Goal: Information Seeking & Learning: Check status

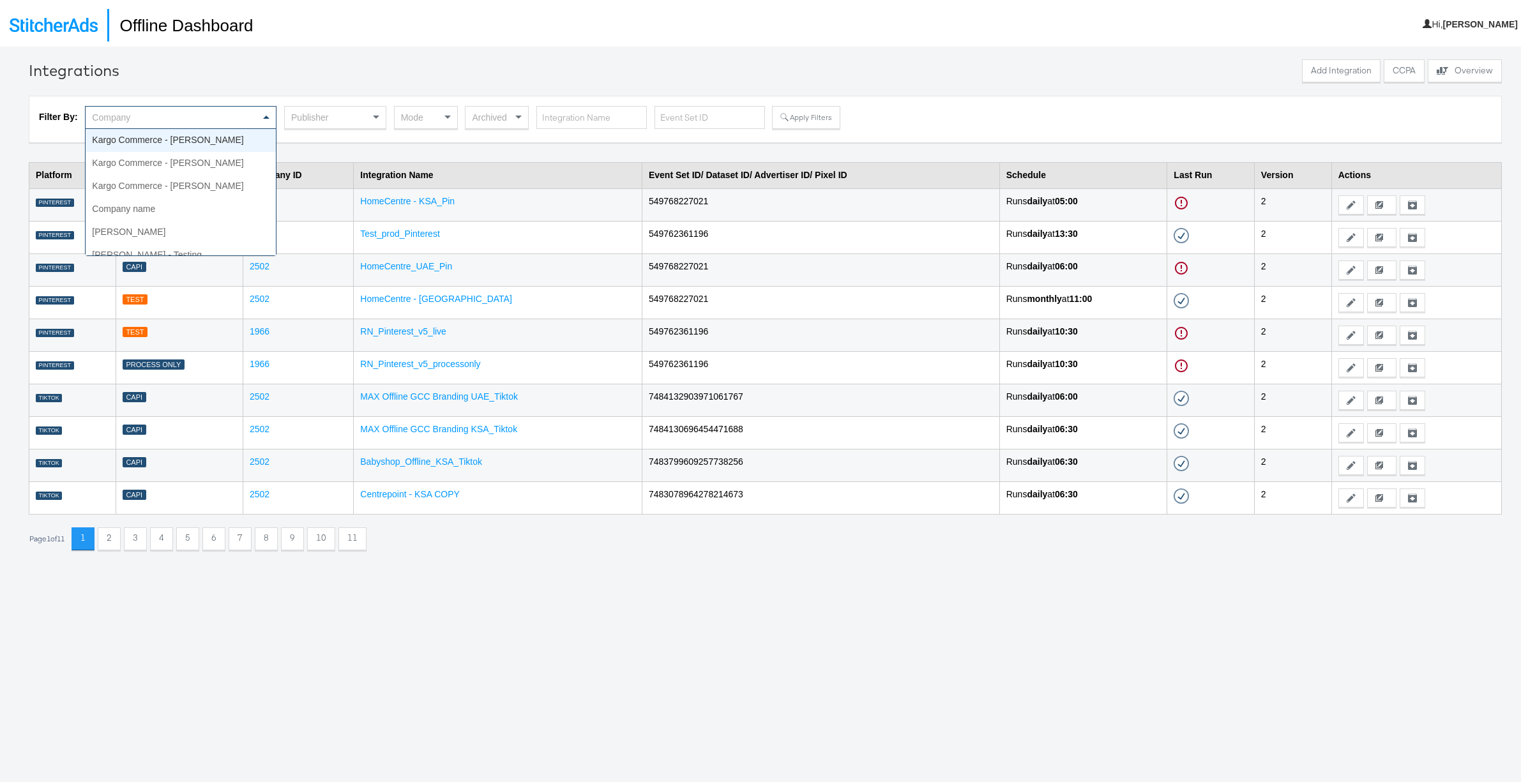
click at [263, 114] on span at bounding box center [267, 115] width 16 height 22
click at [249, 78] on div at bounding box center [711, 70] width 1176 height 26
click at [362, 114] on div "Publisher" at bounding box center [335, 115] width 101 height 22
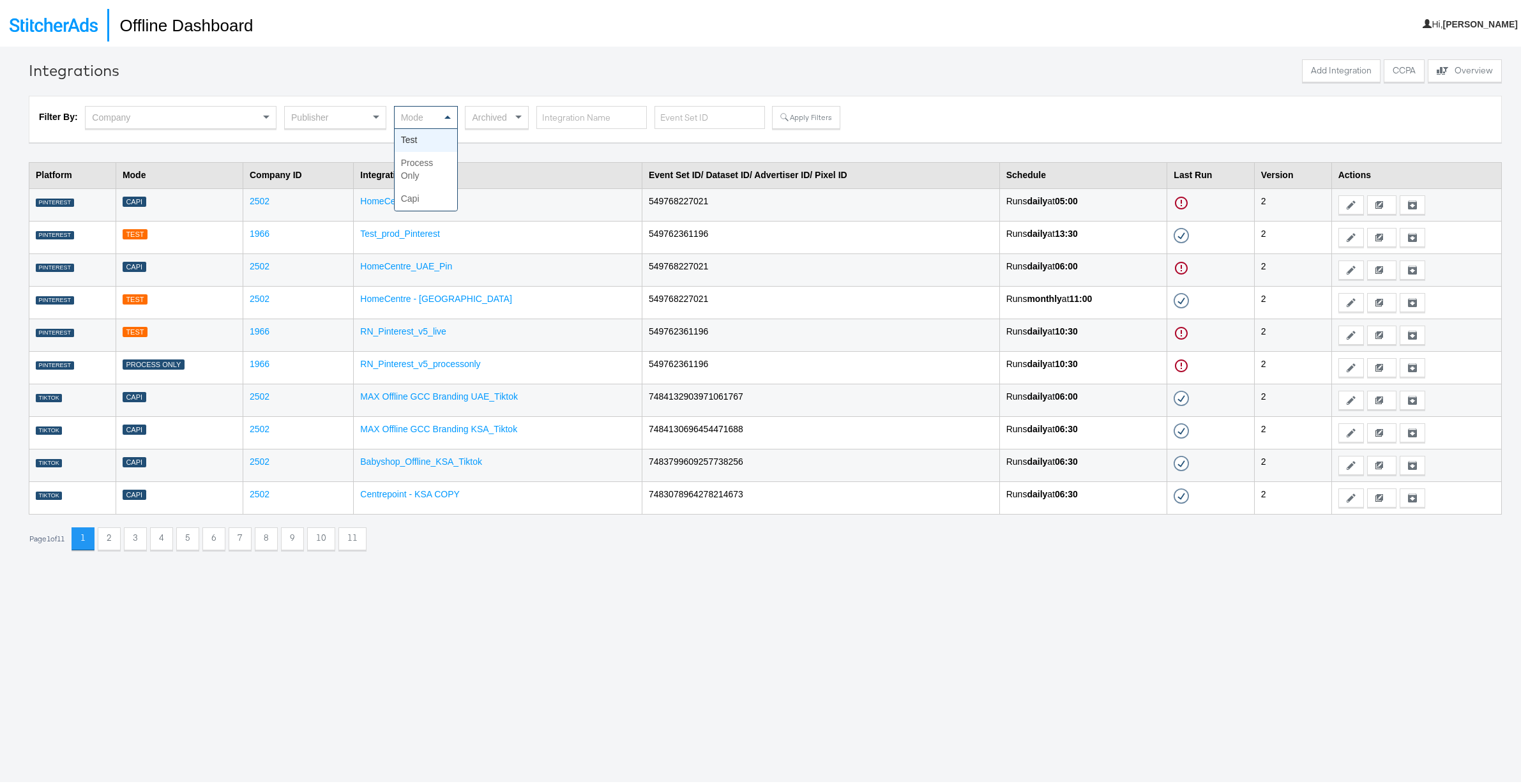
click at [416, 113] on div "Mode" at bounding box center [426, 115] width 63 height 22
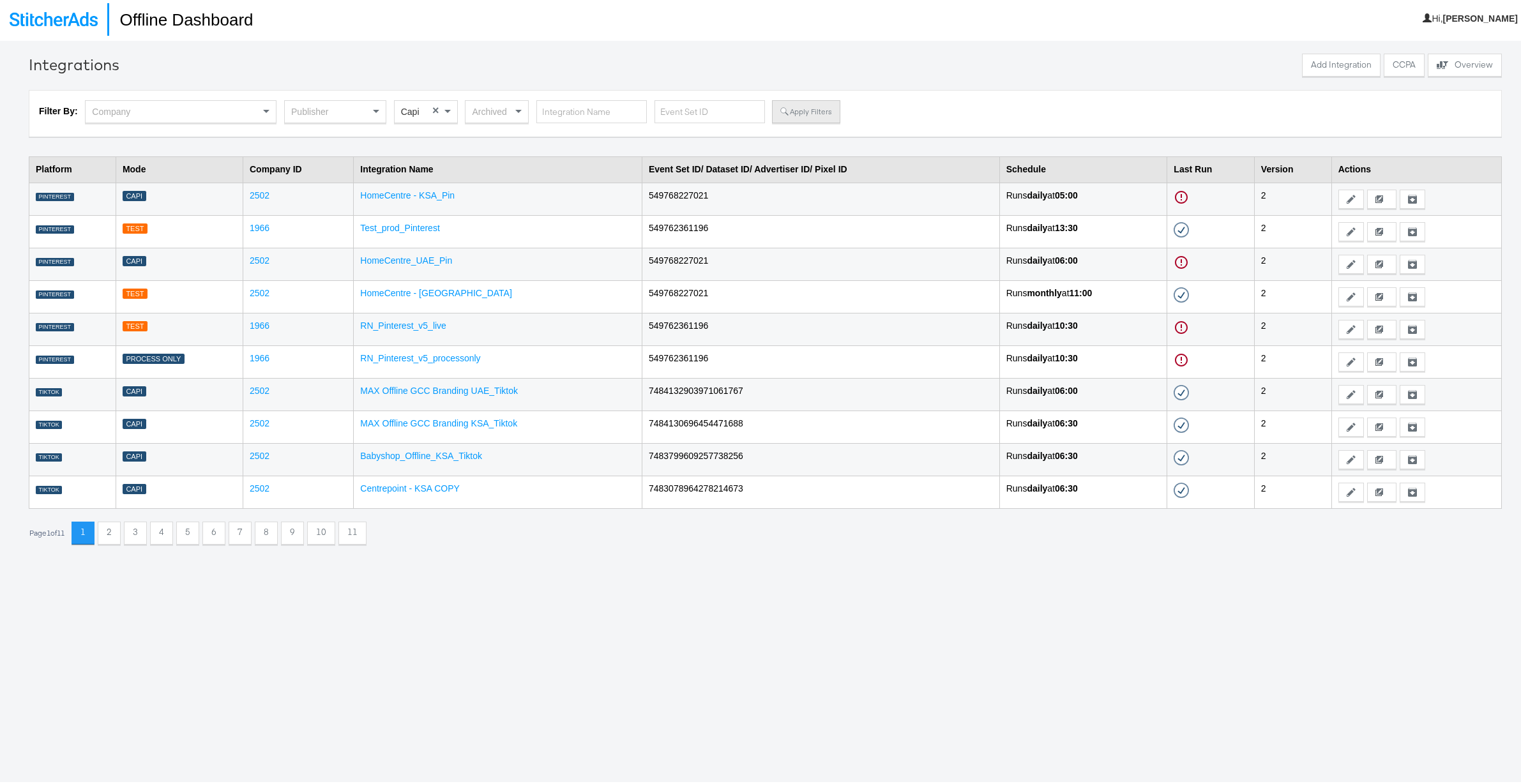
click at [815, 111] on button "Apply Filters" at bounding box center [806, 109] width 68 height 23
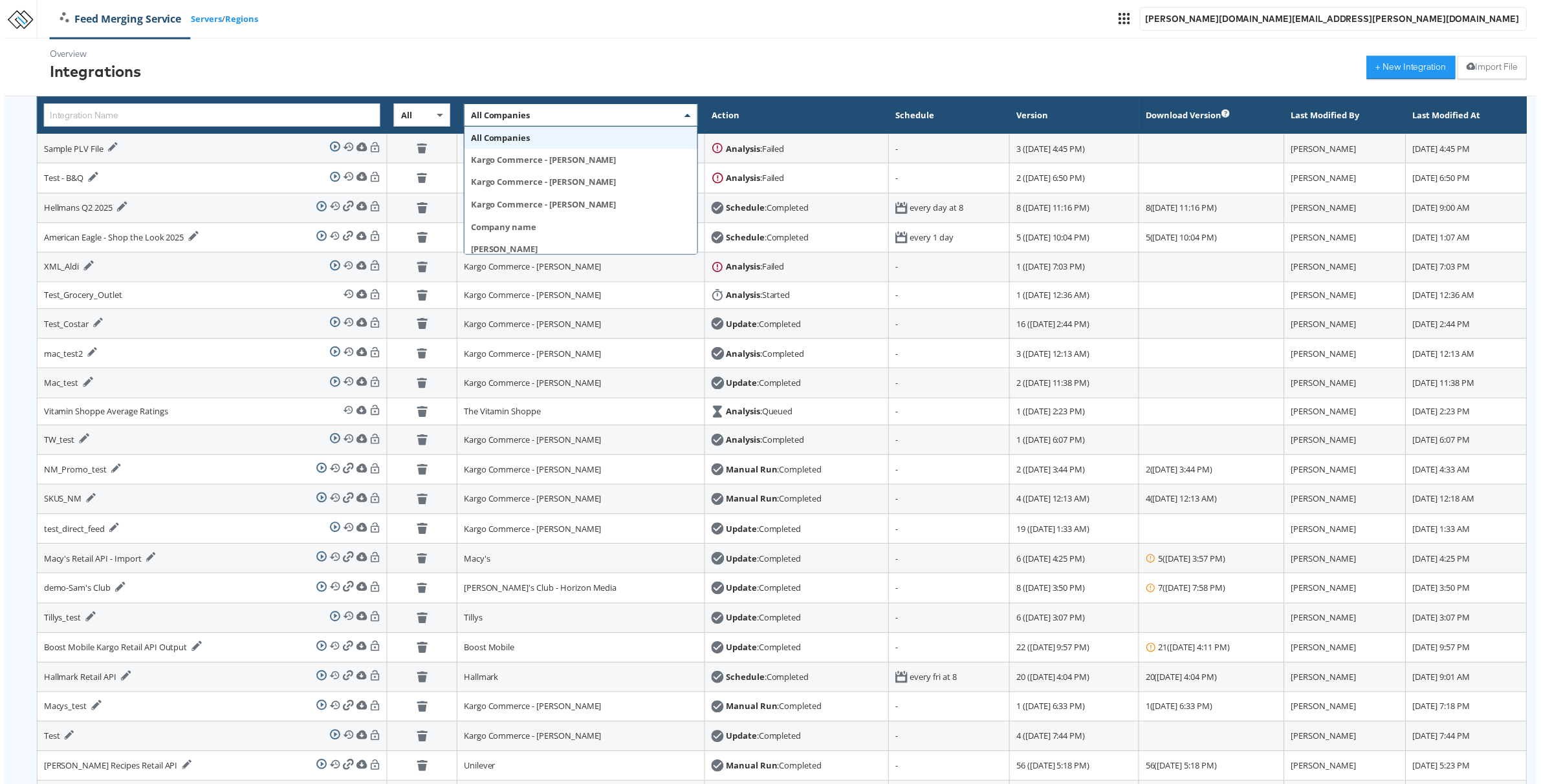
click at [496, 110] on div "All Companies" at bounding box center [579, 116] width 234 height 22
type input "w"
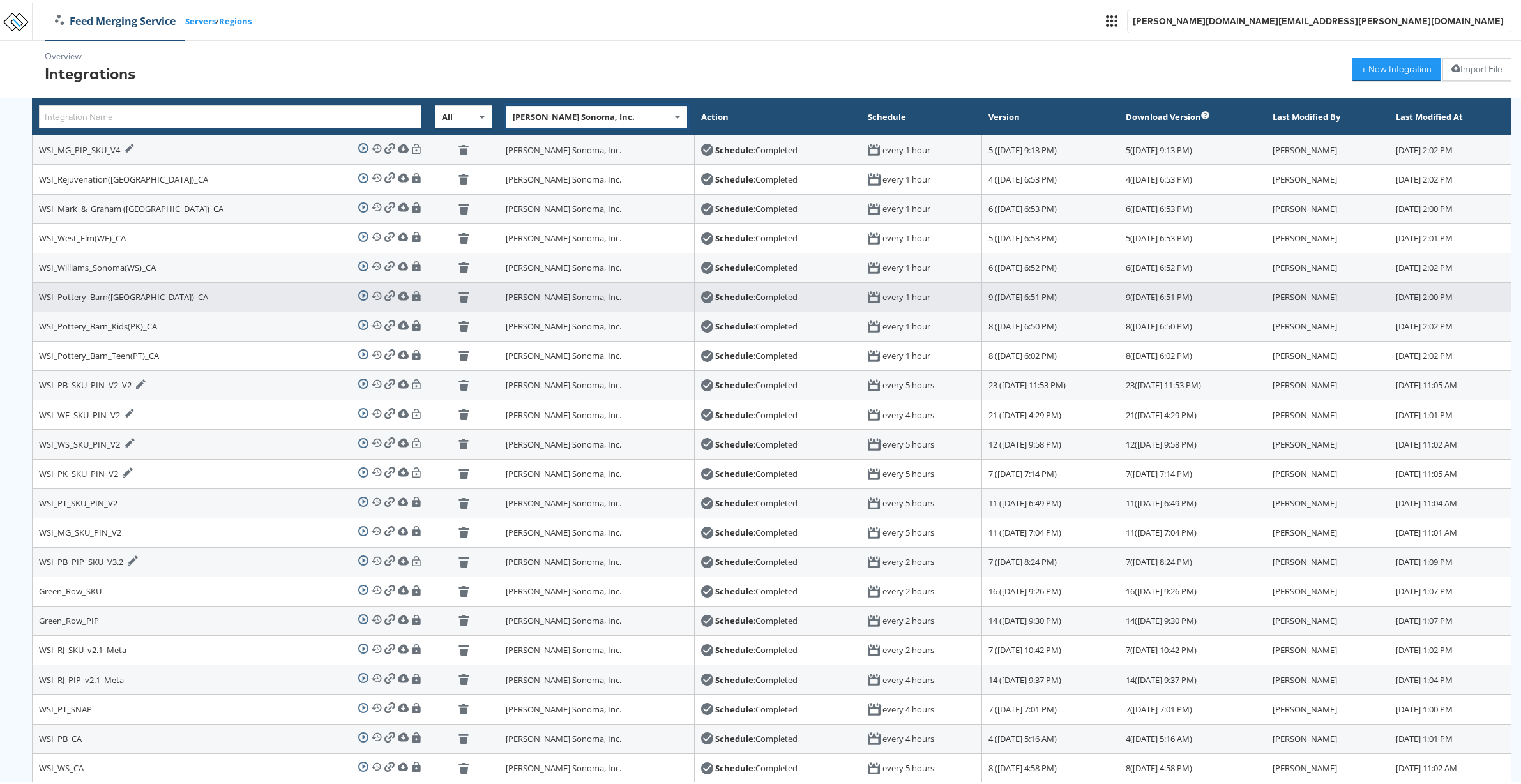
scroll to position [140, 0]
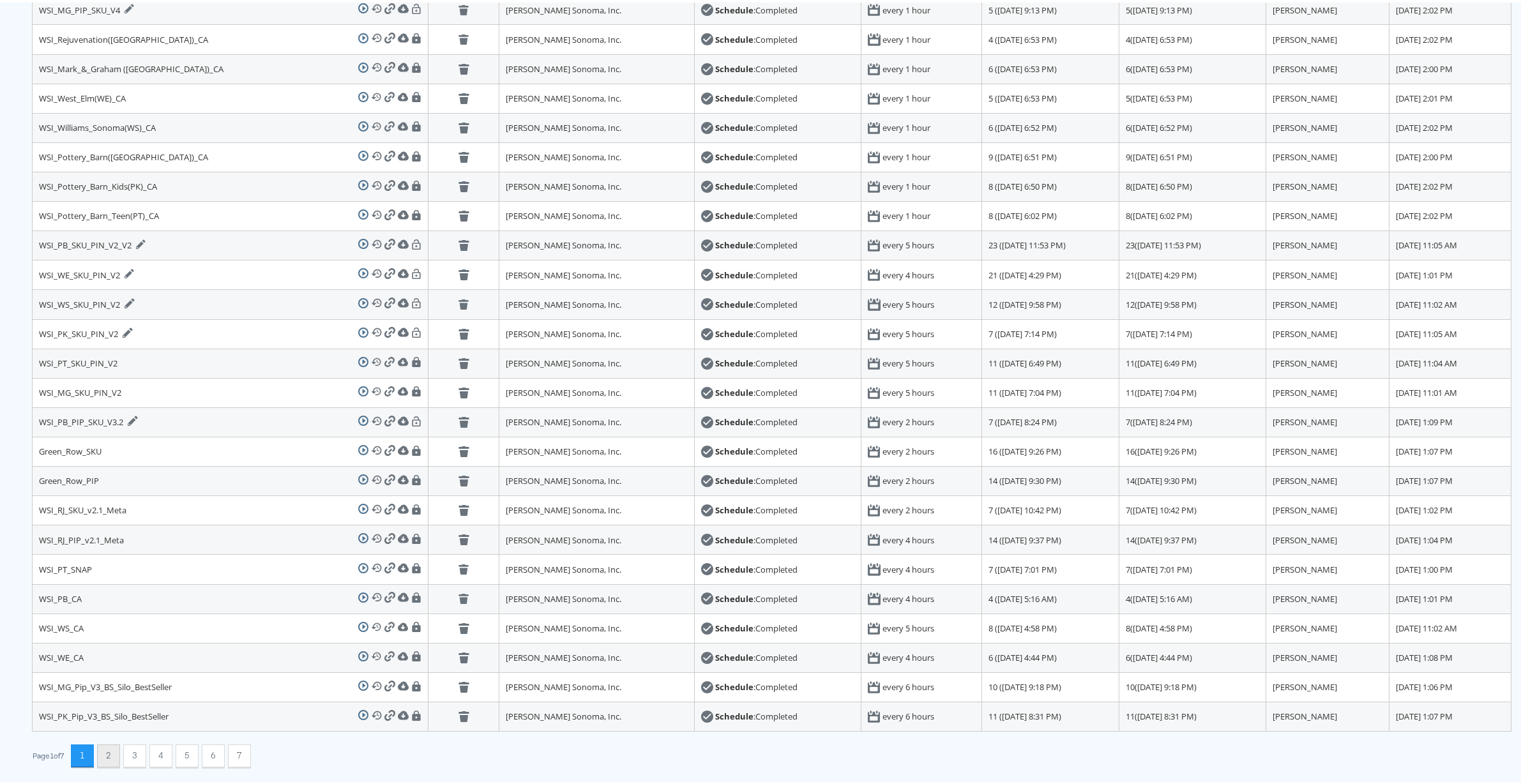
click at [110, 756] on button "2" at bounding box center [109, 753] width 23 height 23
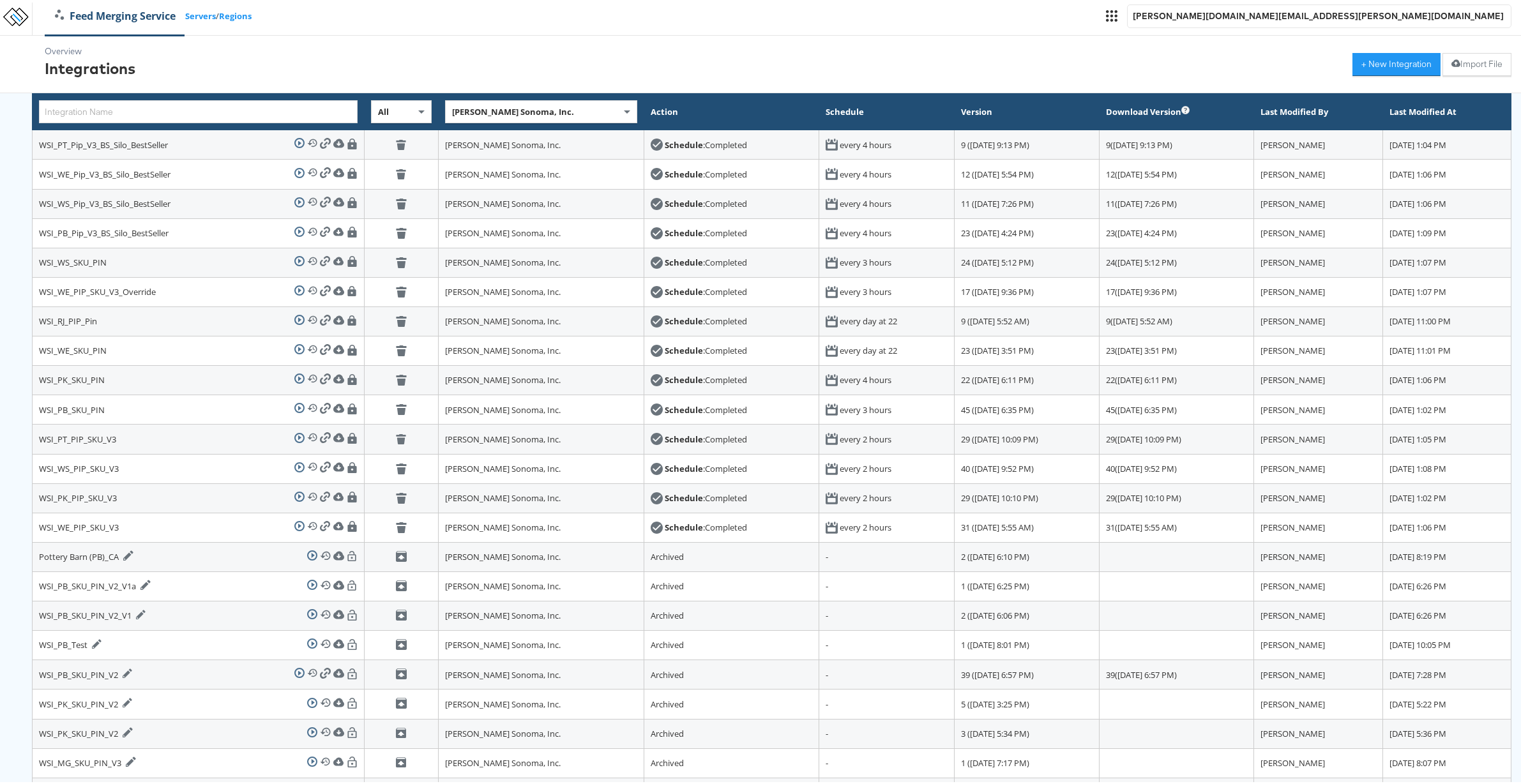
scroll to position [140, 0]
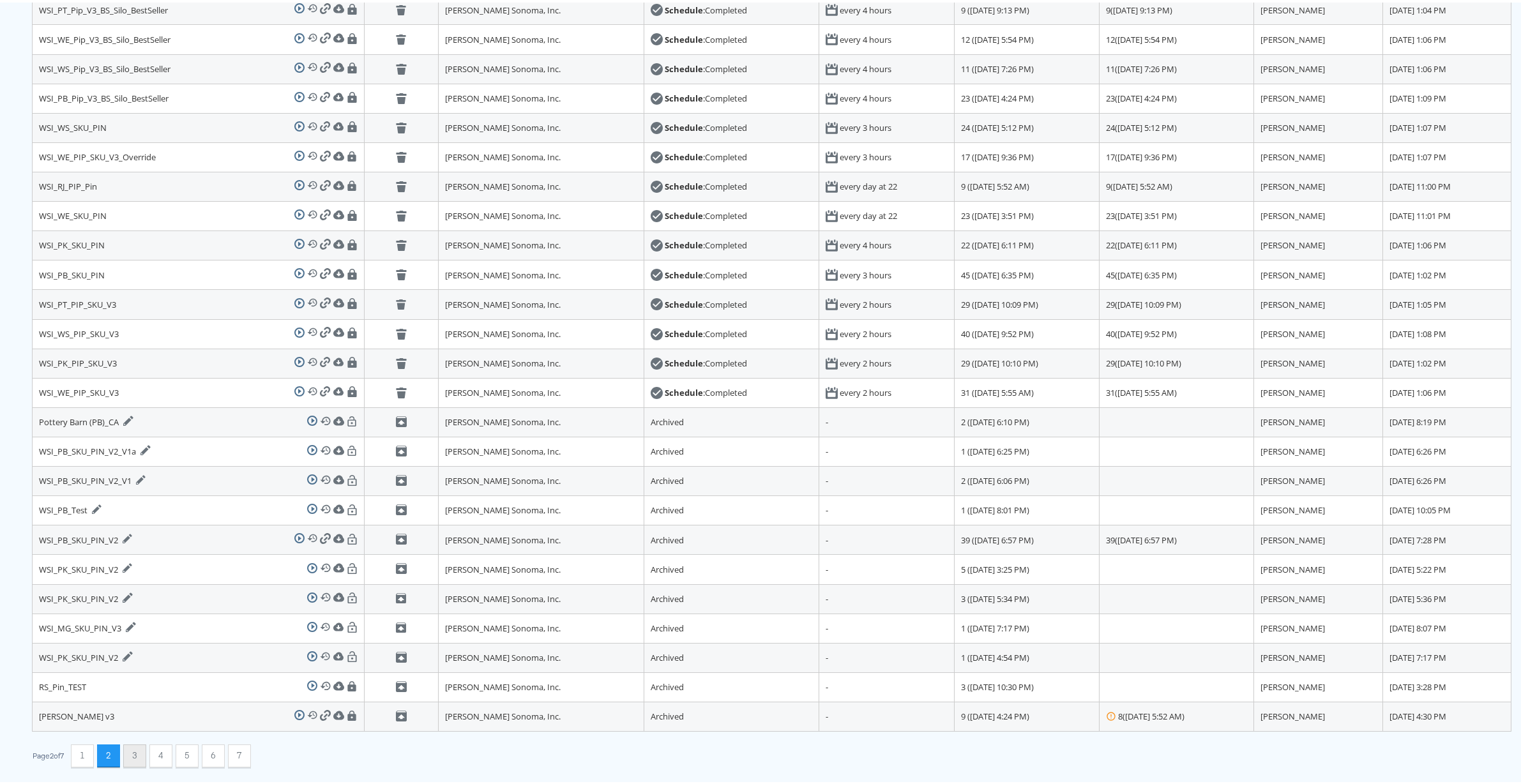
click at [141, 752] on button "3" at bounding box center [135, 753] width 23 height 23
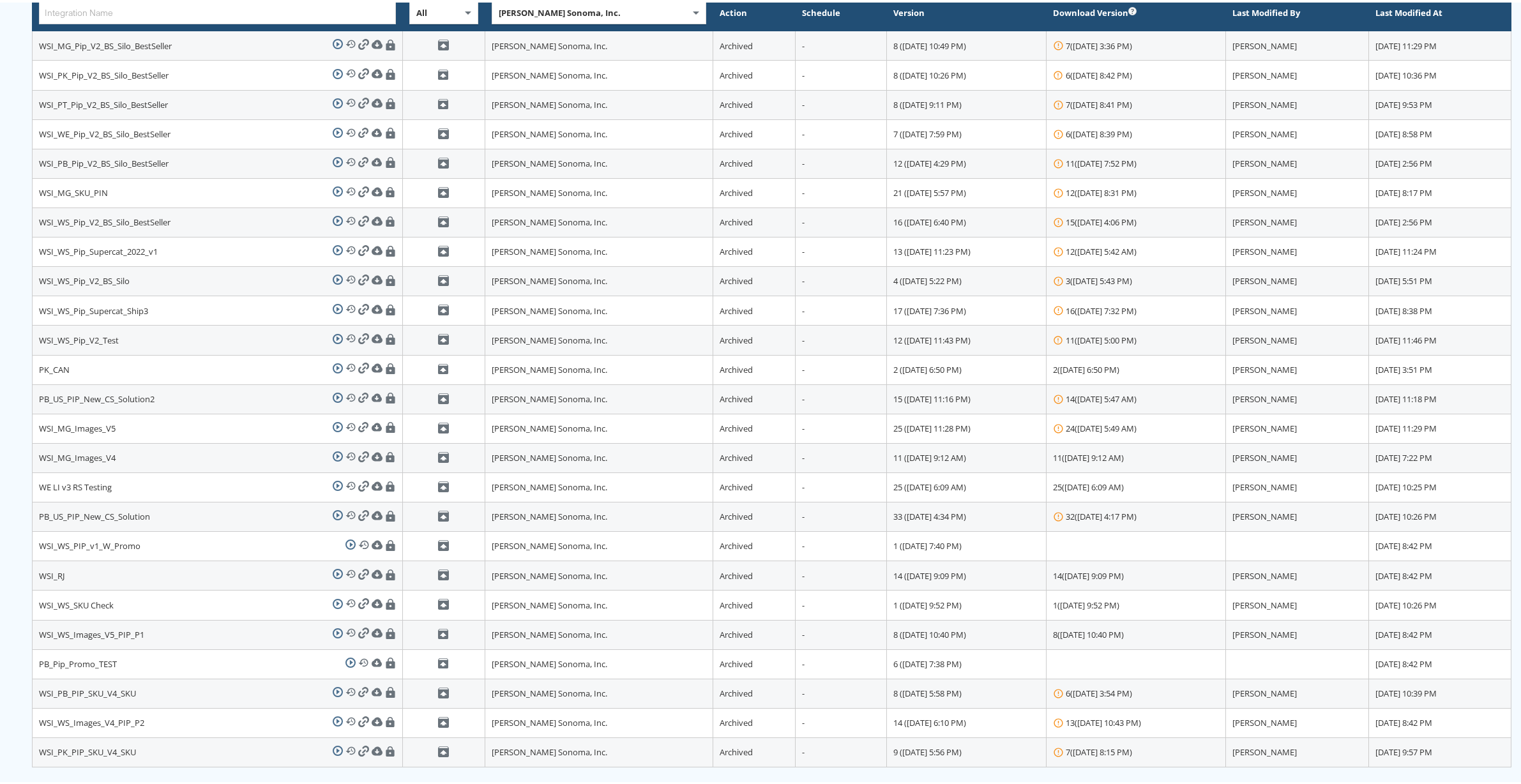
scroll to position [140, 0]
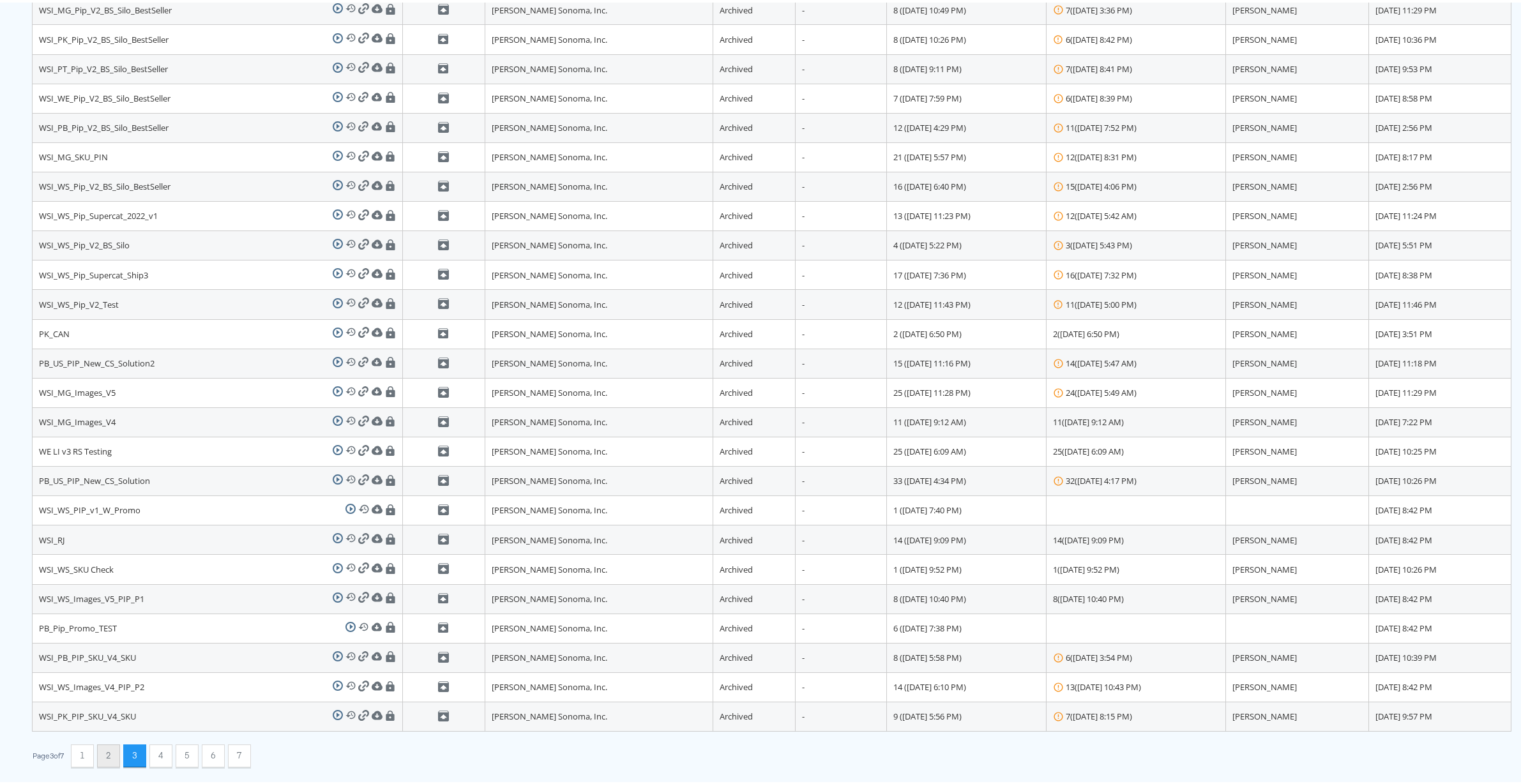
click at [112, 756] on button "2" at bounding box center [109, 753] width 23 height 23
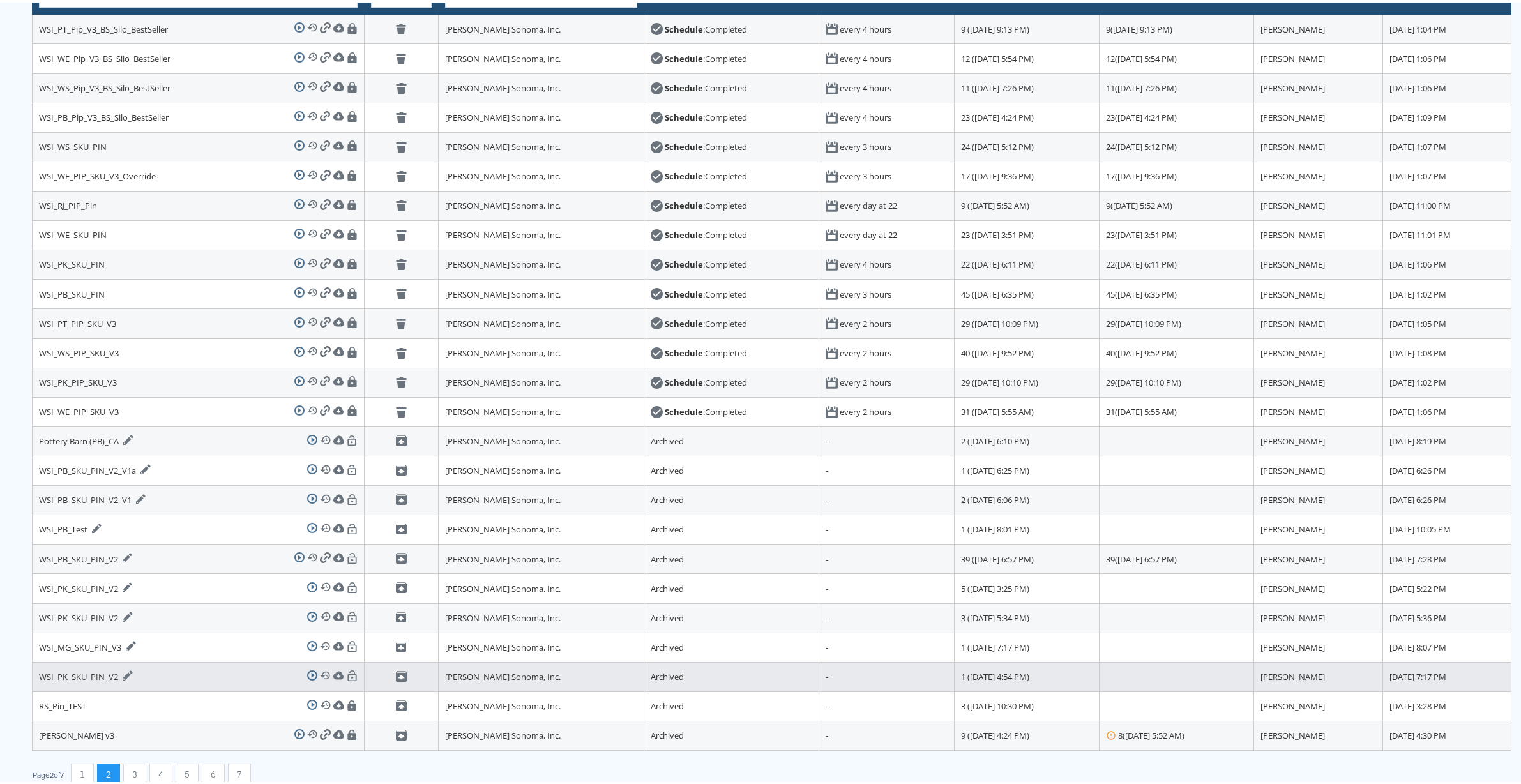
scroll to position [123, 0]
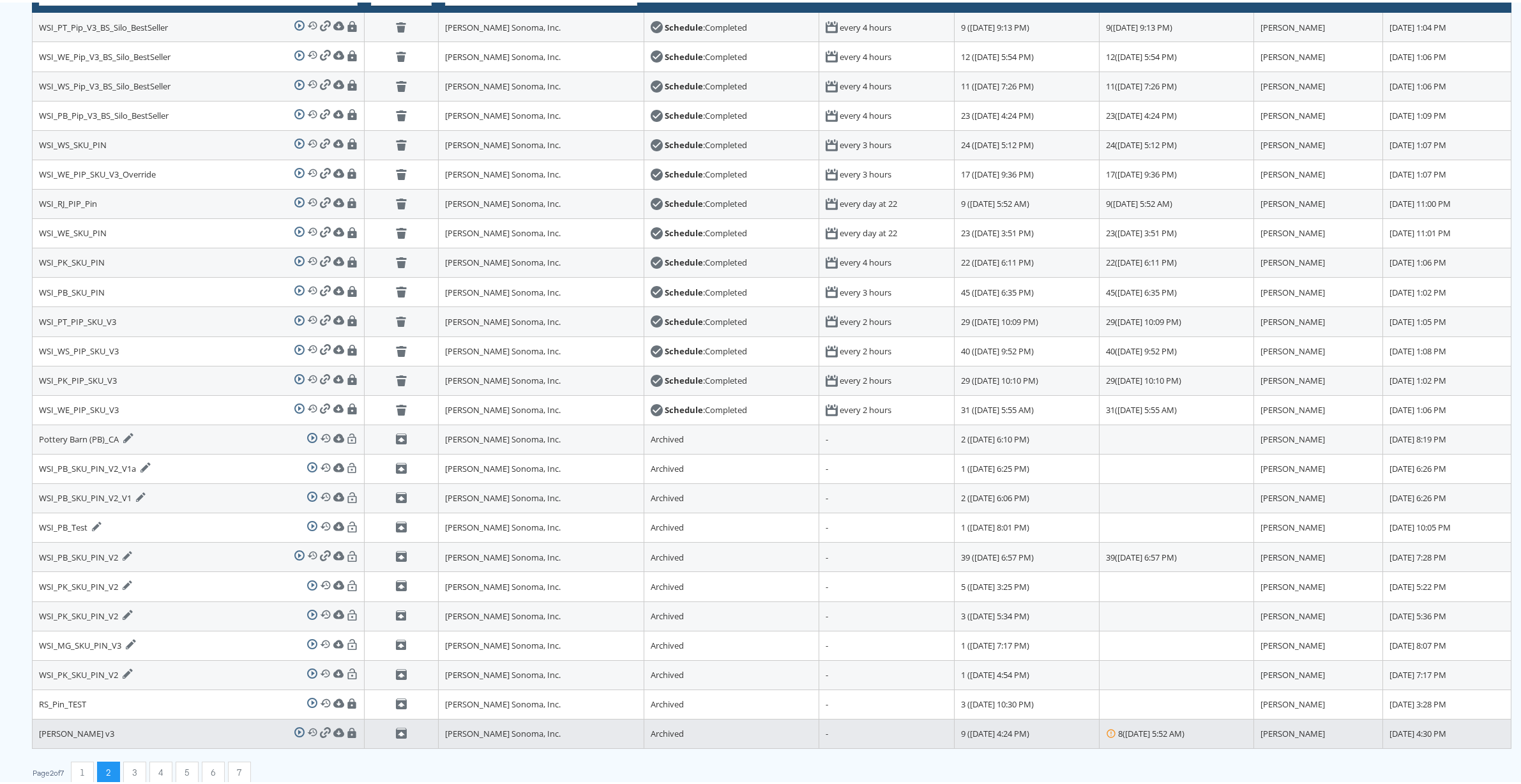
drag, startPoint x: 89, startPoint y: 768, endPoint x: 98, endPoint y: 762, distance: 10.8
click at [89, 768] on button "1" at bounding box center [83, 771] width 23 height 23
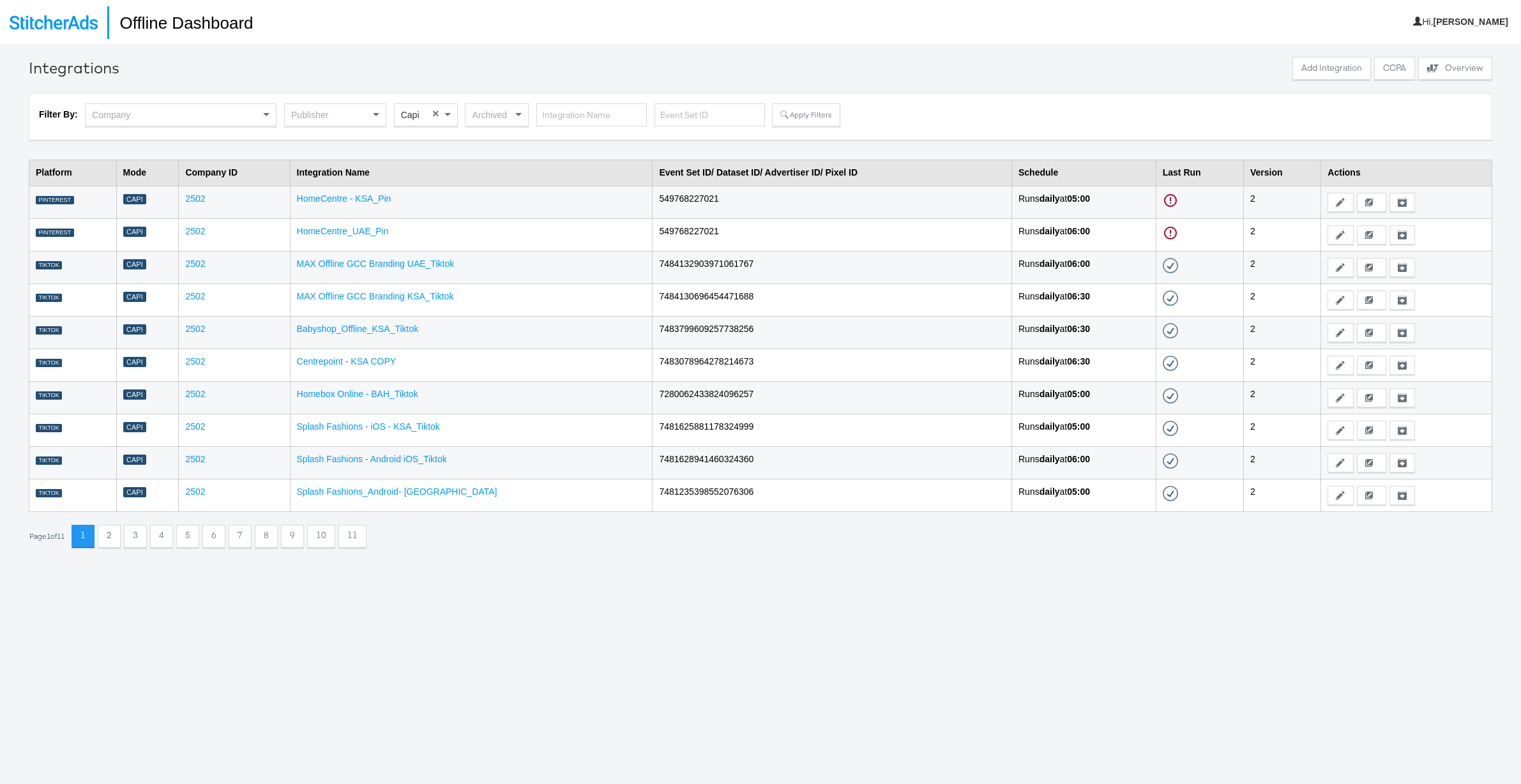
scroll to position [5, 0]
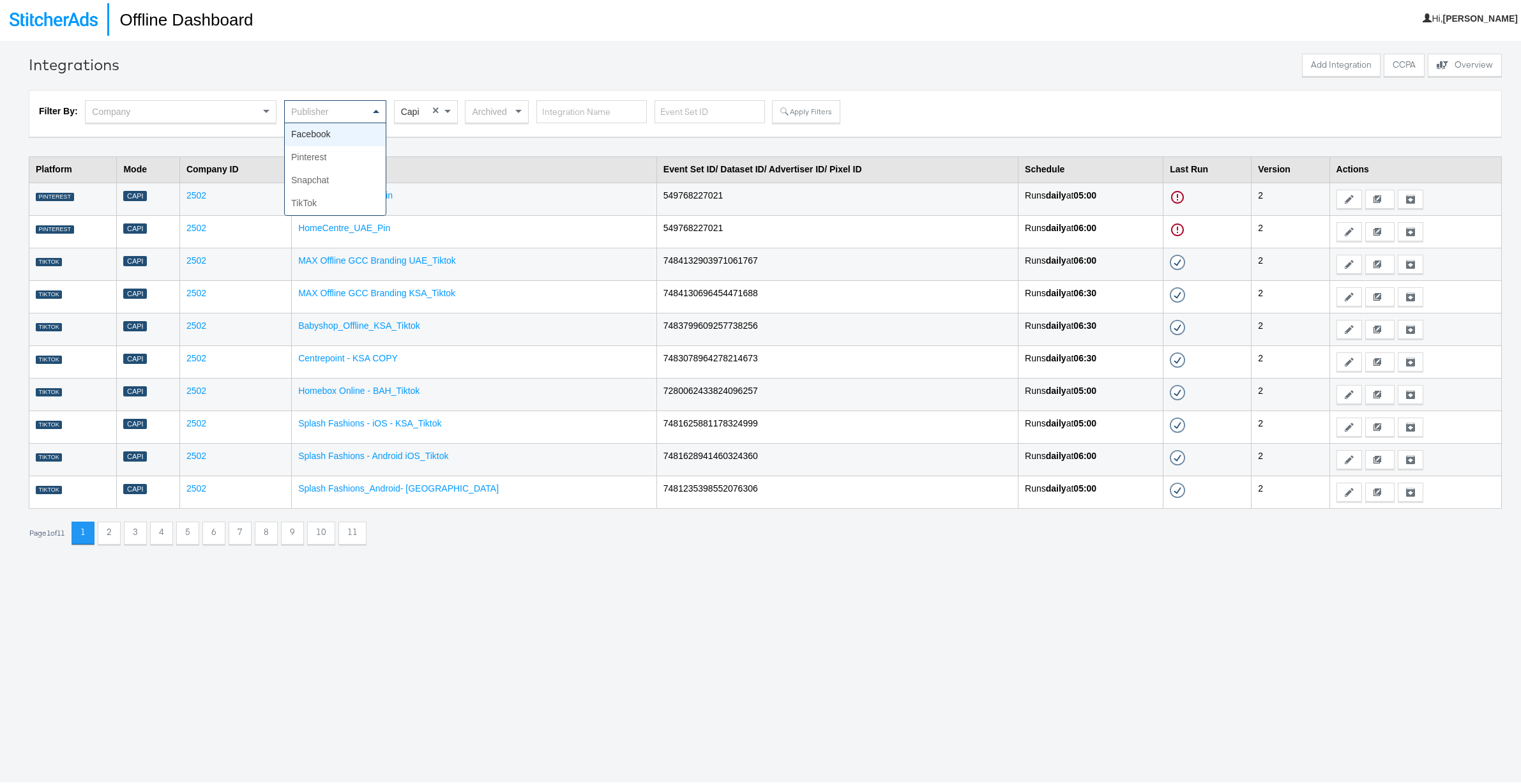
click at [333, 109] on div "Publisher" at bounding box center [335, 109] width 101 height 22
click at [812, 113] on button "Apply Filters" at bounding box center [806, 109] width 68 height 23
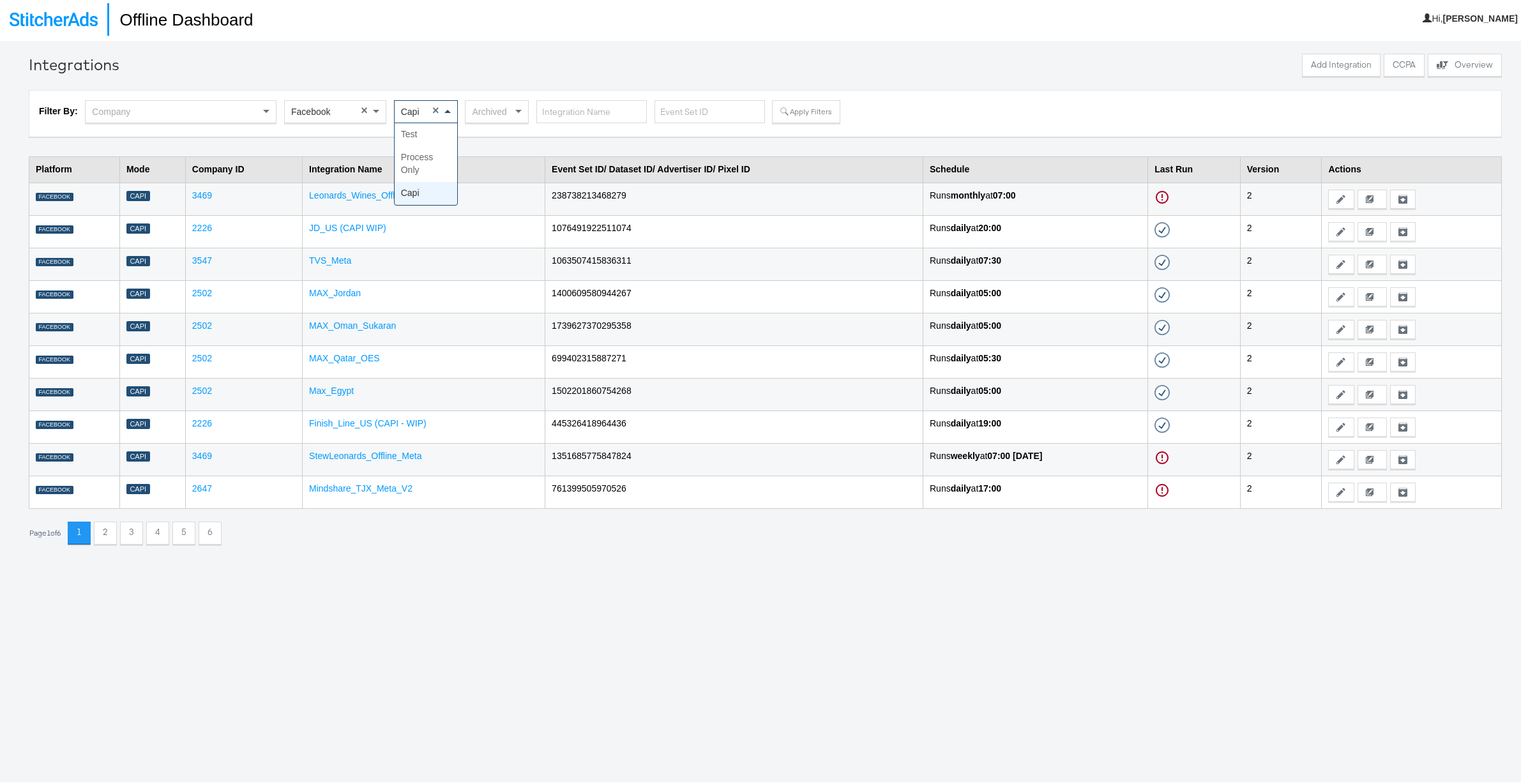
click at [446, 105] on span at bounding box center [449, 109] width 16 height 22
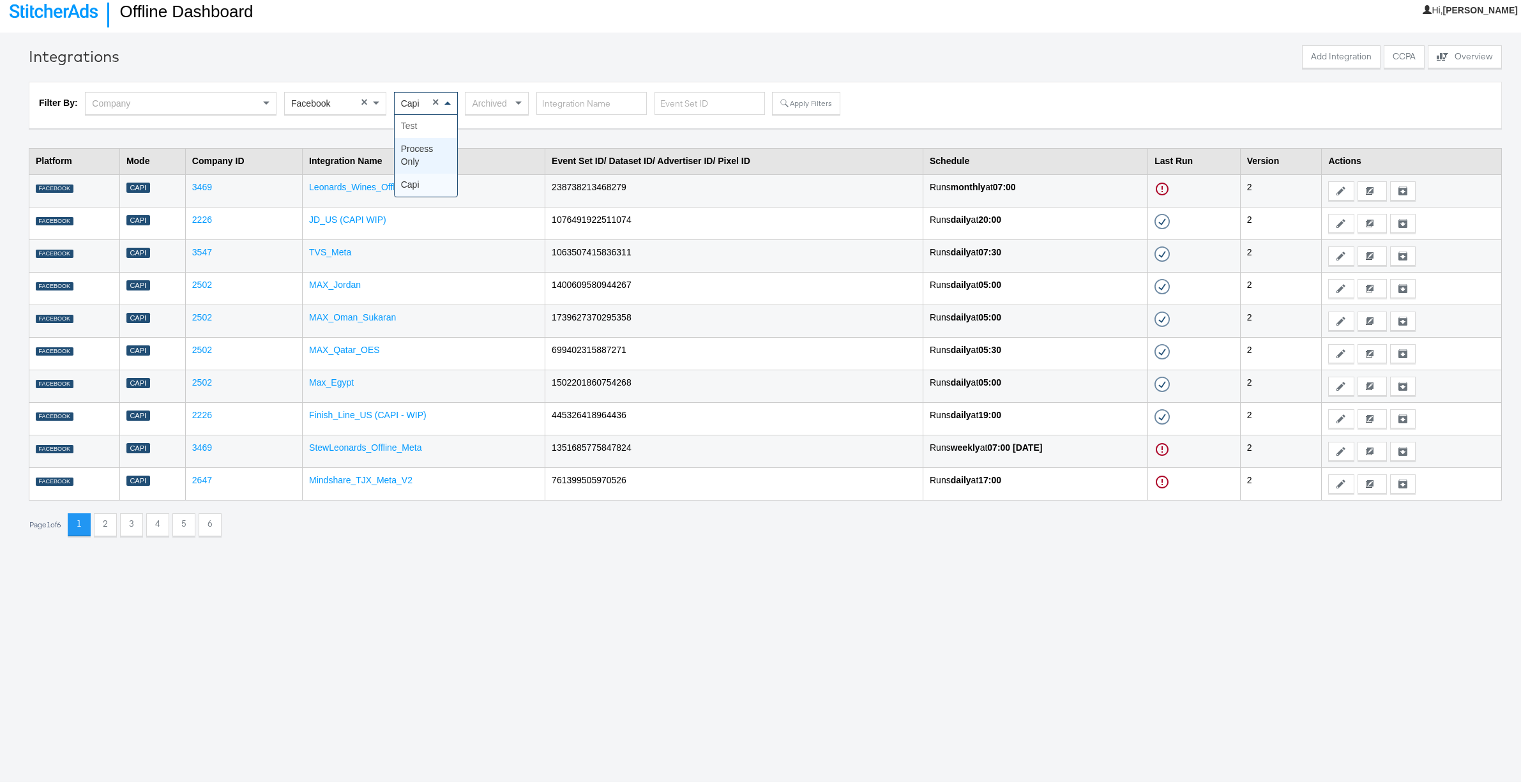
scroll to position [11, 0]
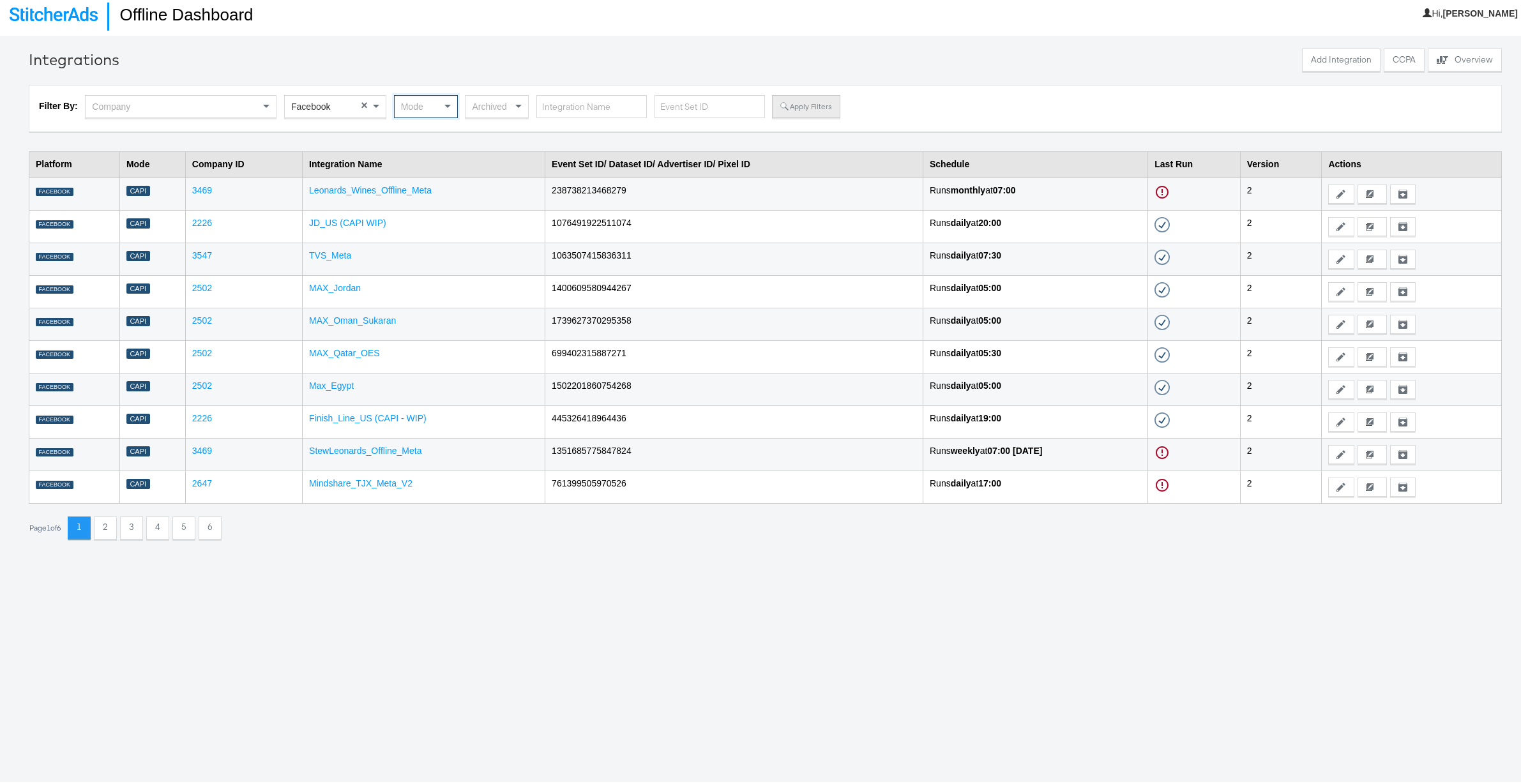
click at [806, 105] on button "Apply Filters" at bounding box center [806, 104] width 68 height 23
click at [114, 524] on button "2" at bounding box center [105, 525] width 23 height 23
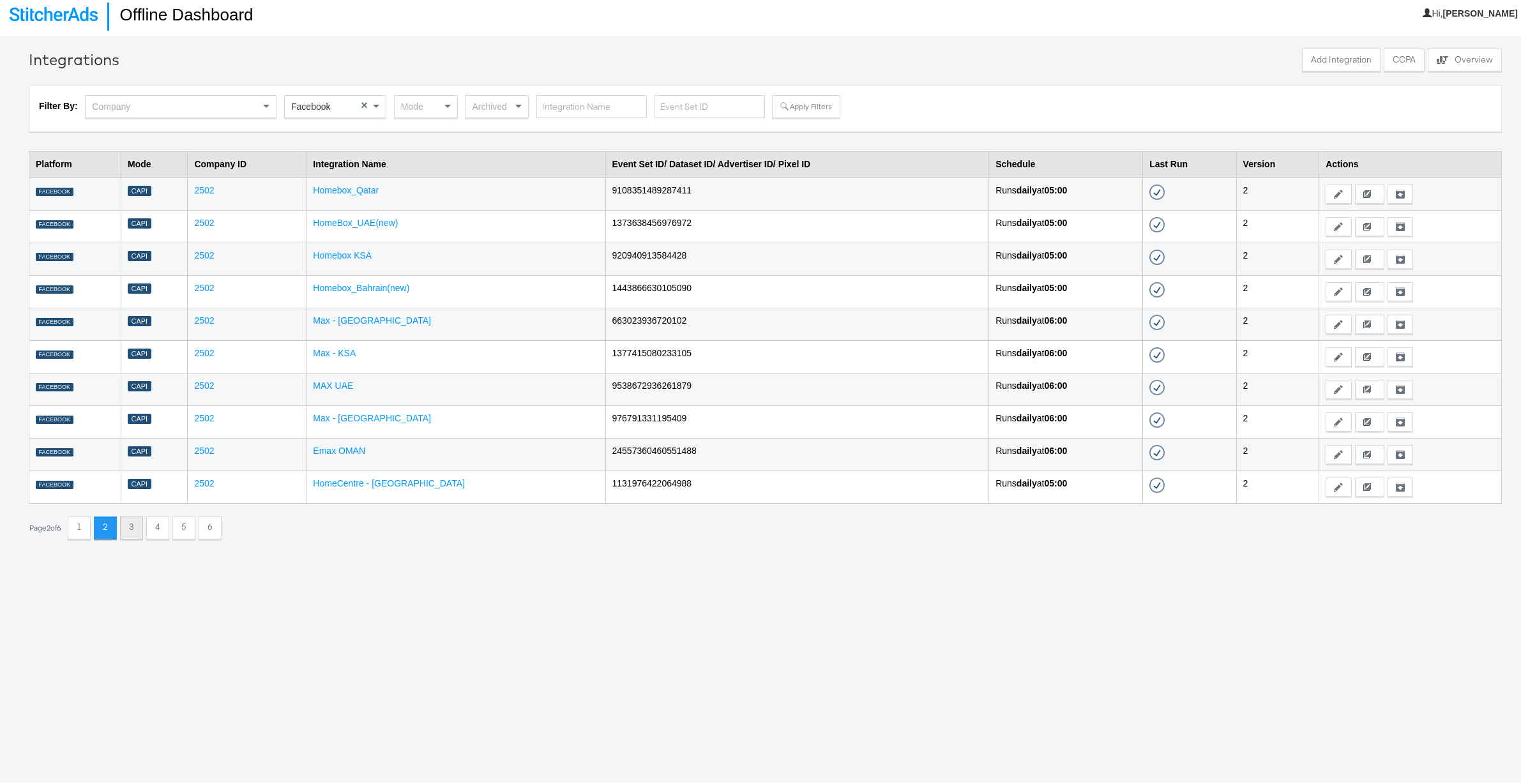
click at [141, 524] on button "3" at bounding box center [131, 525] width 23 height 23
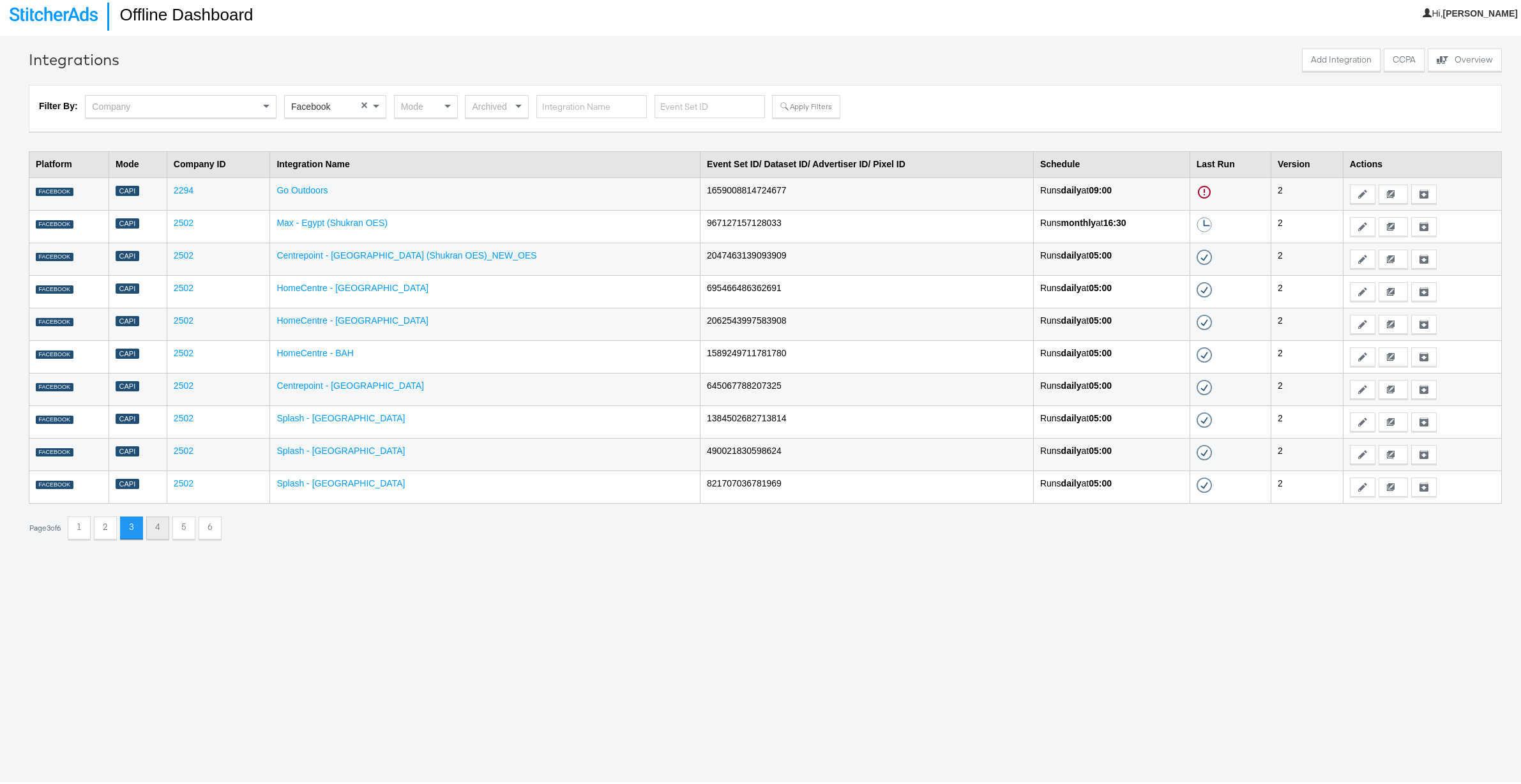
click at [165, 525] on button "4" at bounding box center [158, 525] width 23 height 23
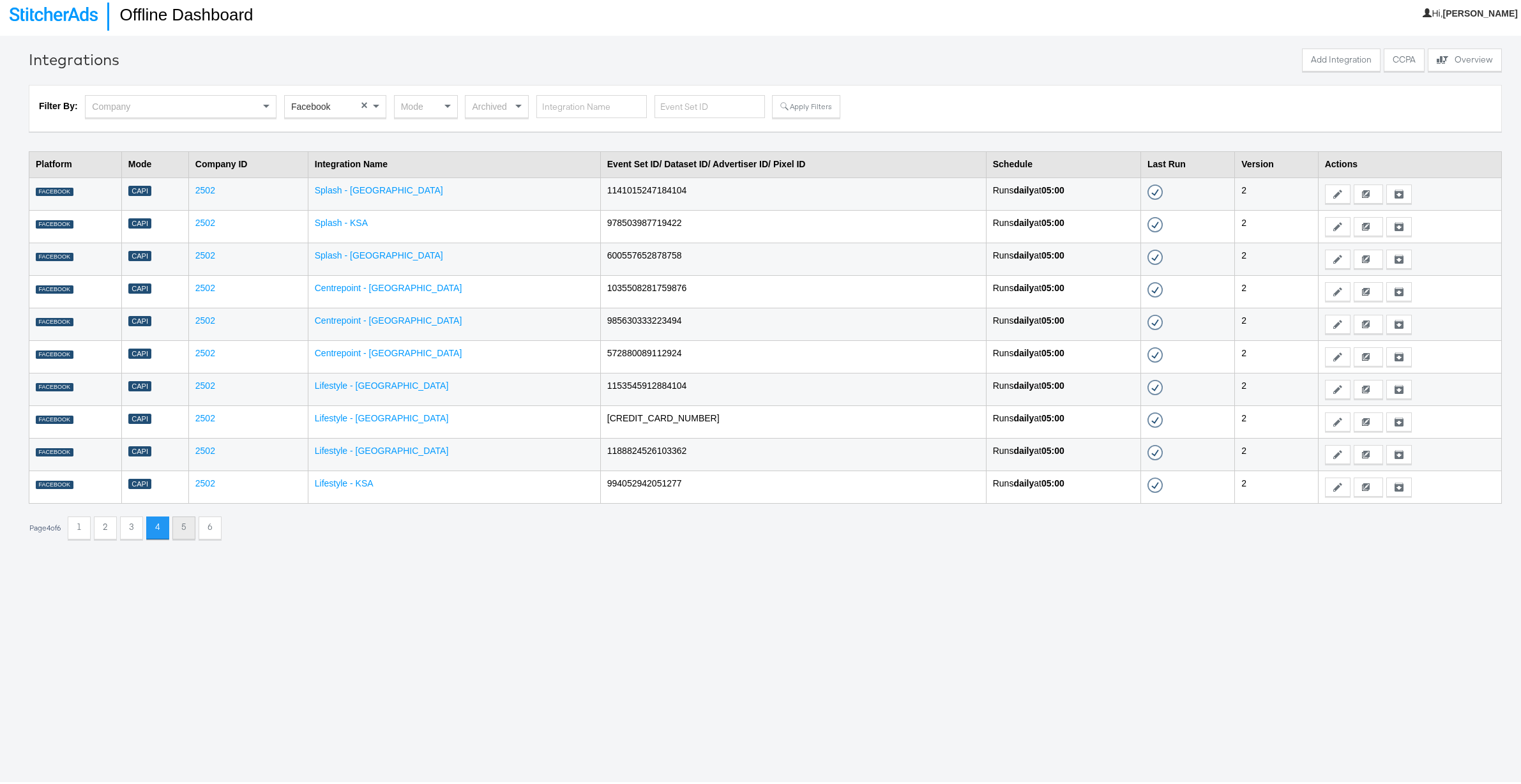
click at [185, 524] on button "5" at bounding box center [184, 525] width 23 height 23
click at [216, 524] on button "6" at bounding box center [210, 525] width 23 height 23
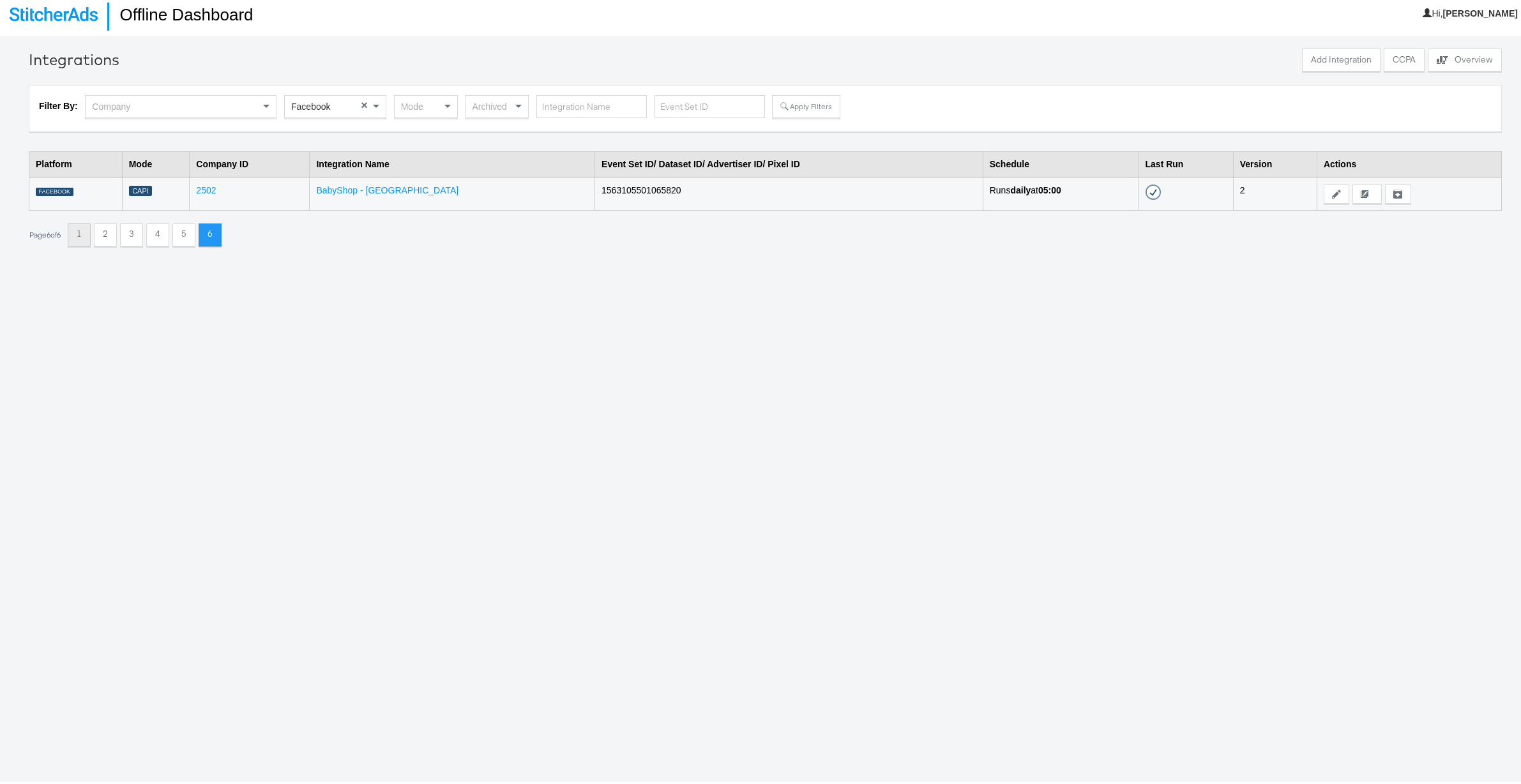
click at [87, 226] on button "1" at bounding box center [80, 232] width 23 height 23
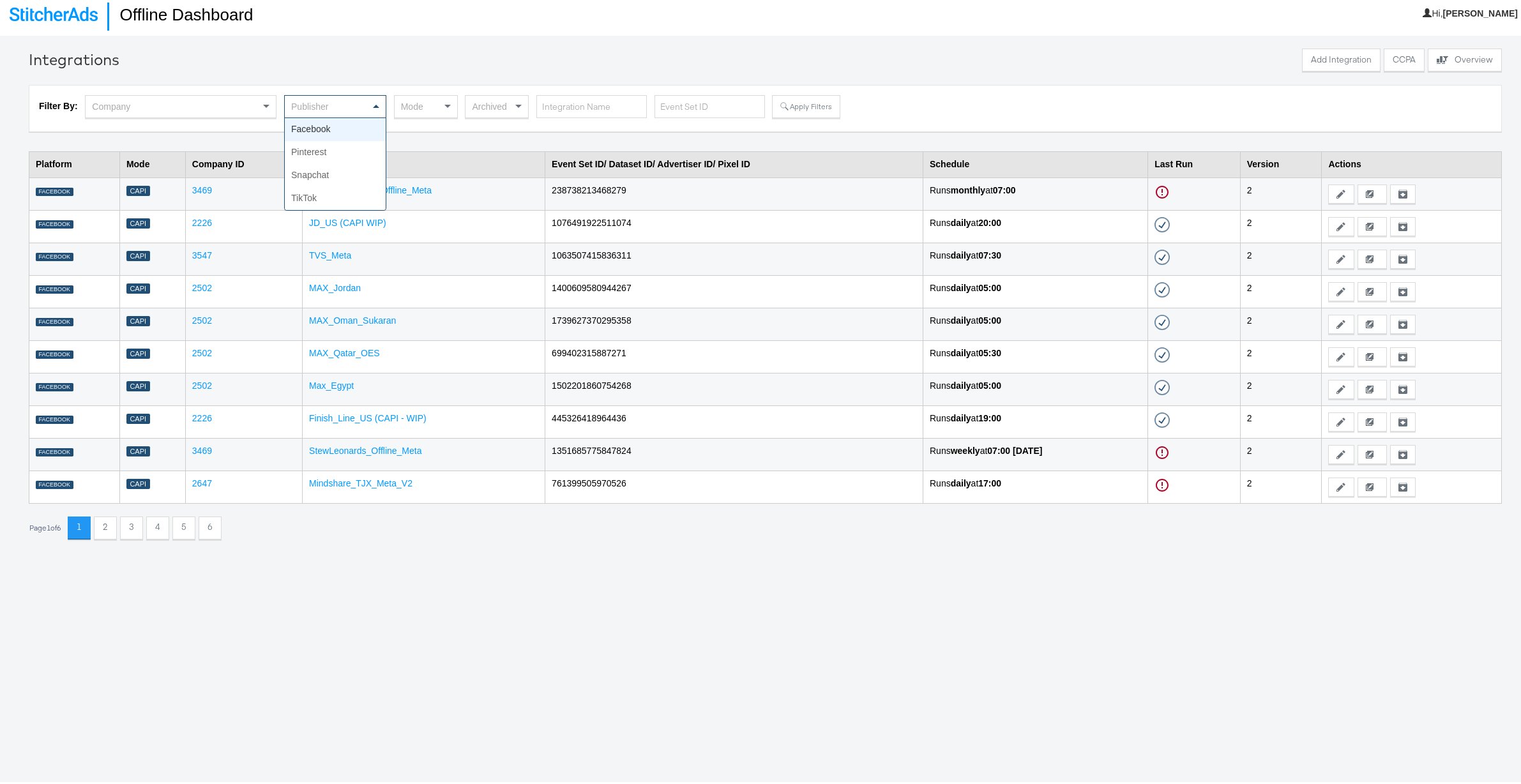
click at [377, 102] on span at bounding box center [376, 104] width 6 height 3
click at [809, 97] on button "Apply Filters" at bounding box center [806, 104] width 68 height 23
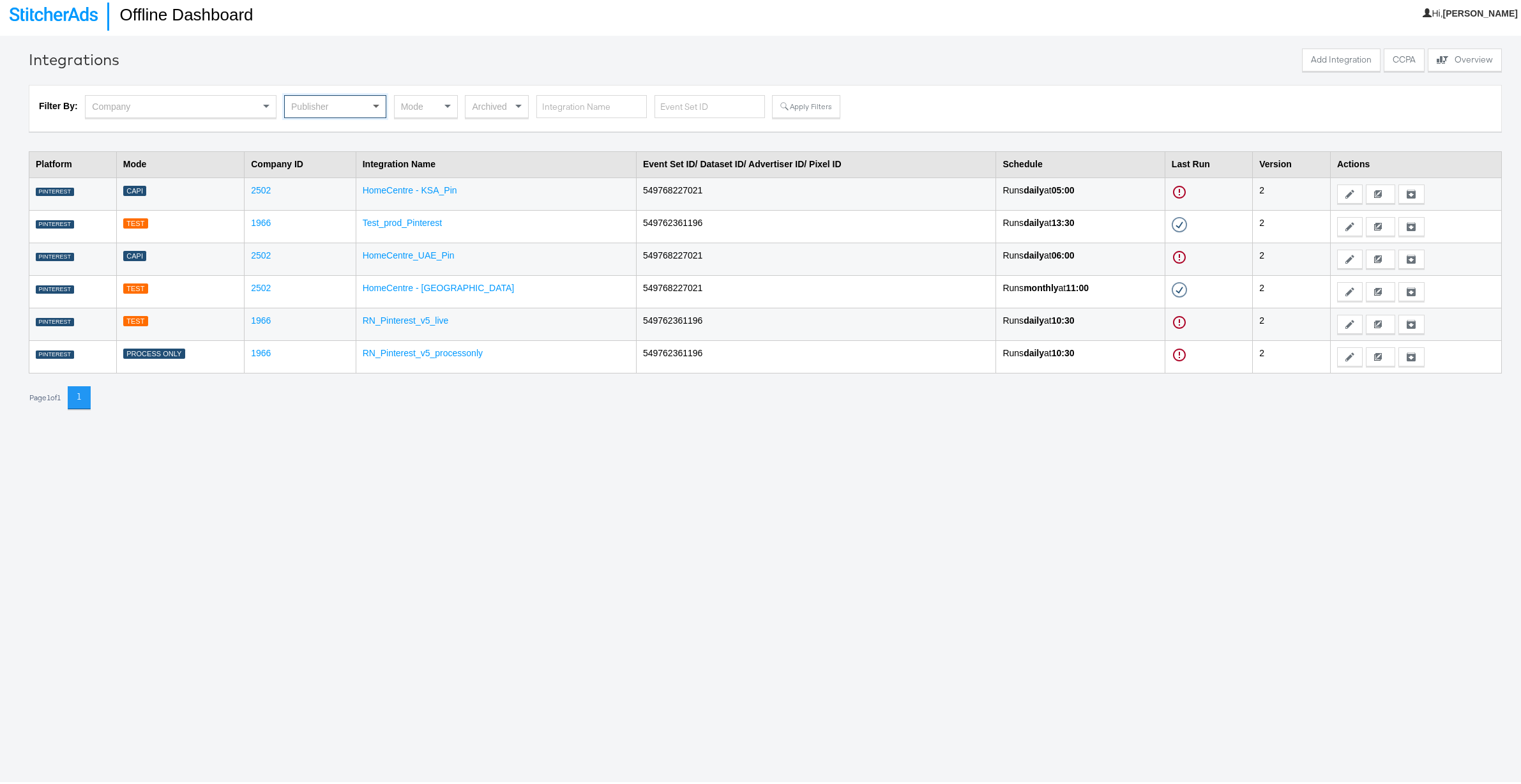
click at [375, 101] on span at bounding box center [378, 104] width 16 height 22
click at [793, 103] on button "Apply Filters" at bounding box center [806, 104] width 68 height 23
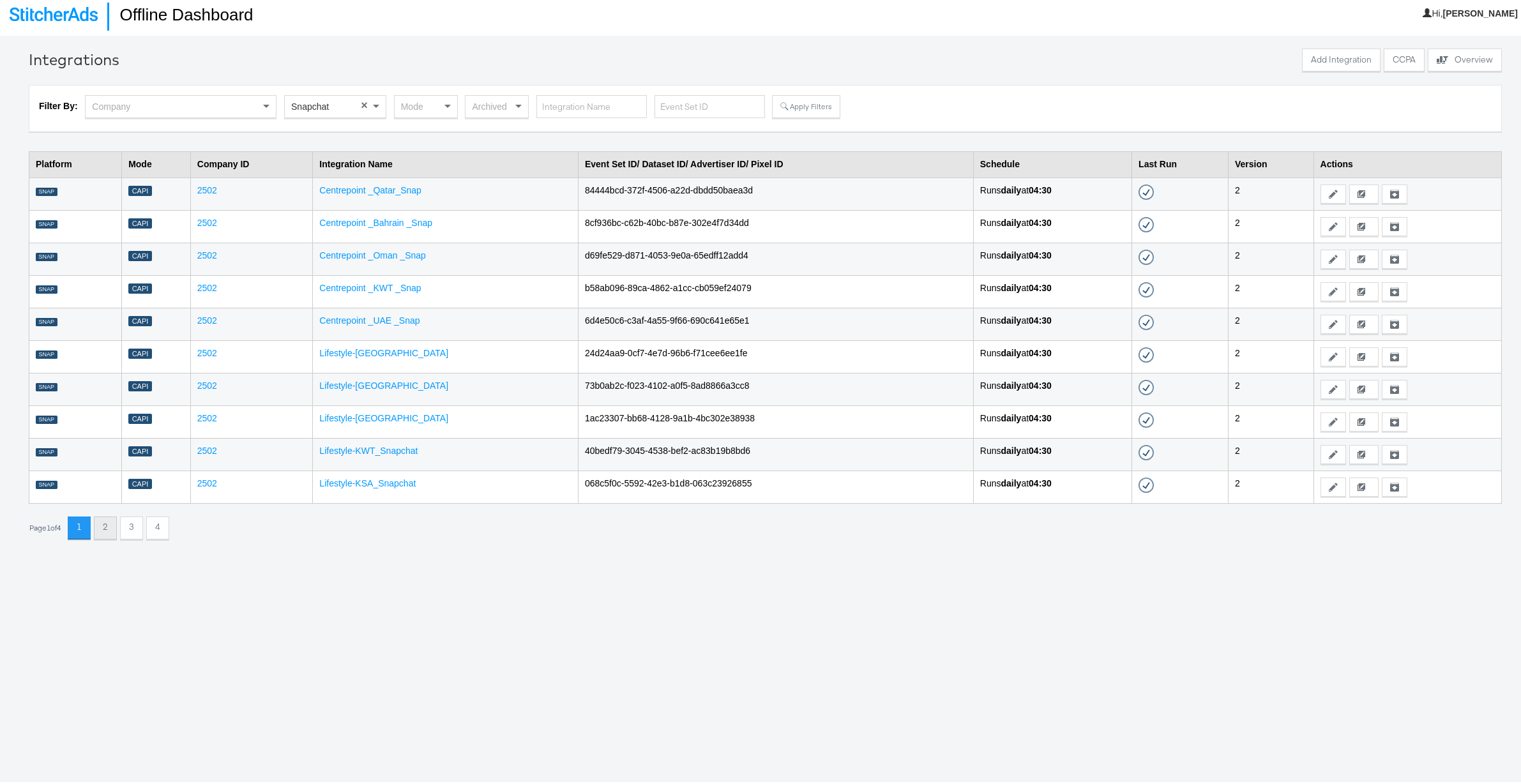
click at [106, 523] on button "2" at bounding box center [105, 525] width 23 height 23
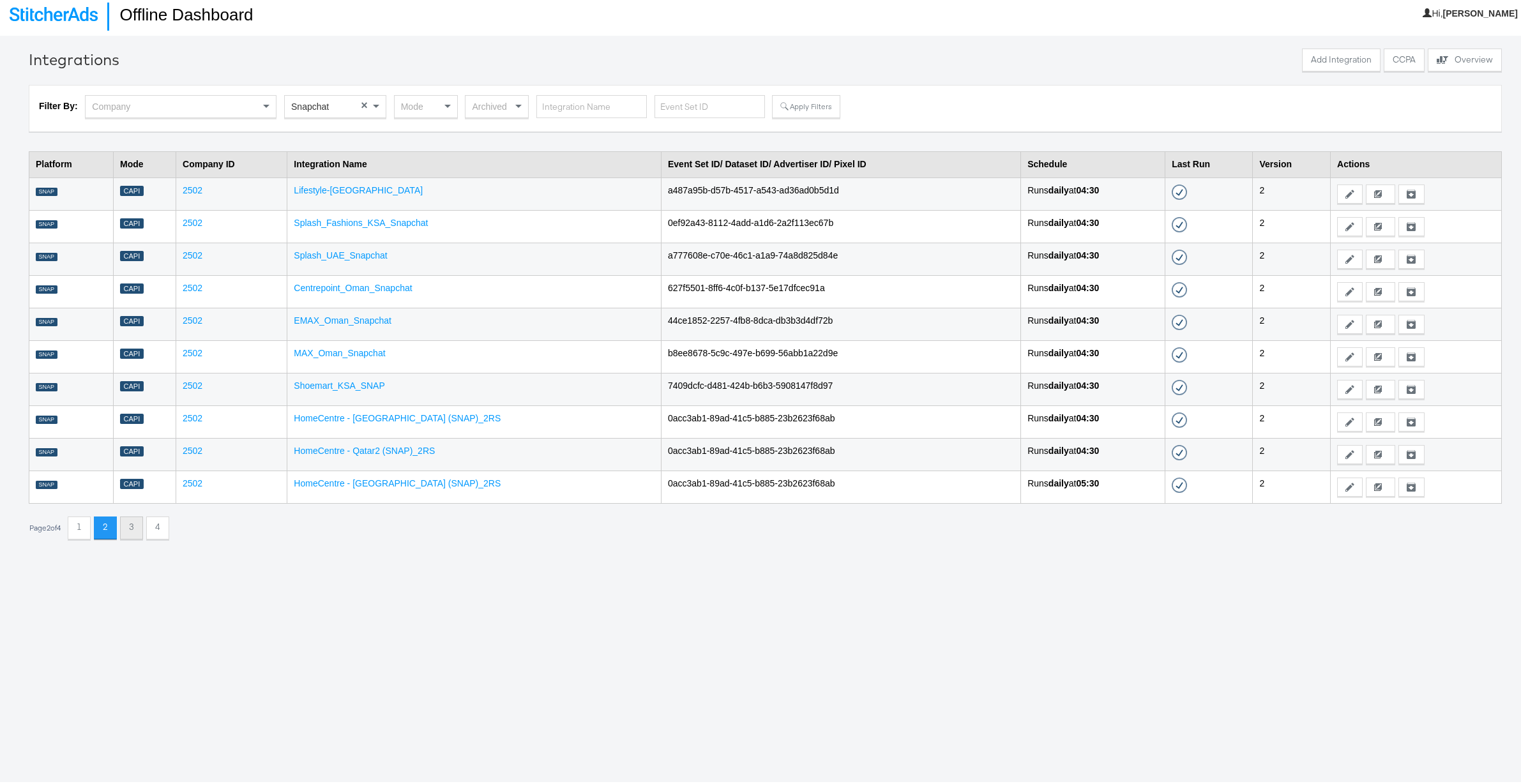
click at [139, 520] on button "3" at bounding box center [131, 525] width 23 height 23
click at [164, 523] on button "4" at bounding box center [158, 525] width 23 height 23
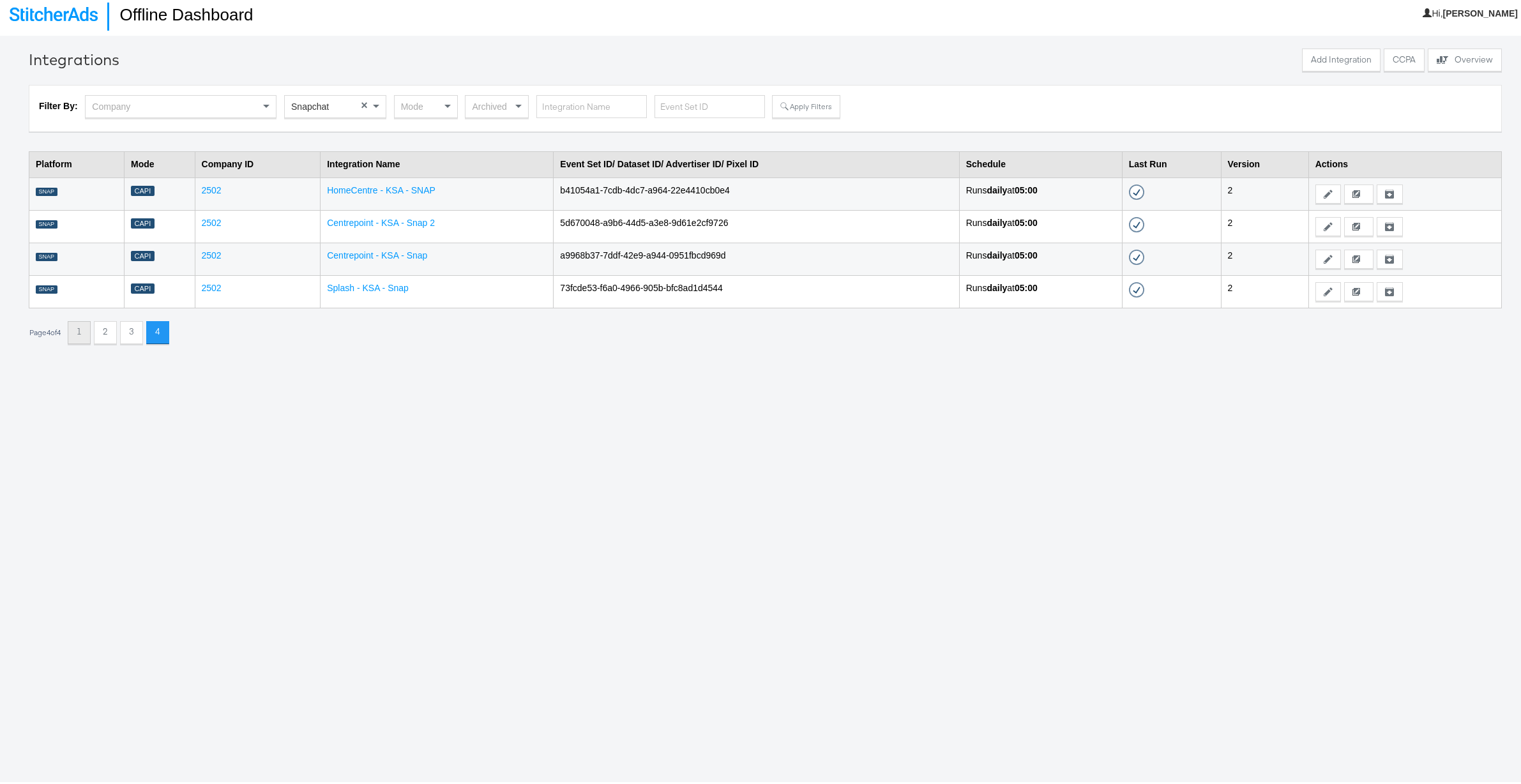
click at [83, 328] on button "1" at bounding box center [80, 330] width 23 height 23
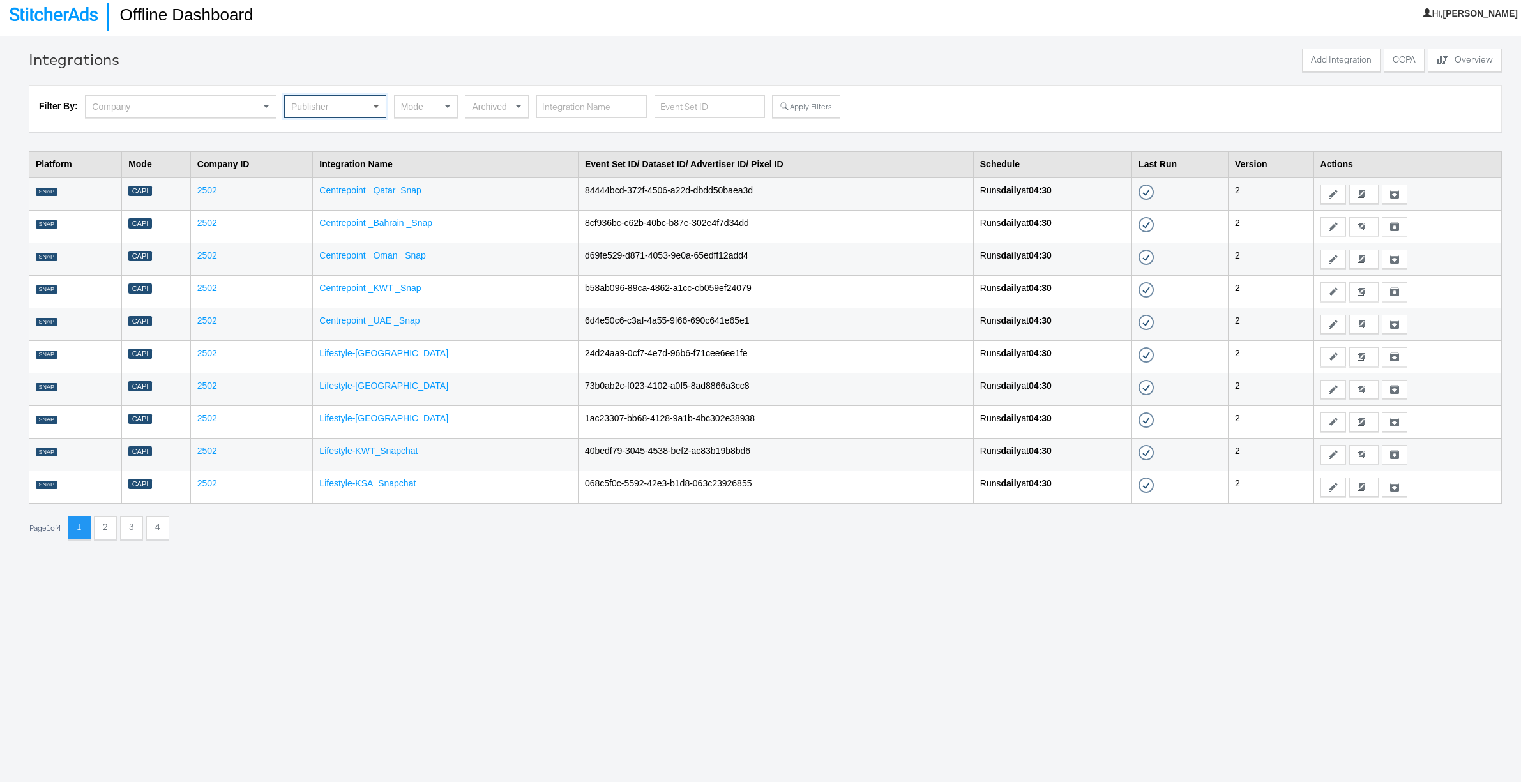
click at [375, 100] on span at bounding box center [378, 104] width 16 height 22
click at [799, 106] on button "Apply Filters" at bounding box center [806, 104] width 68 height 23
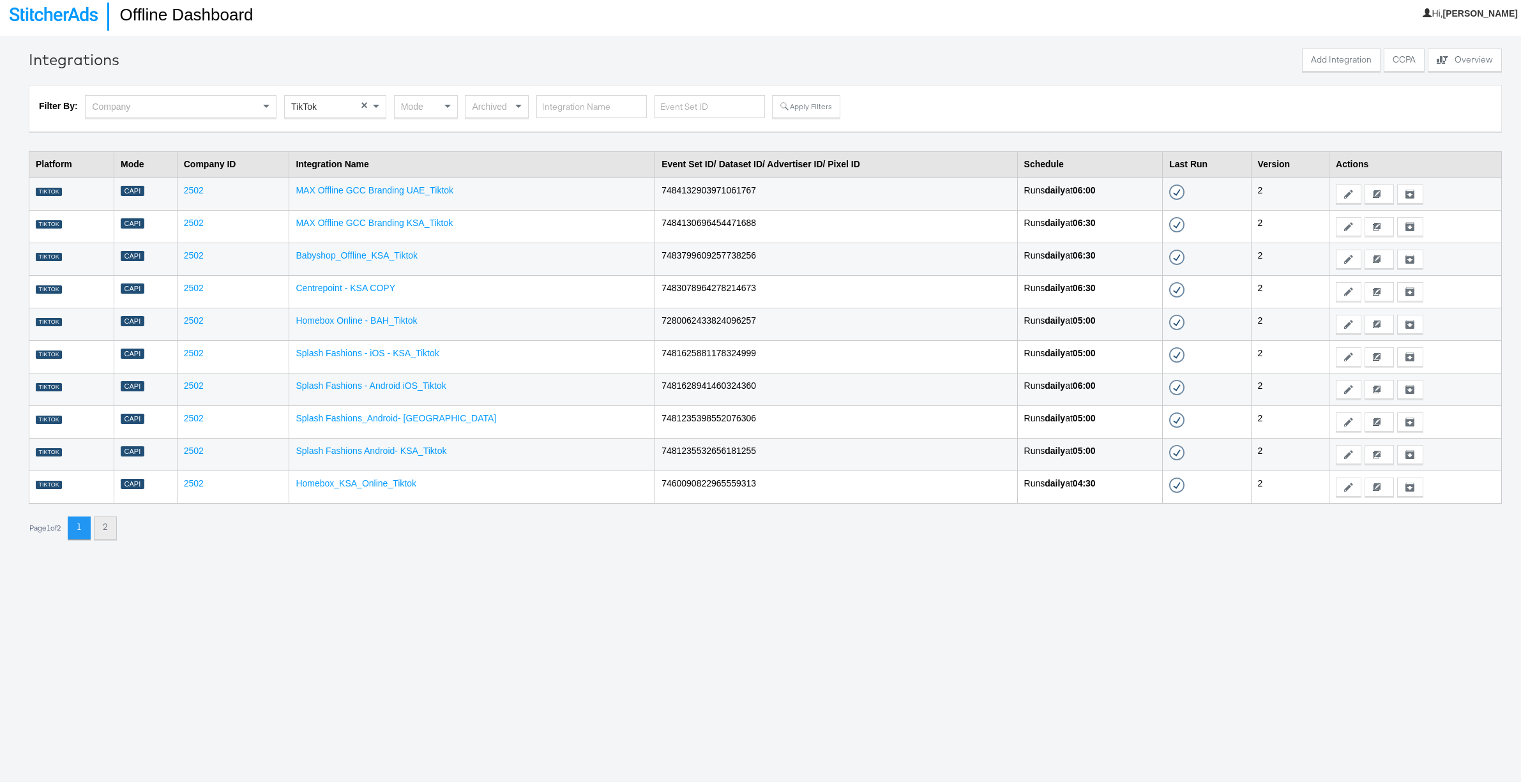
click at [110, 528] on button "2" at bounding box center [105, 525] width 23 height 23
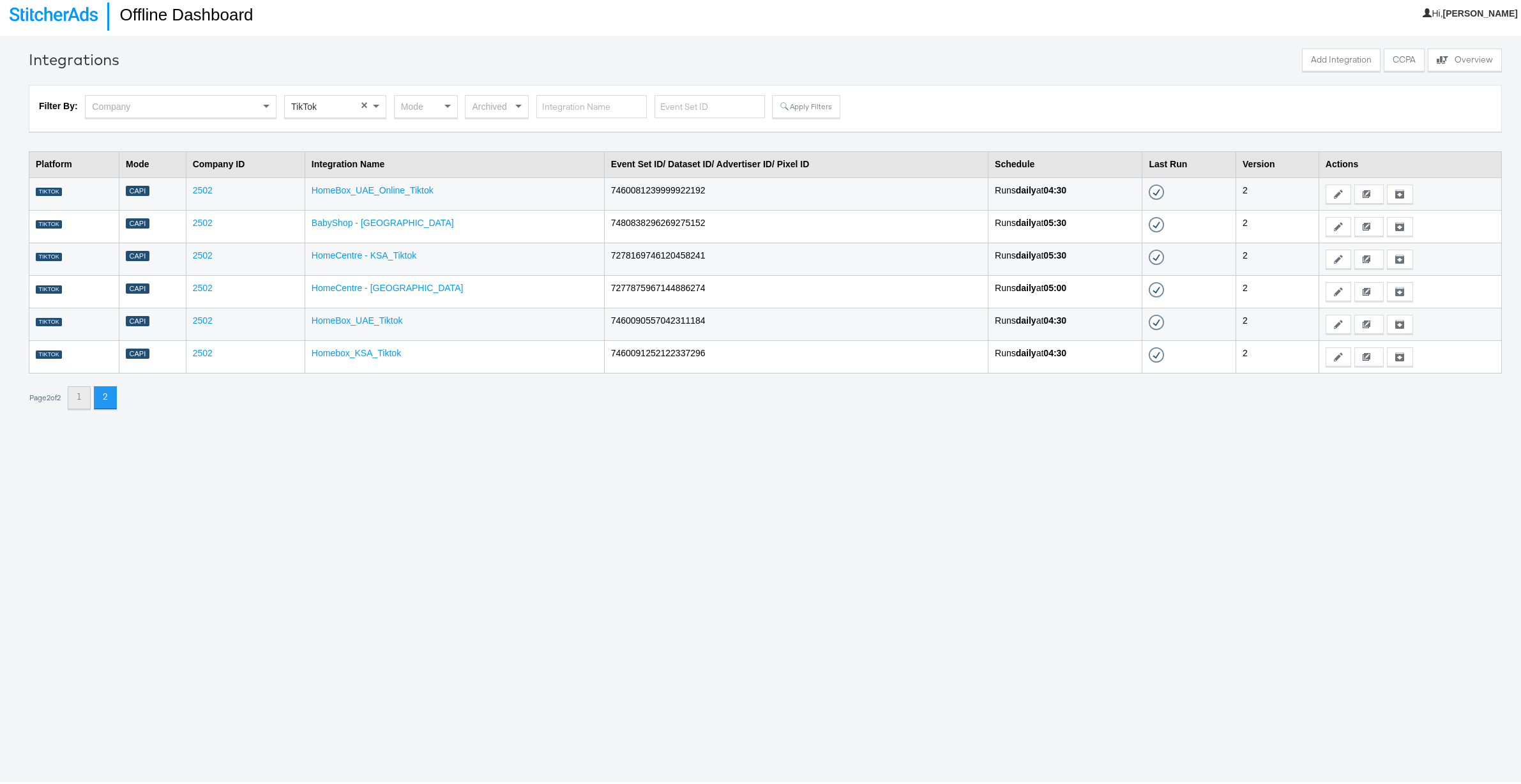
click at [90, 402] on button "1" at bounding box center [80, 395] width 23 height 23
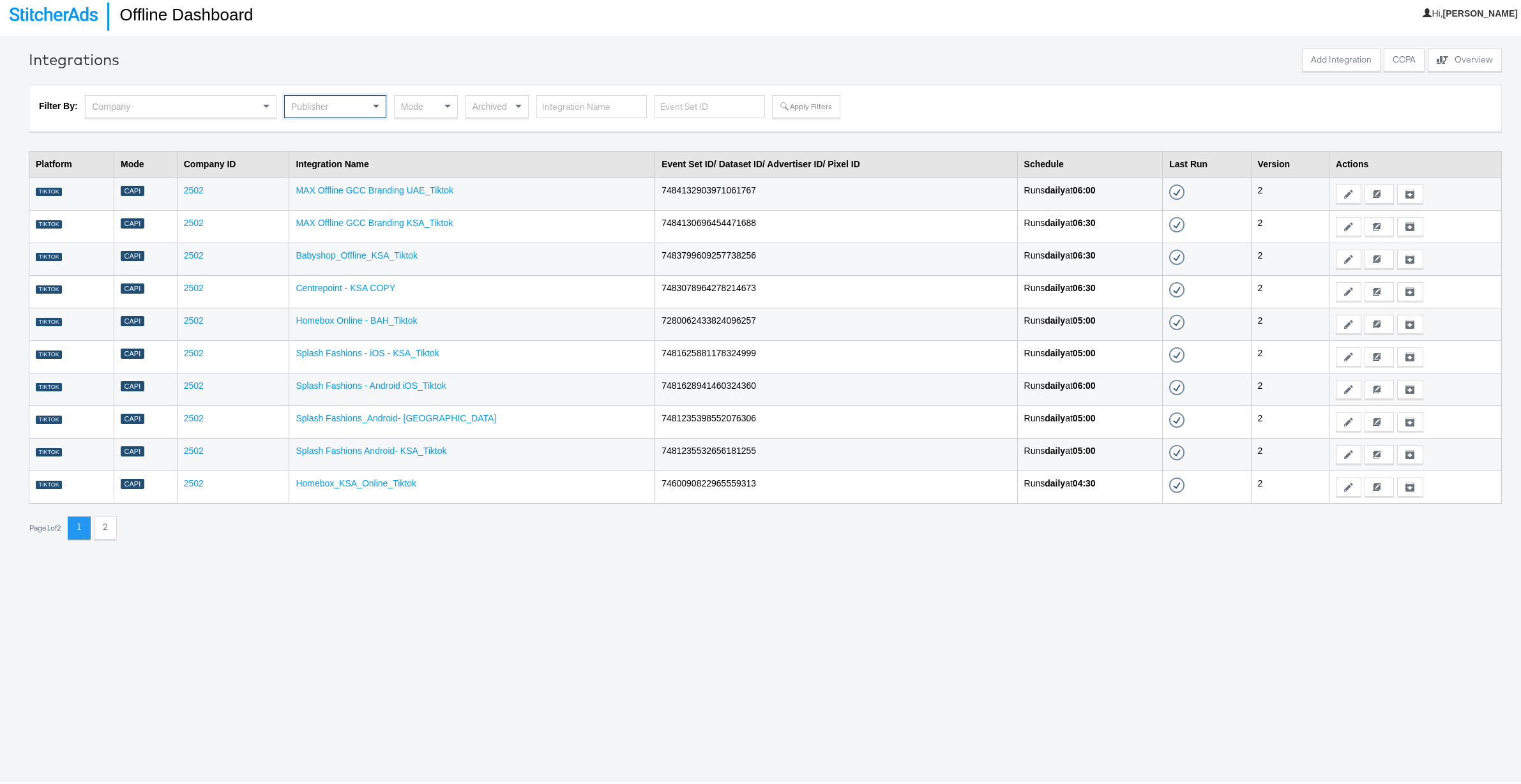
click at [378, 100] on span at bounding box center [378, 104] width 16 height 22
click at [450, 102] on span at bounding box center [449, 104] width 16 height 22
click at [800, 103] on button "Apply Filters" at bounding box center [806, 104] width 68 height 23
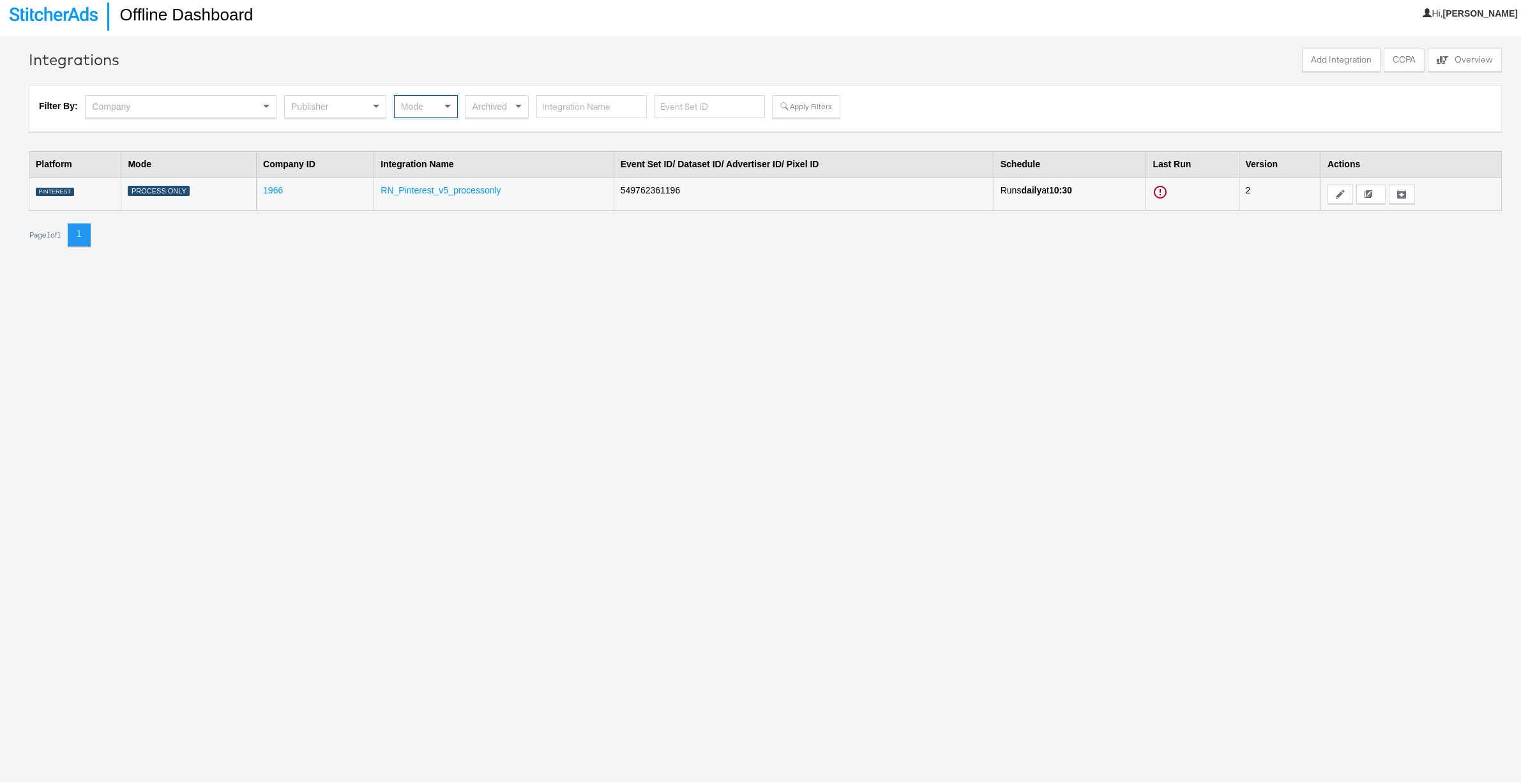
click at [449, 102] on span at bounding box center [447, 104] width 6 height 5
click at [820, 105] on button "Apply Filters" at bounding box center [806, 104] width 68 height 23
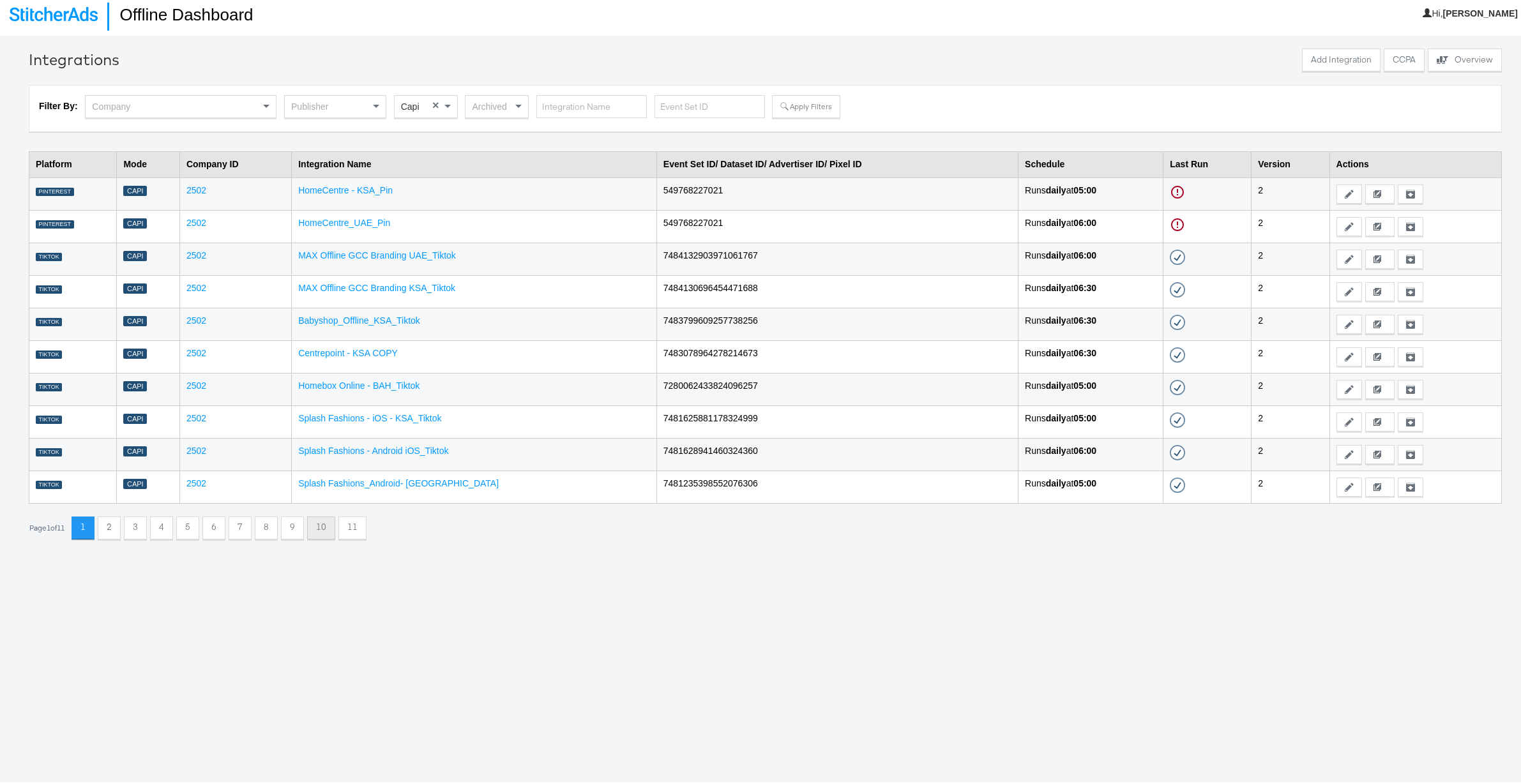
click at [322, 524] on button "10" at bounding box center [321, 525] width 28 height 23
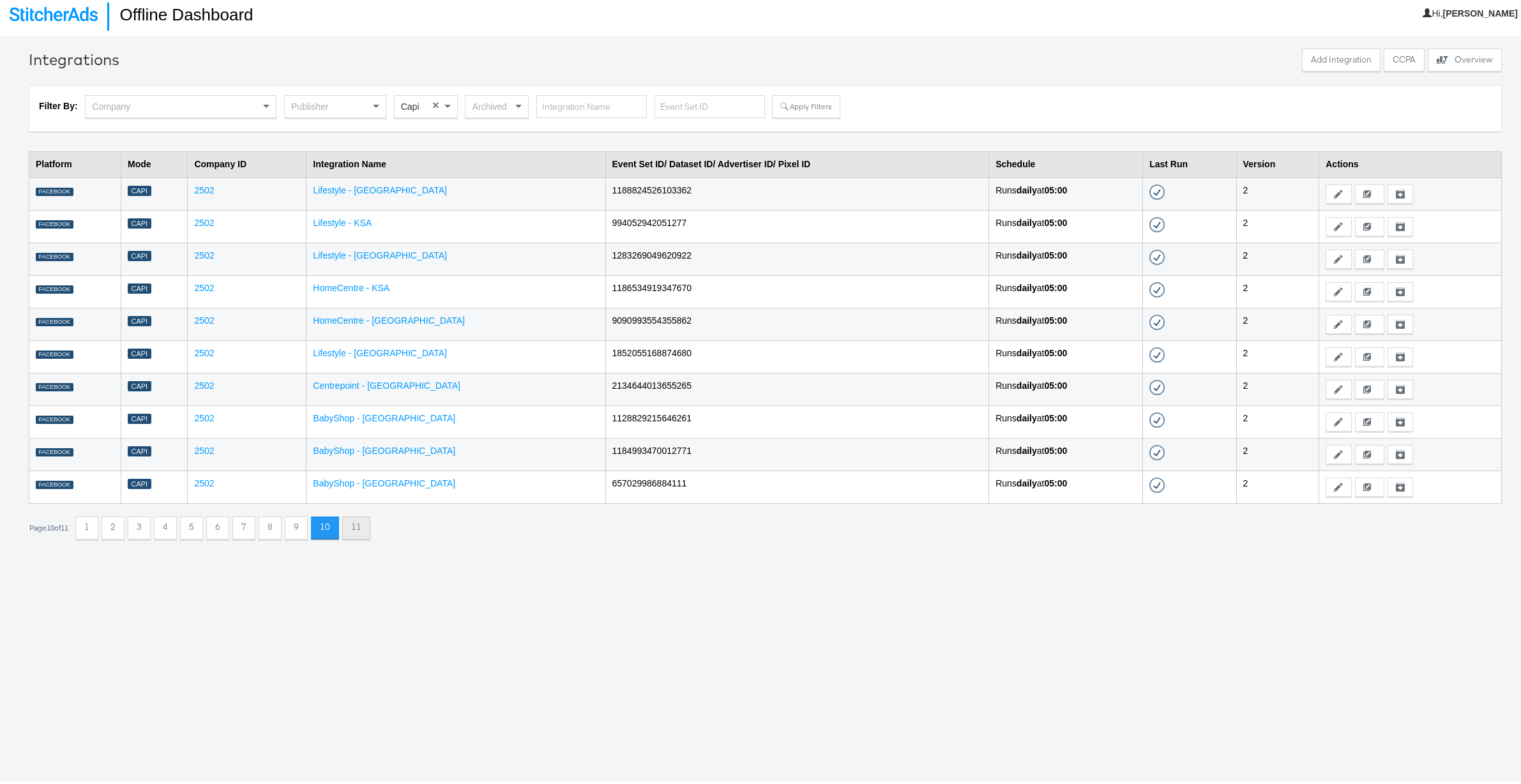
click at [355, 524] on button "11" at bounding box center [356, 525] width 28 height 23
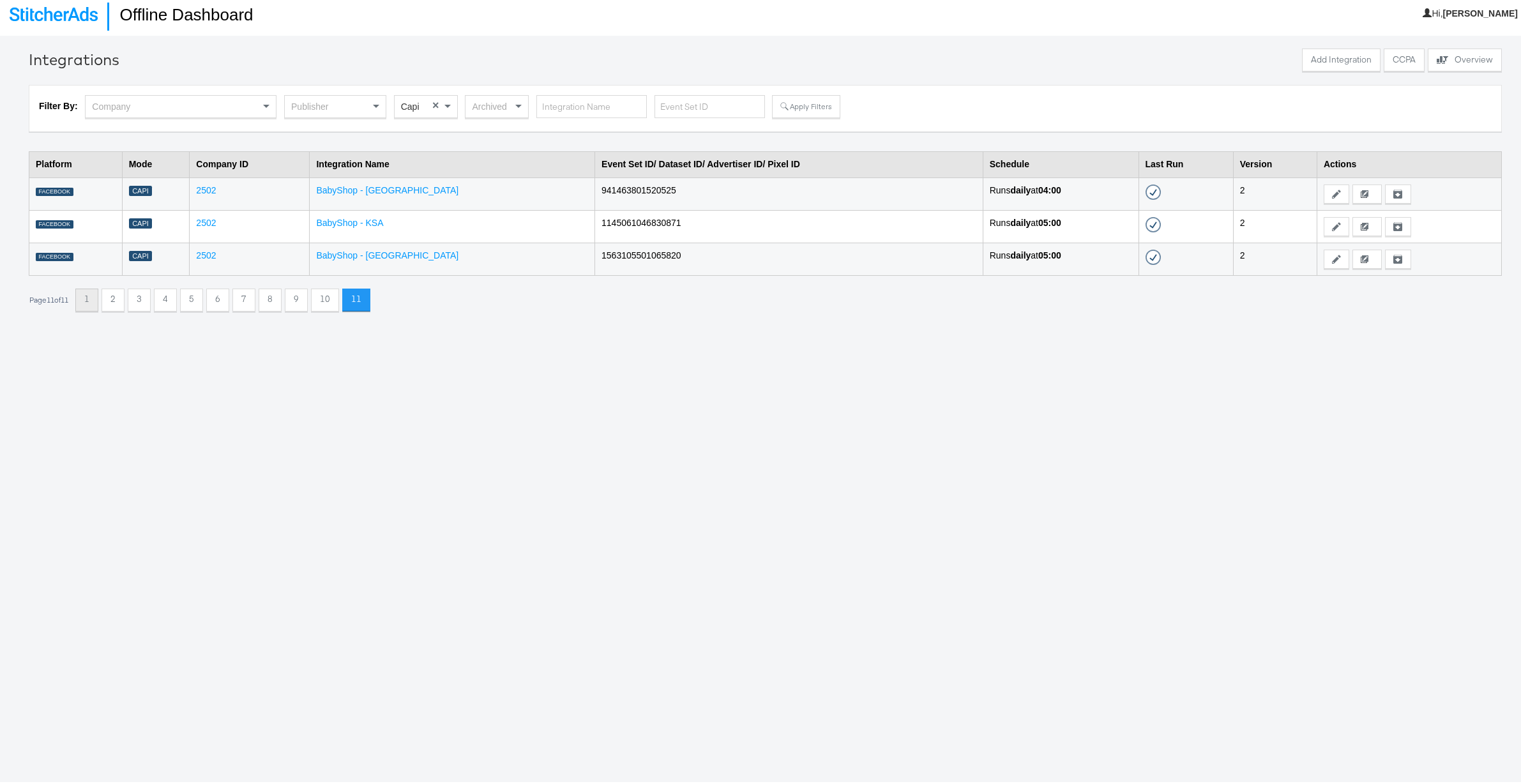
click at [95, 293] on button "1" at bounding box center [87, 297] width 23 height 23
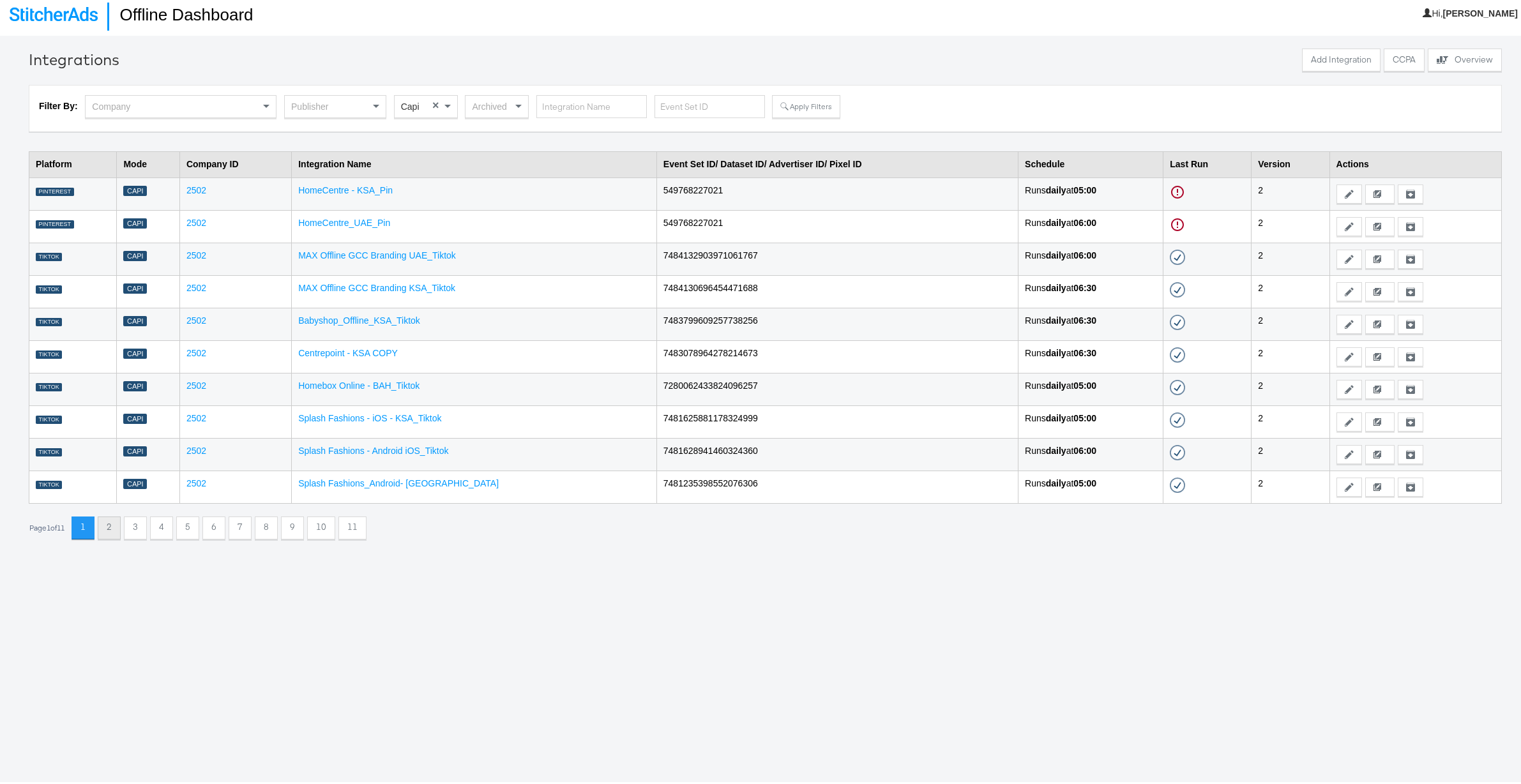
click at [115, 530] on button "2" at bounding box center [109, 525] width 23 height 23
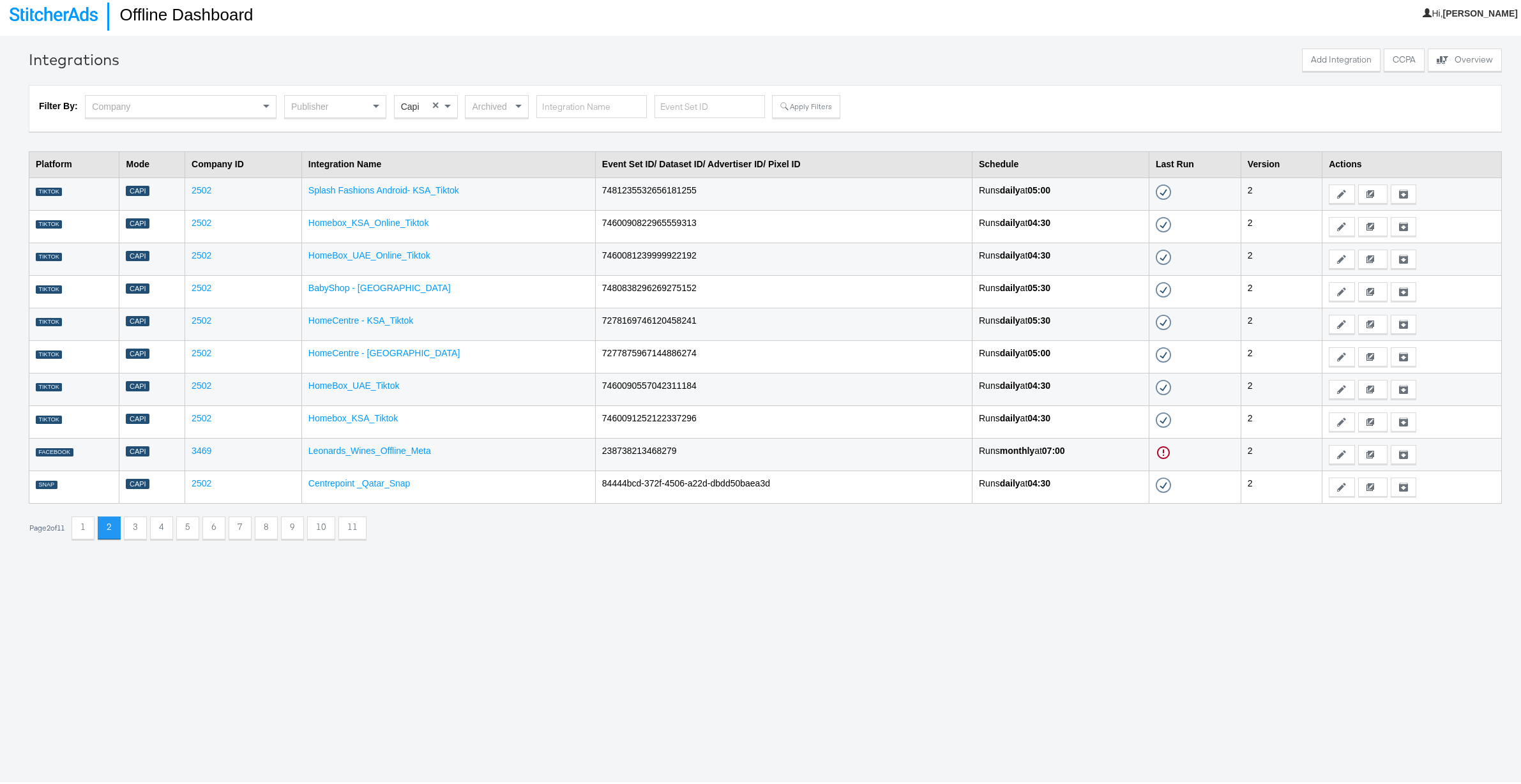
click at [90, 522] on button "1" at bounding box center [83, 525] width 23 height 23
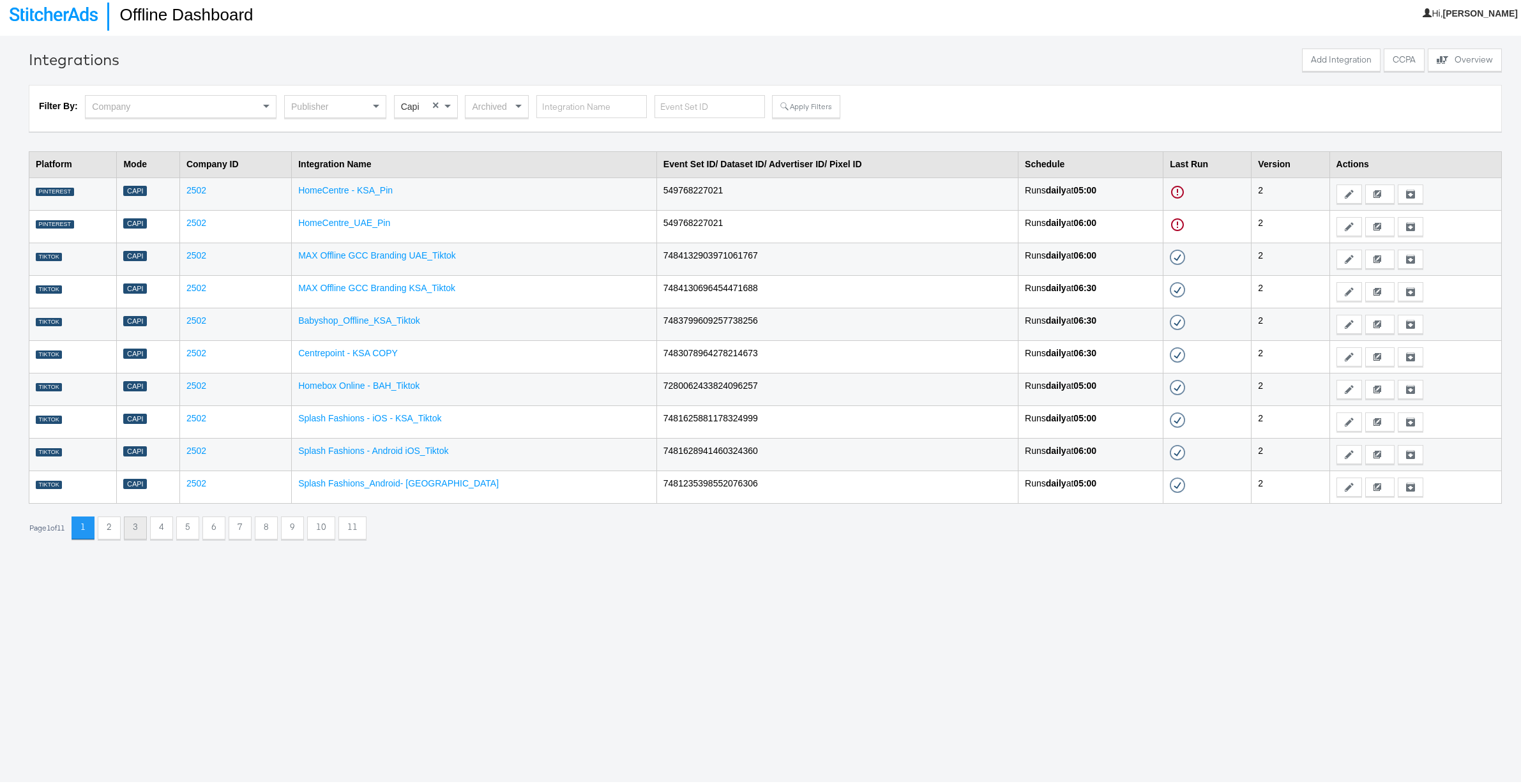
click at [140, 530] on button "3" at bounding box center [135, 525] width 23 height 23
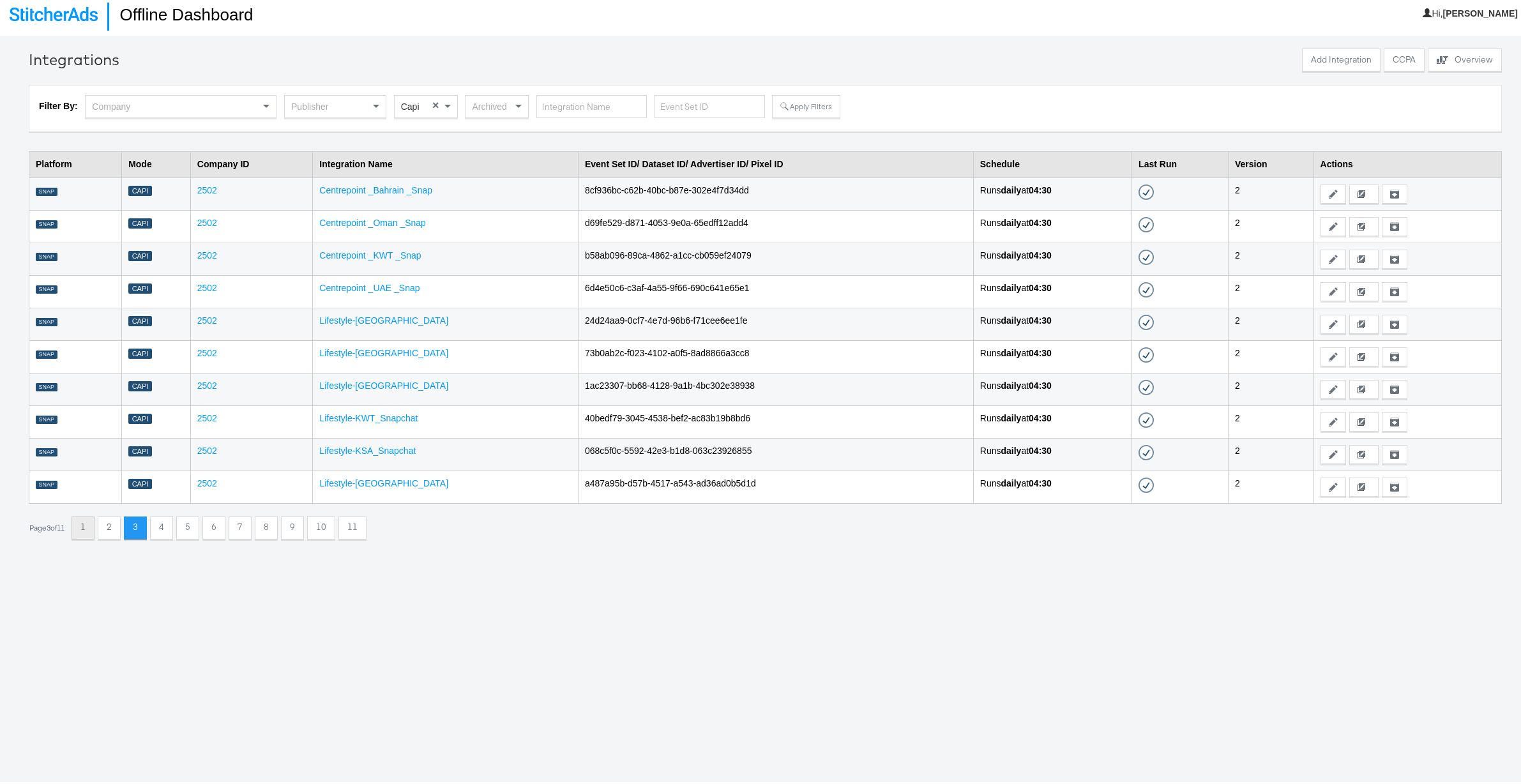
click at [94, 528] on button "1" at bounding box center [83, 525] width 23 height 23
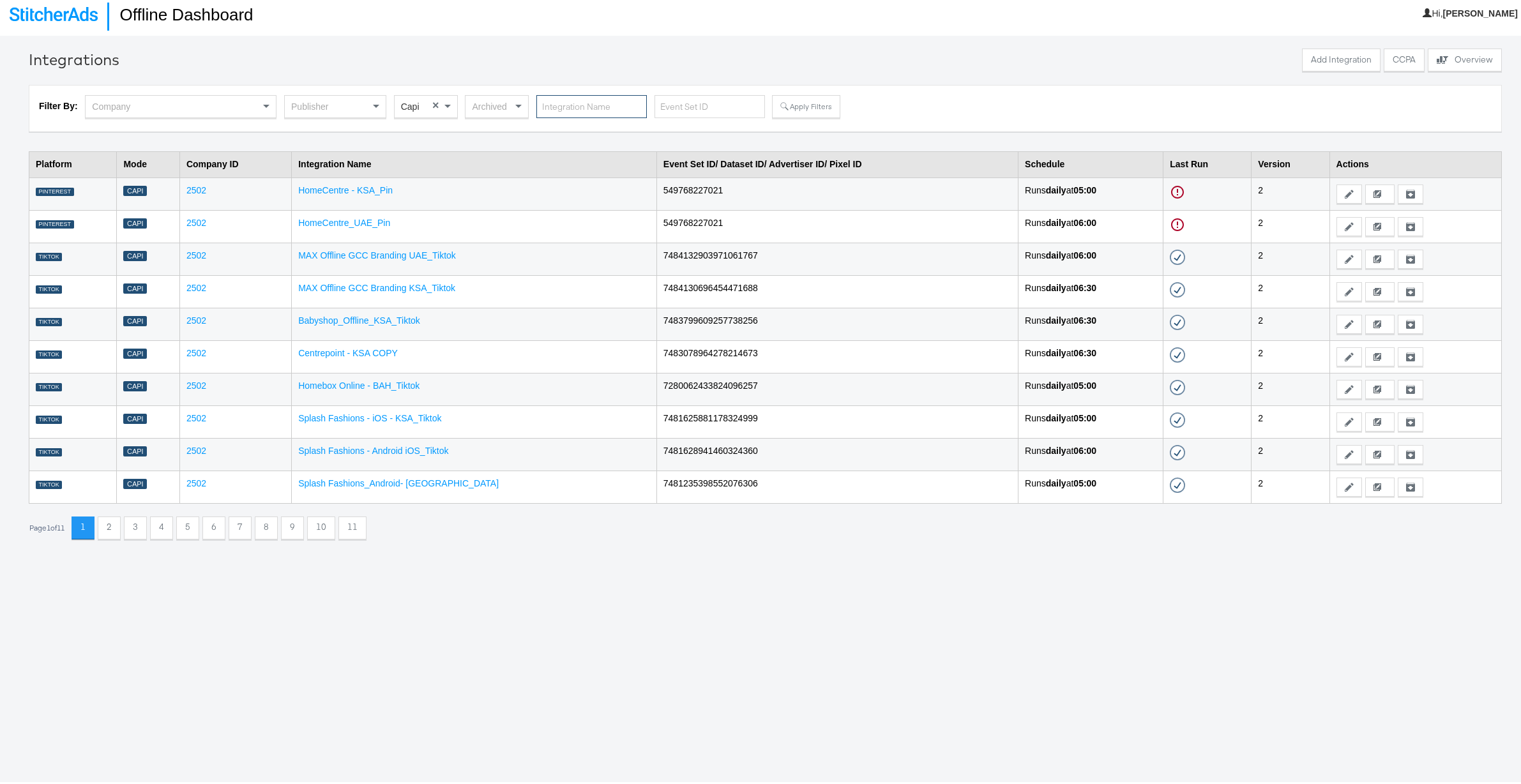
click at [594, 104] on input "text" at bounding box center [591, 104] width 110 height 24
type input "Stewarts"
click at [772, 101] on button "Apply Filters" at bounding box center [806, 104] width 68 height 23
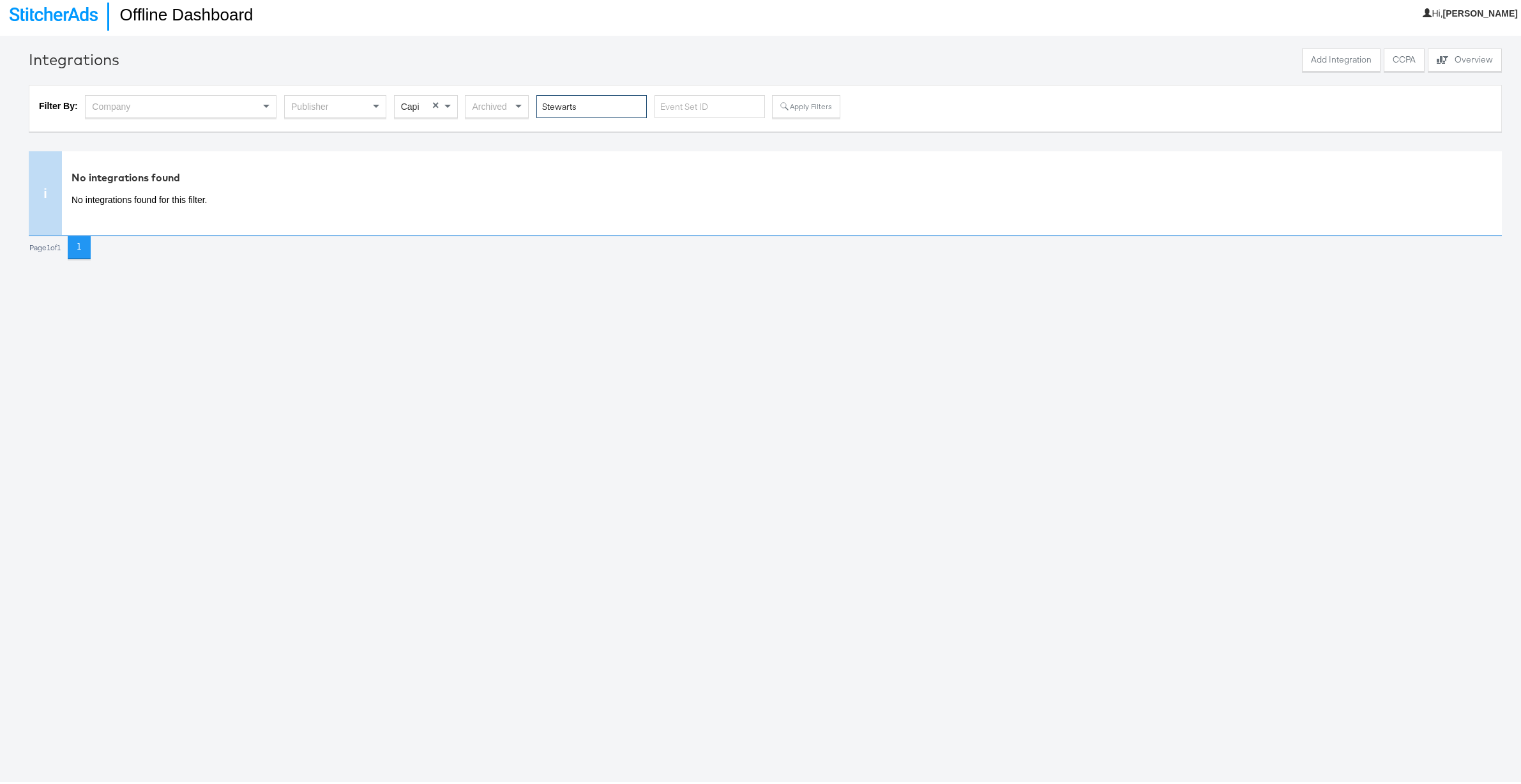
click at [595, 106] on input "Stewarts" at bounding box center [591, 104] width 110 height 24
drag, startPoint x: 436, startPoint y: 103, endPoint x: 453, endPoint y: 104, distance: 17.0
click at [800, 105] on button "Apply Filters" at bounding box center [806, 104] width 68 height 23
click at [661, 107] on input "text" at bounding box center [709, 104] width 110 height 24
drag, startPoint x: 585, startPoint y: 103, endPoint x: 515, endPoint y: 103, distance: 70.0
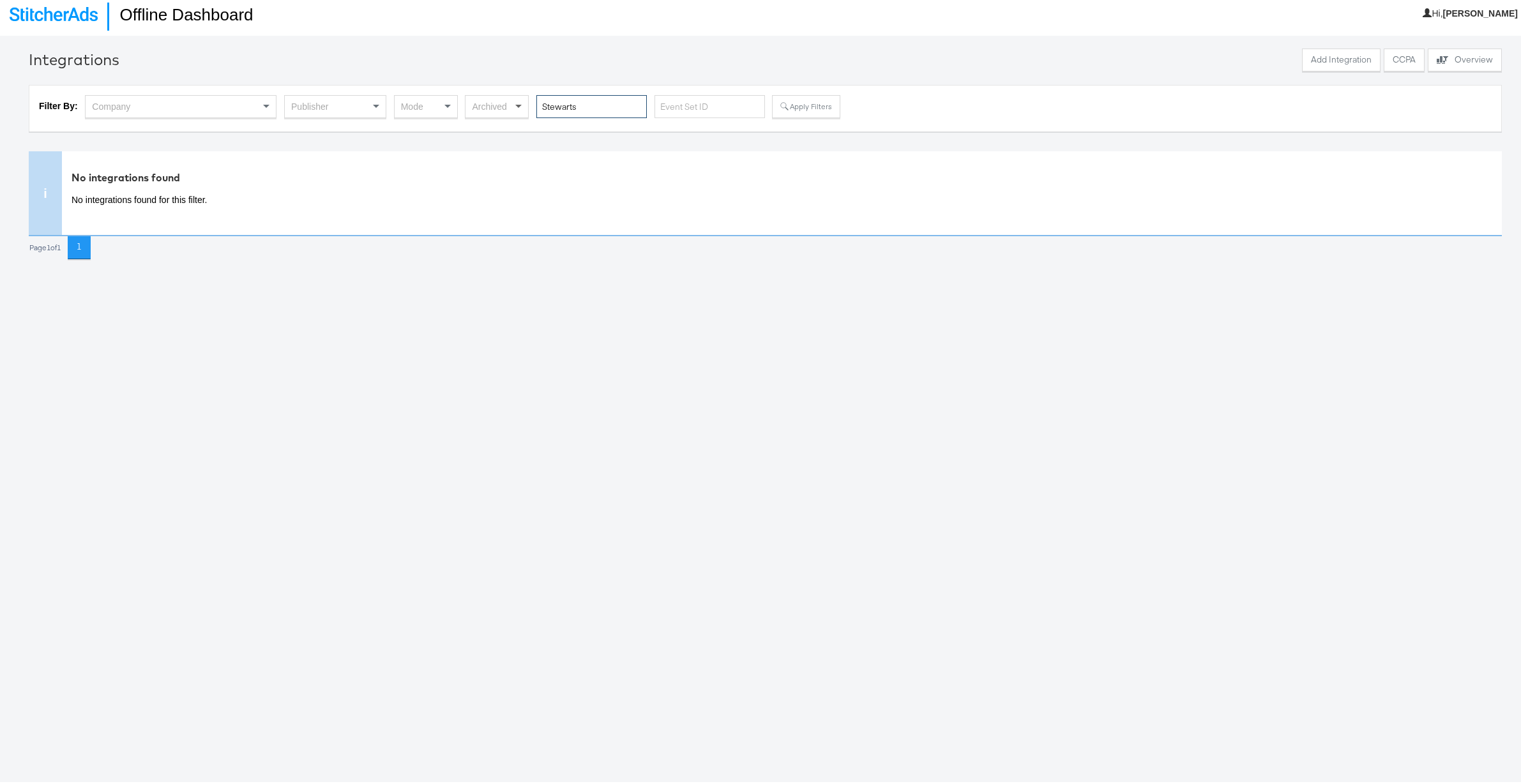
click at [515, 103] on div "Filter By: Company Publisher Mode Archived Stewarts Apply Filters" at bounding box center [765, 106] width 1452 height 27
paste input "Leonards_Offline_Meta"
type input "StewLeonards_Offline_Meta"
click at [796, 105] on button "Apply Filters" at bounding box center [806, 104] width 68 height 23
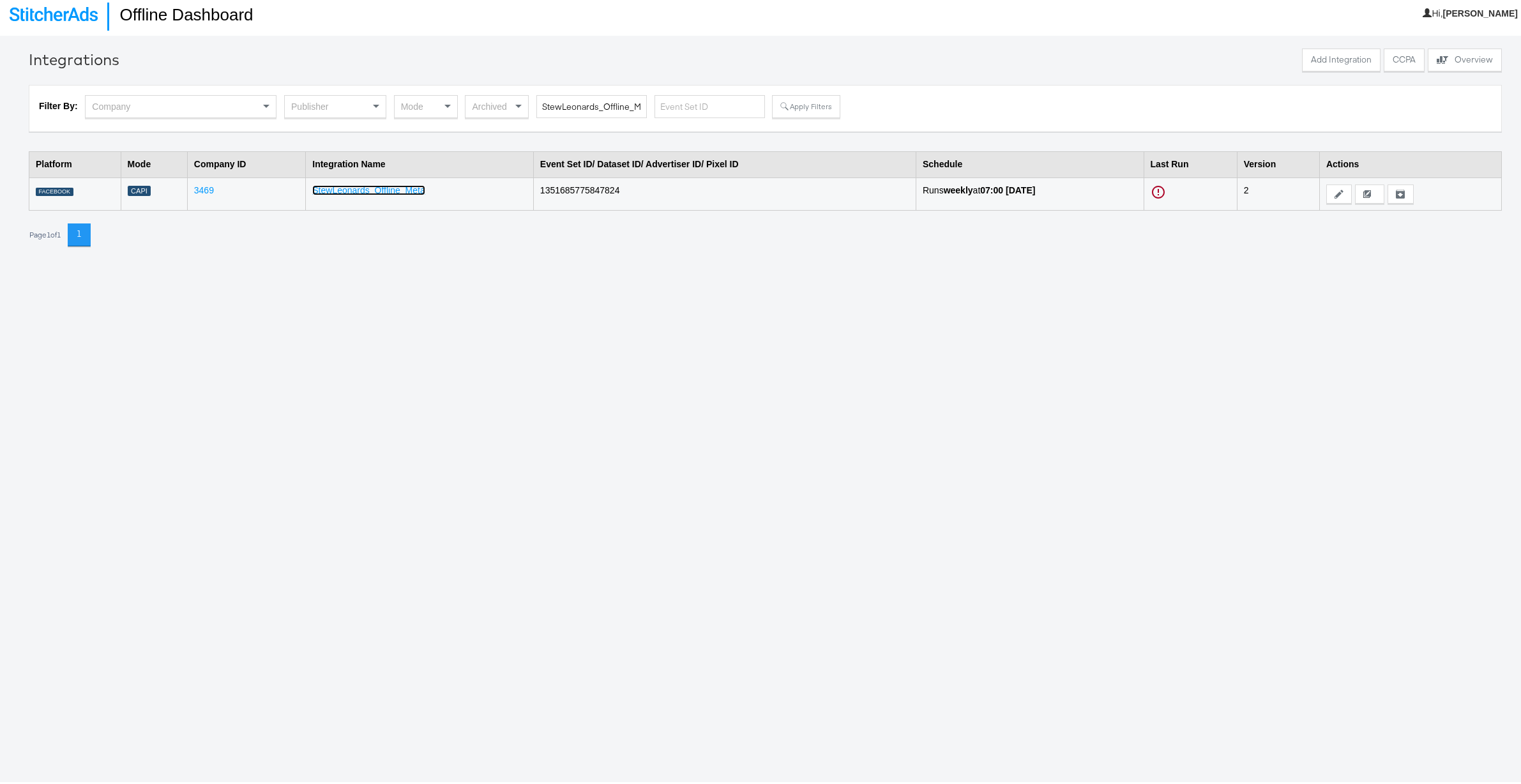
click at [369, 189] on link "StewLeonards_Offline_Meta" at bounding box center [368, 187] width 112 height 10
click at [1172, 155] on th "Last Run" at bounding box center [1190, 162] width 93 height 26
click at [521, 104] on span at bounding box center [518, 104] width 6 height 5
click at [521, 104] on span at bounding box center [518, 104] width 6 height 3
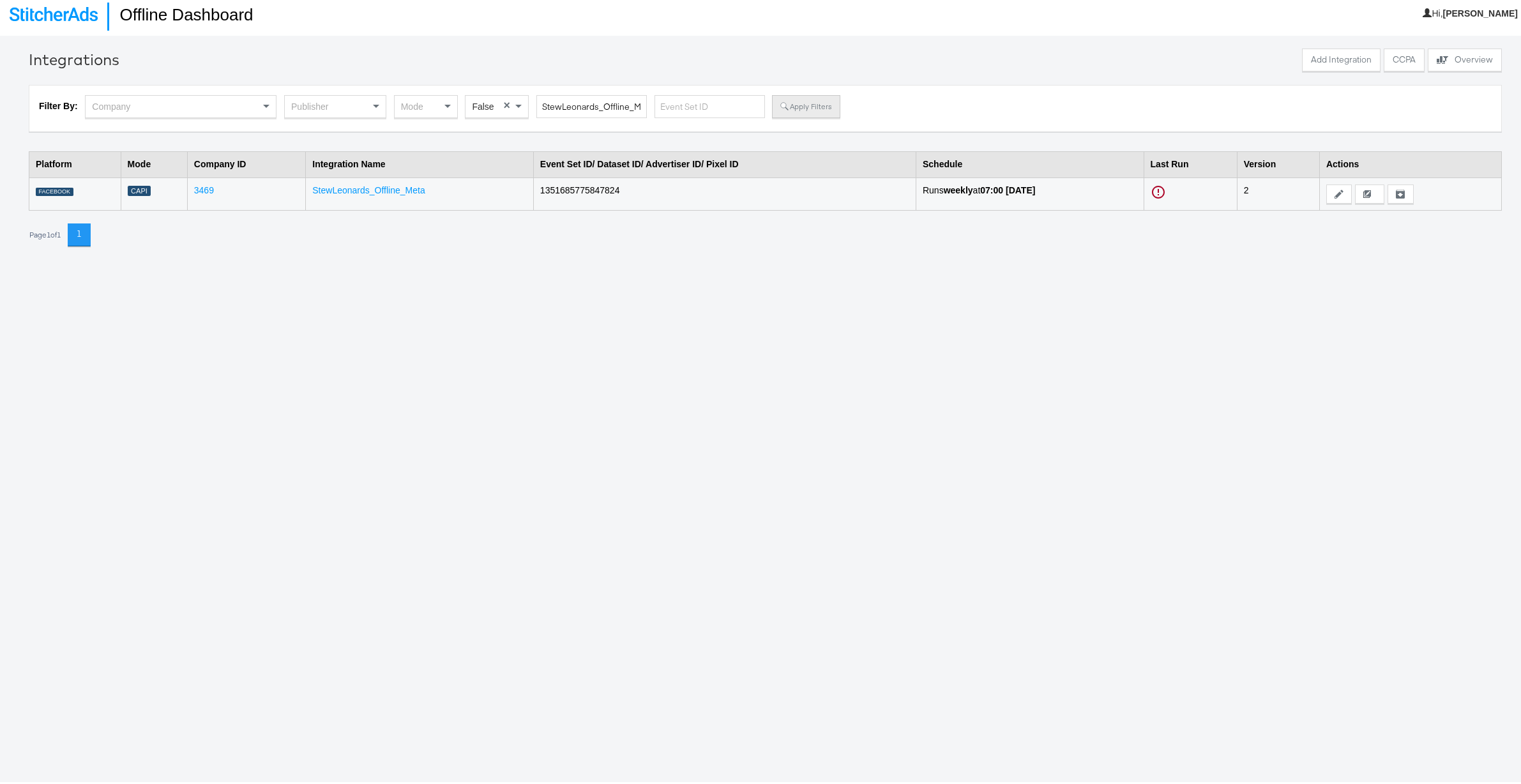
click at [826, 100] on button "Apply Filters" at bounding box center [806, 104] width 68 height 23
click at [592, 105] on input "StewLeonards_Offline_Meta" at bounding box center [591, 104] width 110 height 24
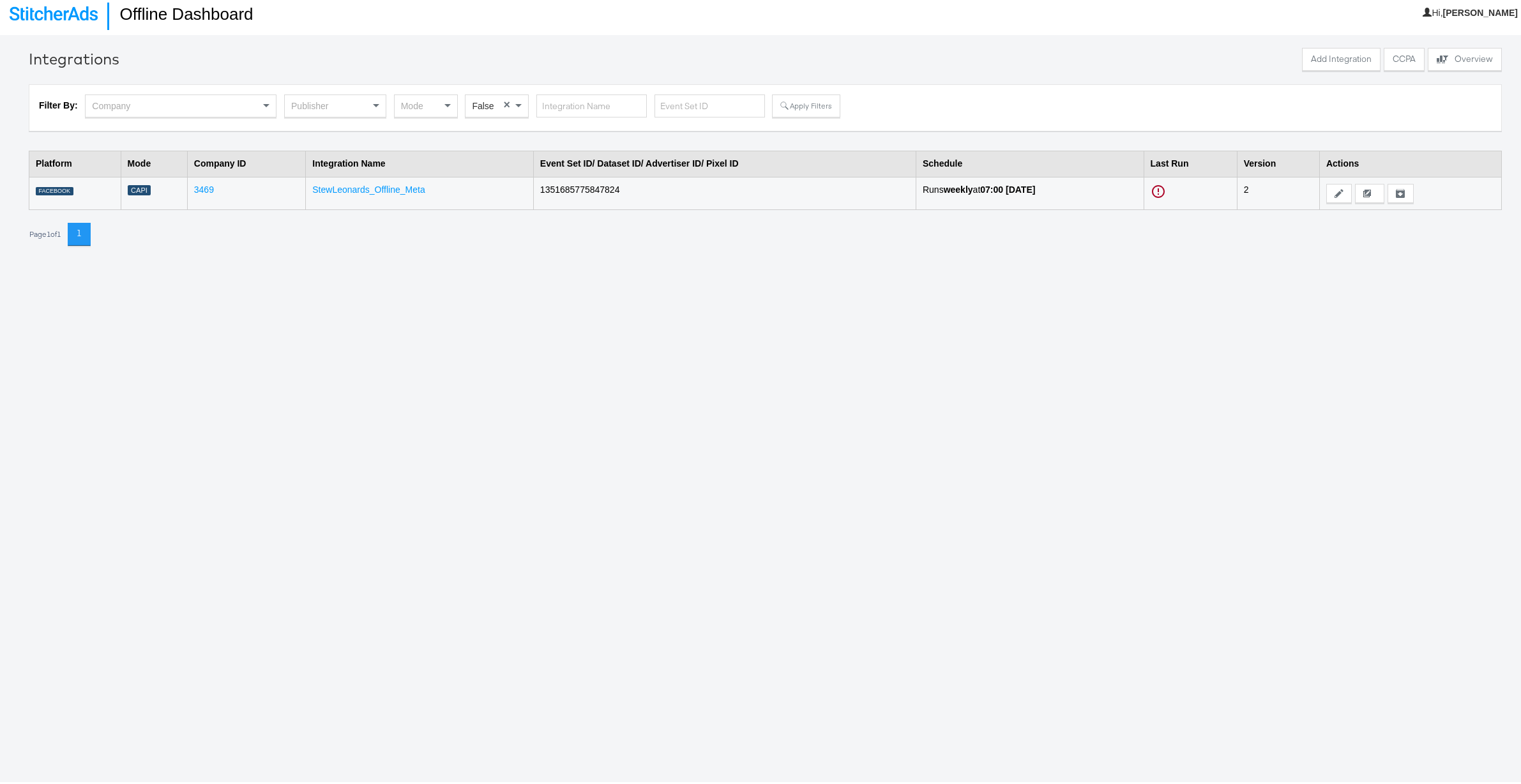
click at [837, 107] on div "Filter By: Company Publisher Mode False × Apply Filters" at bounding box center [765, 105] width 1452 height 27
click at [816, 104] on button "Apply Filters" at bounding box center [806, 104] width 68 height 23
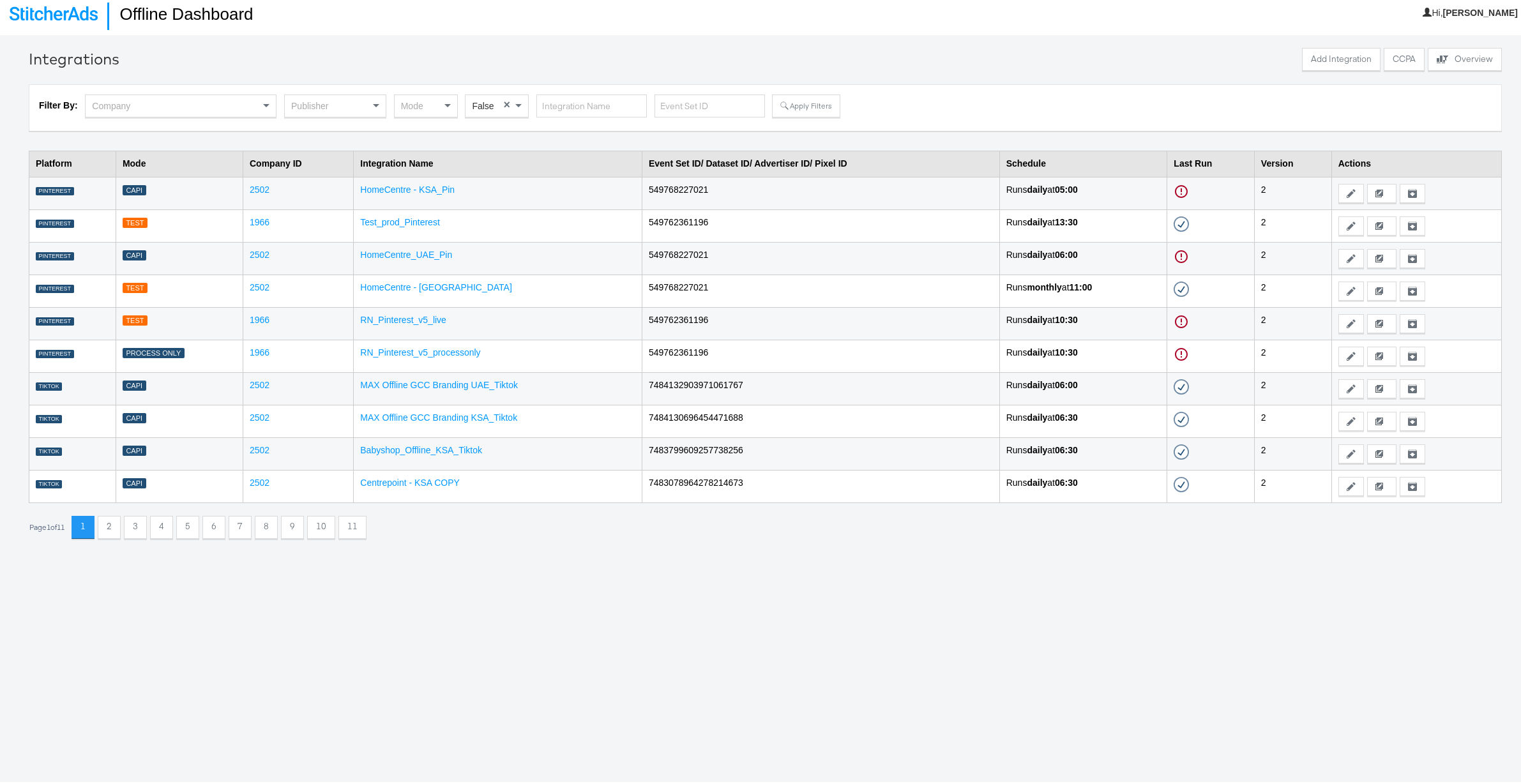
click at [423, 104] on div "Mode" at bounding box center [426, 104] width 63 height 22
click at [815, 105] on button "Apply Filters" at bounding box center [806, 104] width 68 height 23
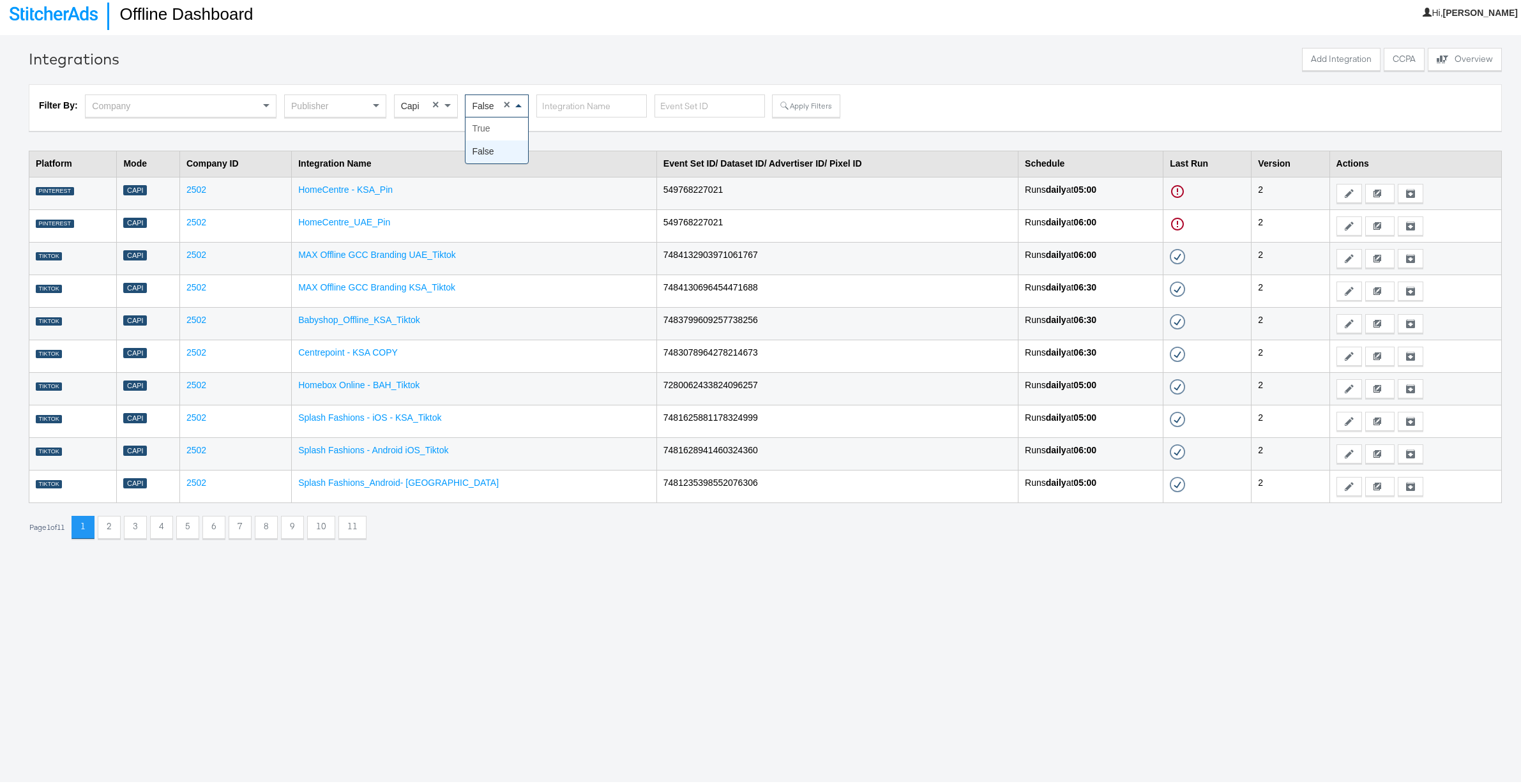
click at [521, 100] on span at bounding box center [520, 104] width 16 height 22
click at [796, 105] on button "Apply Filters" at bounding box center [806, 104] width 68 height 23
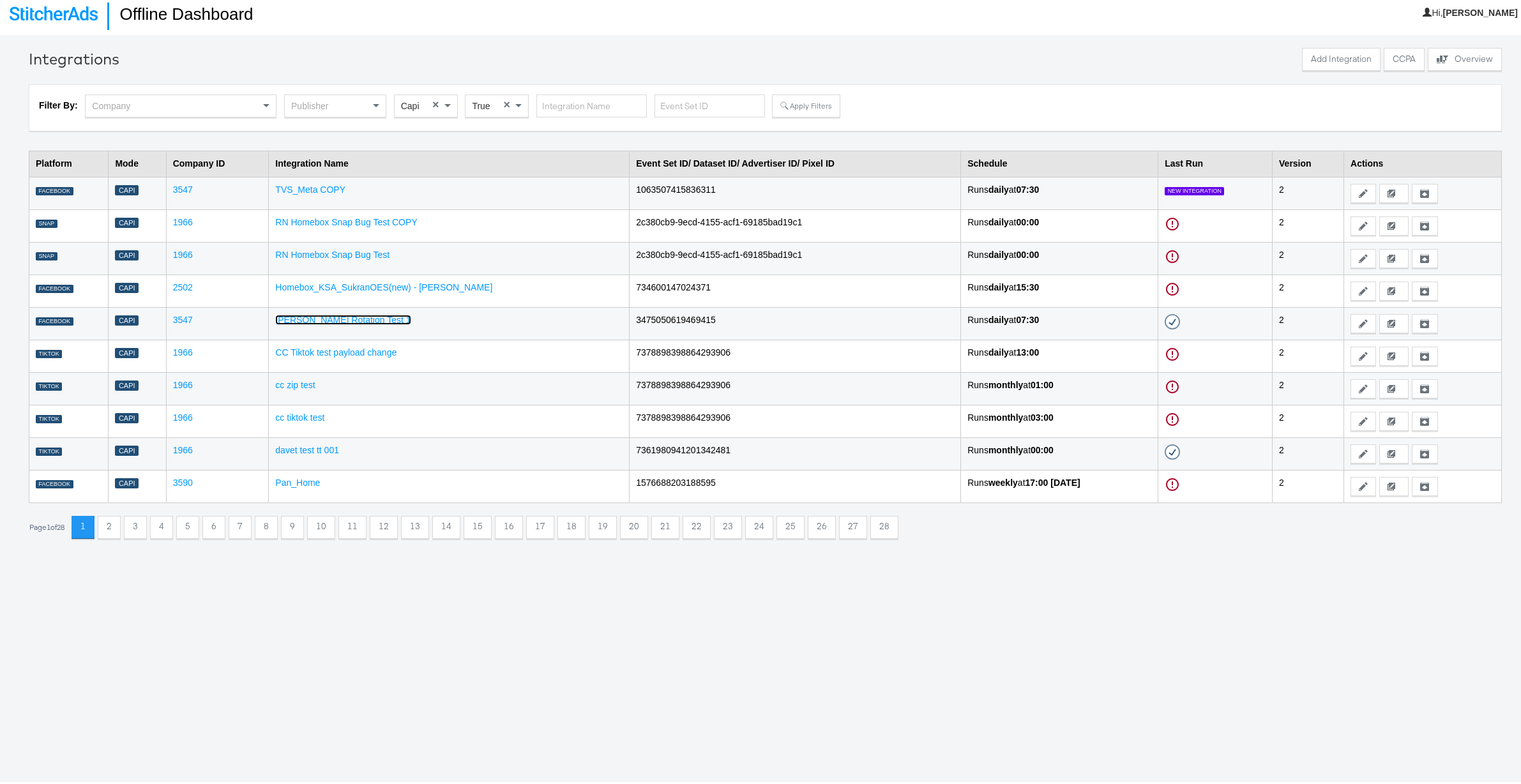
click at [338, 318] on link "Davey Token Rotation Test 1" at bounding box center [342, 317] width 135 height 10
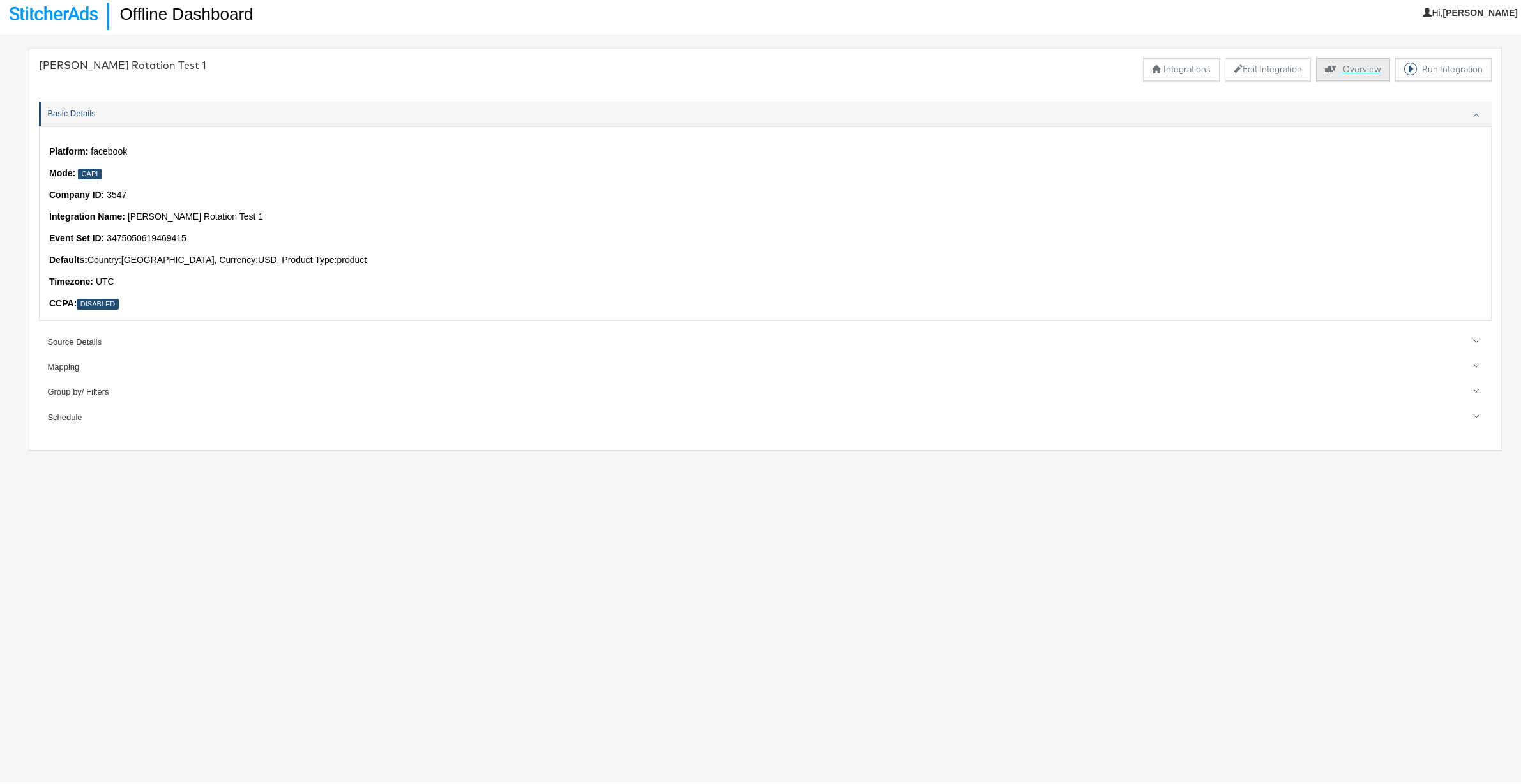
click at [1337, 67] on button "Explore activity for this offline processor Overview" at bounding box center [1353, 67] width 74 height 23
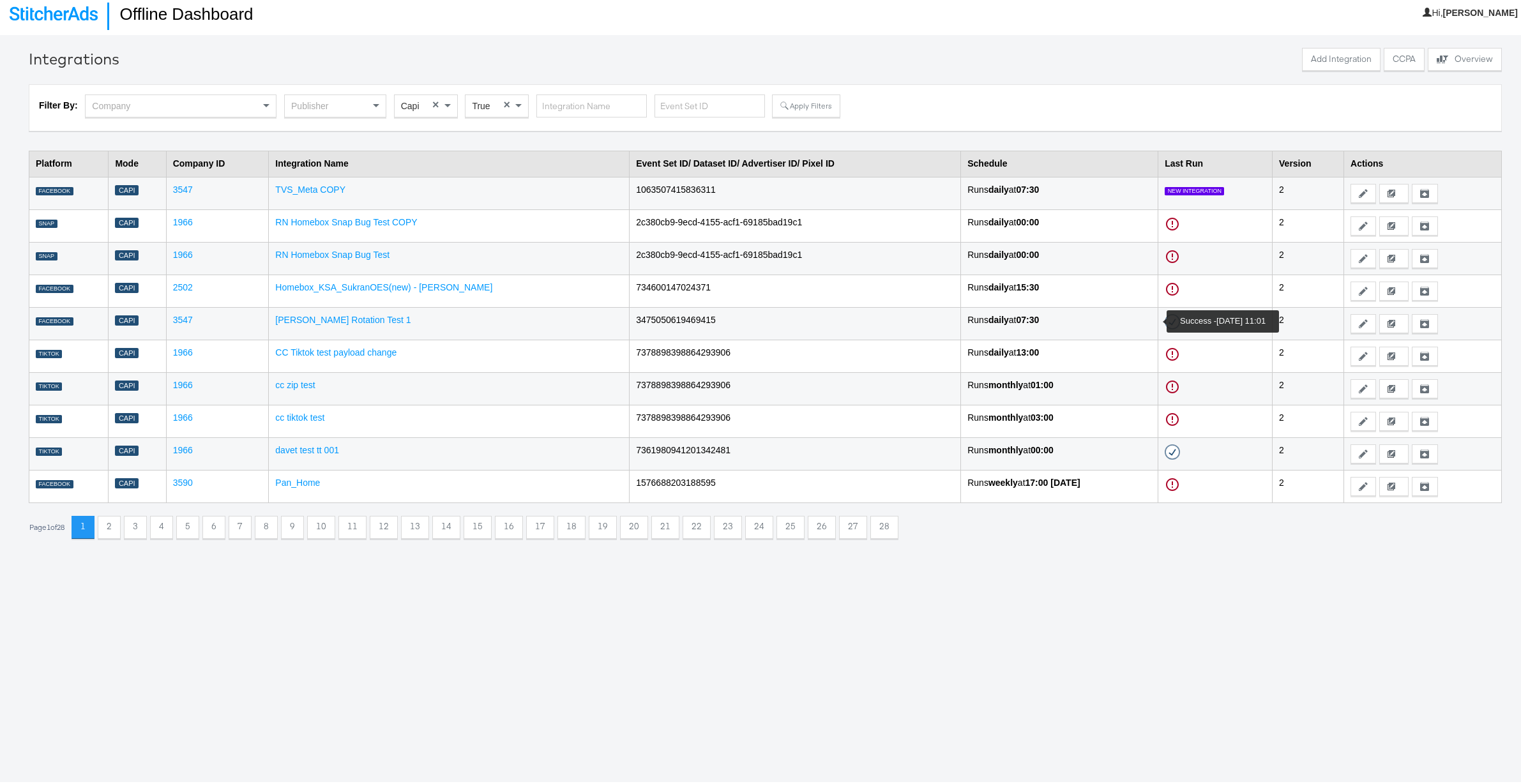
click at [1165, 319] on circle at bounding box center [1172, 319] width 14 height 14
click at [365, 318] on link "Davey Token Rotation Test 1" at bounding box center [342, 317] width 135 height 10
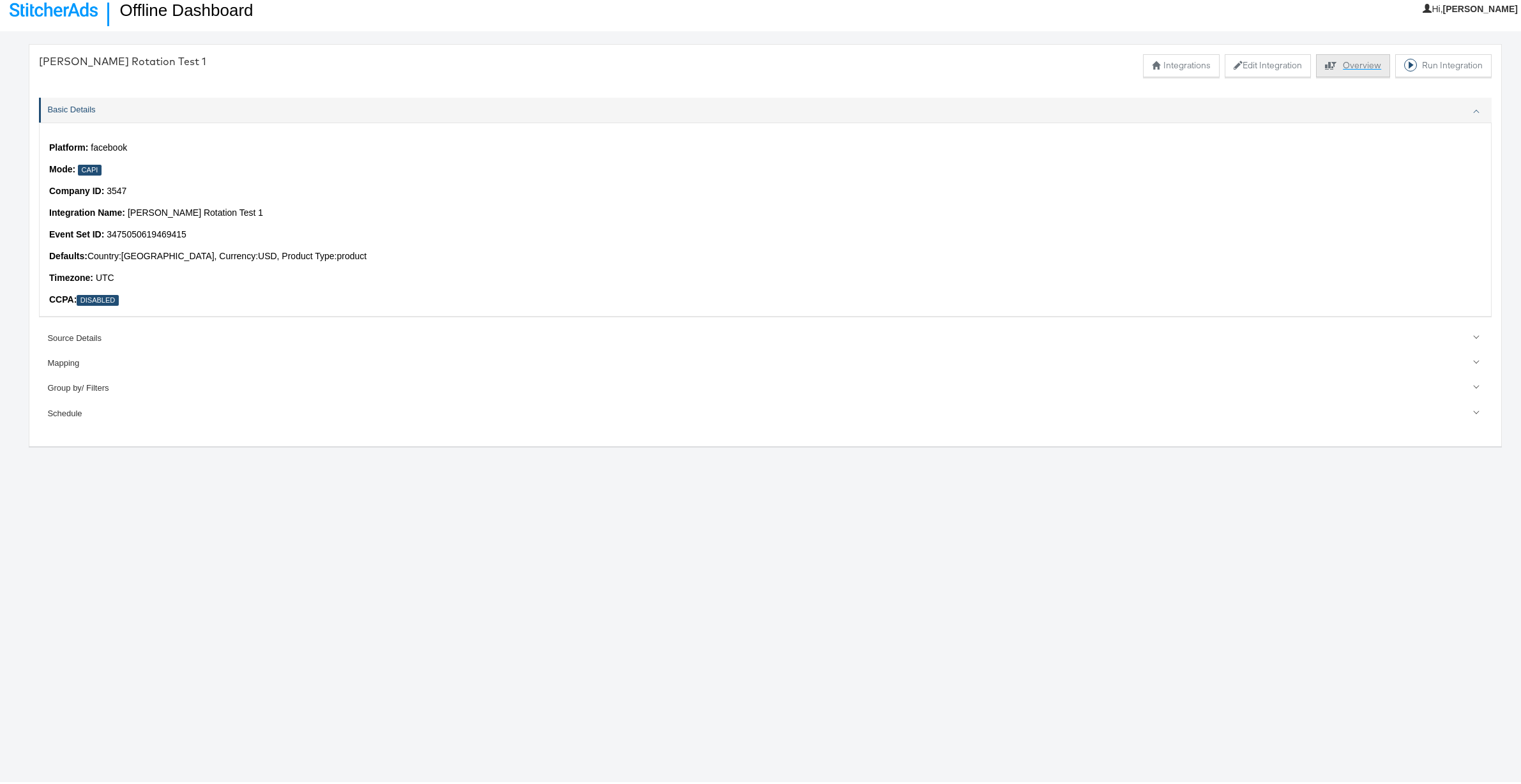
scroll to position [12, 0]
click at [1253, 68] on button "Edit Integration" at bounding box center [1268, 67] width 87 height 23
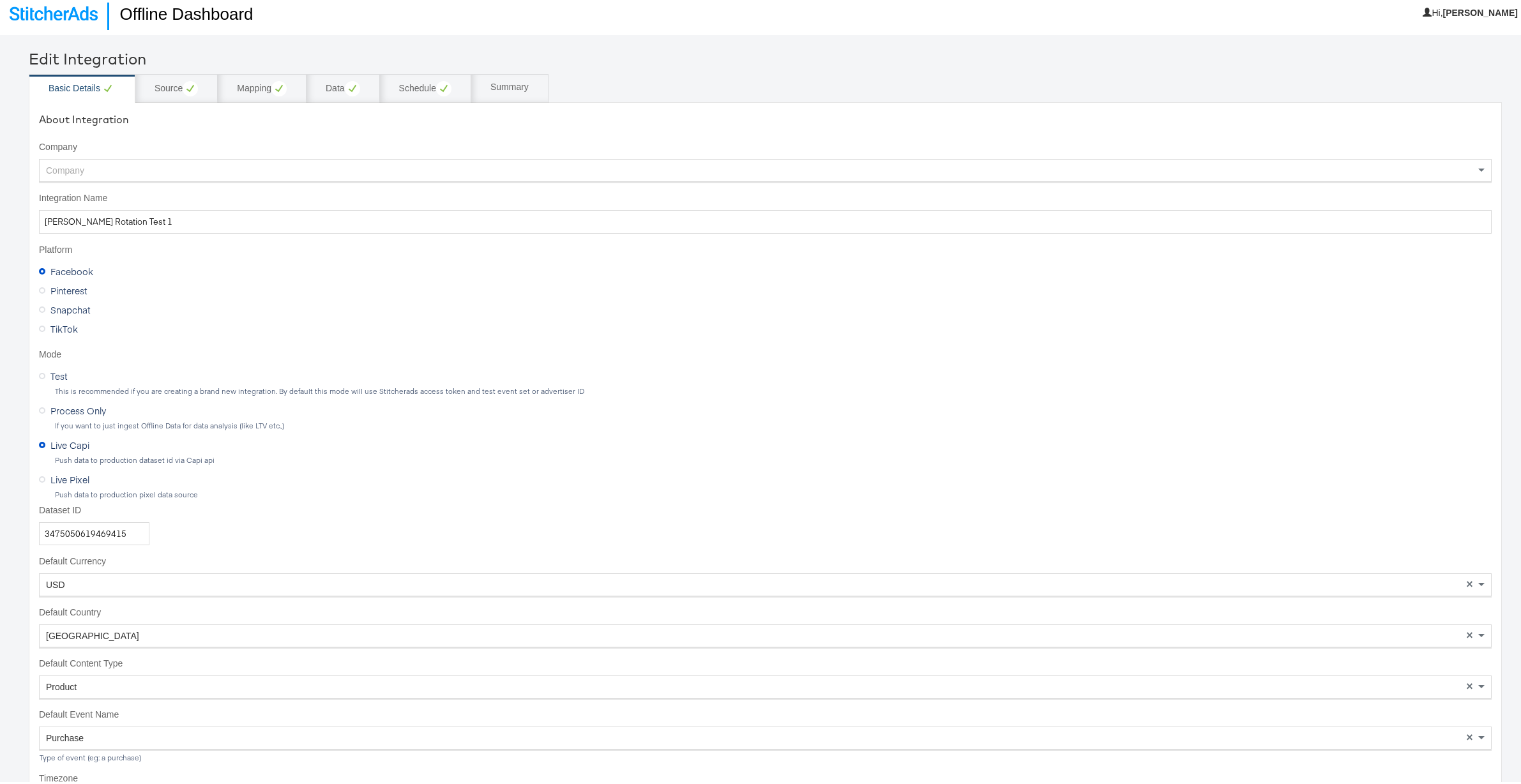
scroll to position [12, 0]
click at [417, 91] on div "Schedule" at bounding box center [426, 86] width 53 height 15
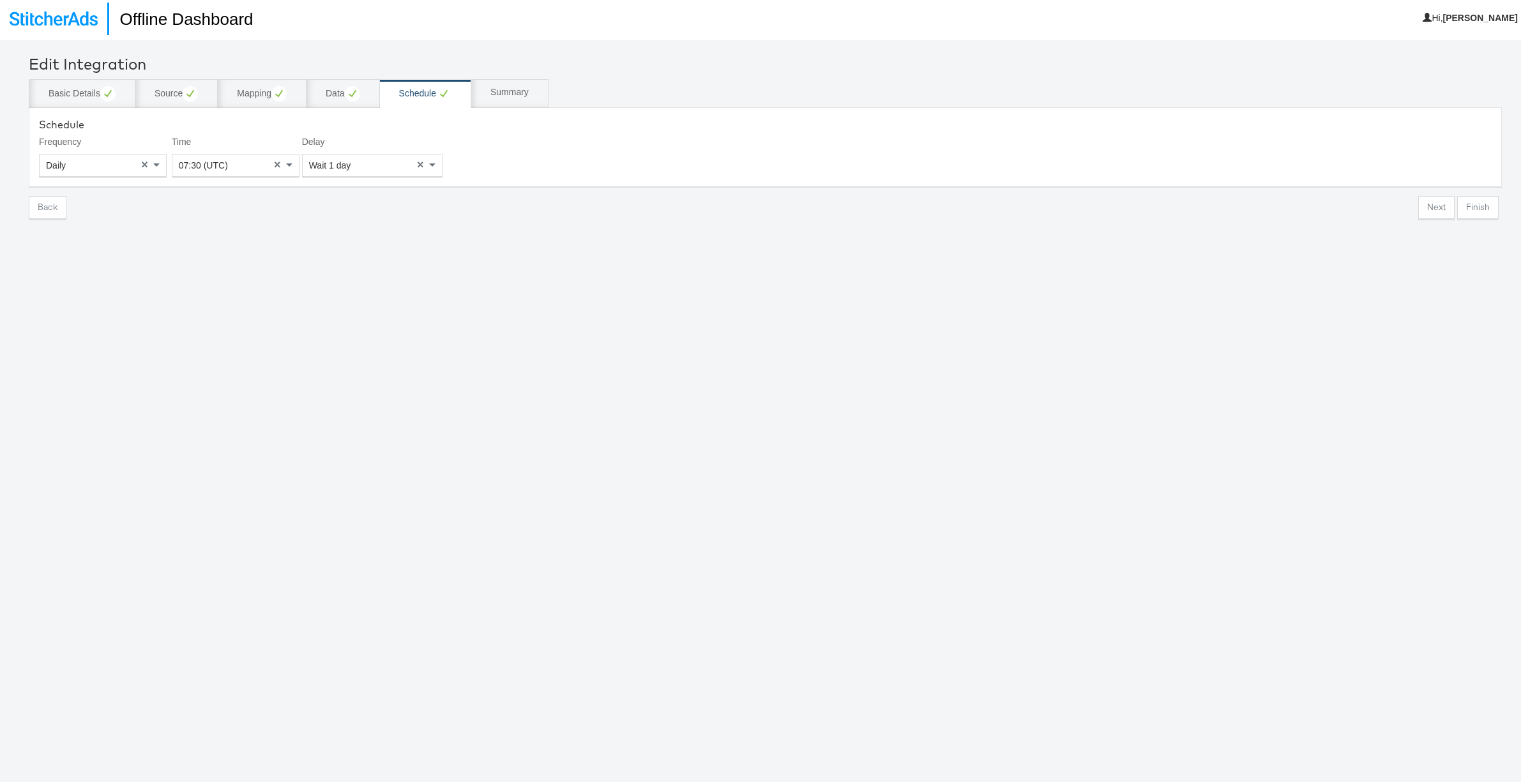
scroll to position [9, 0]
click at [83, 86] on div "Basic Details" at bounding box center [82, 88] width 67 height 15
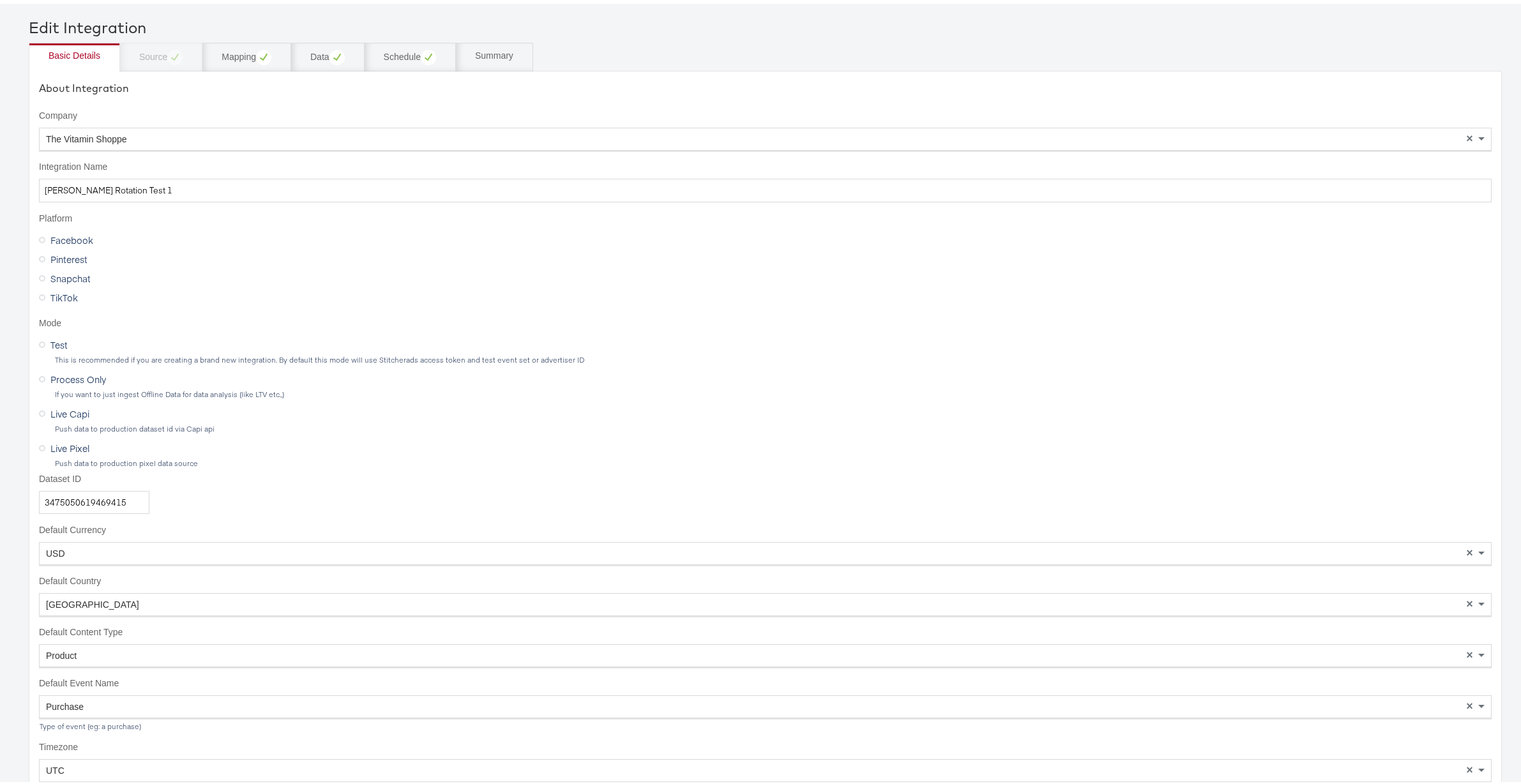
scroll to position [0, 0]
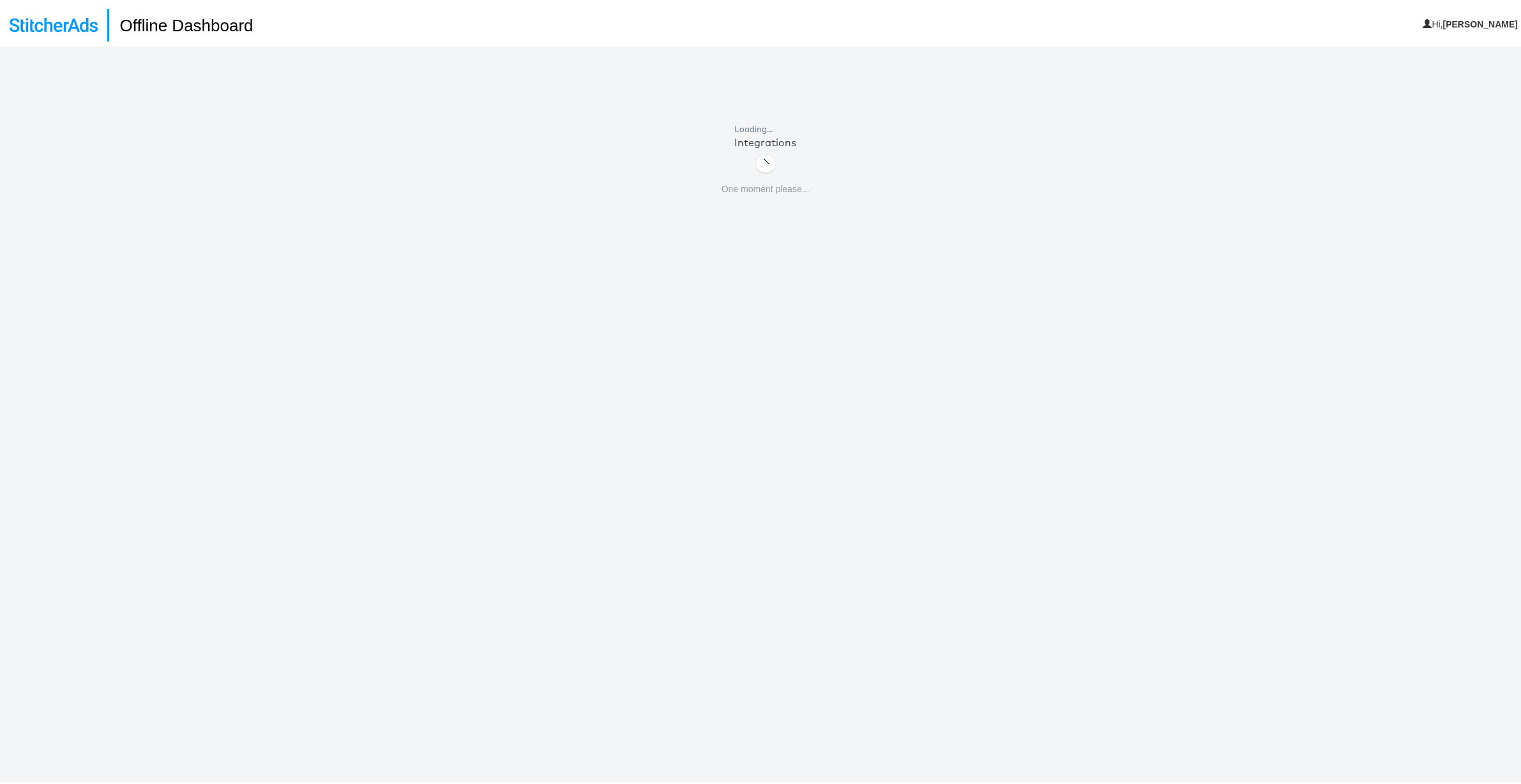
scroll to position [12, 0]
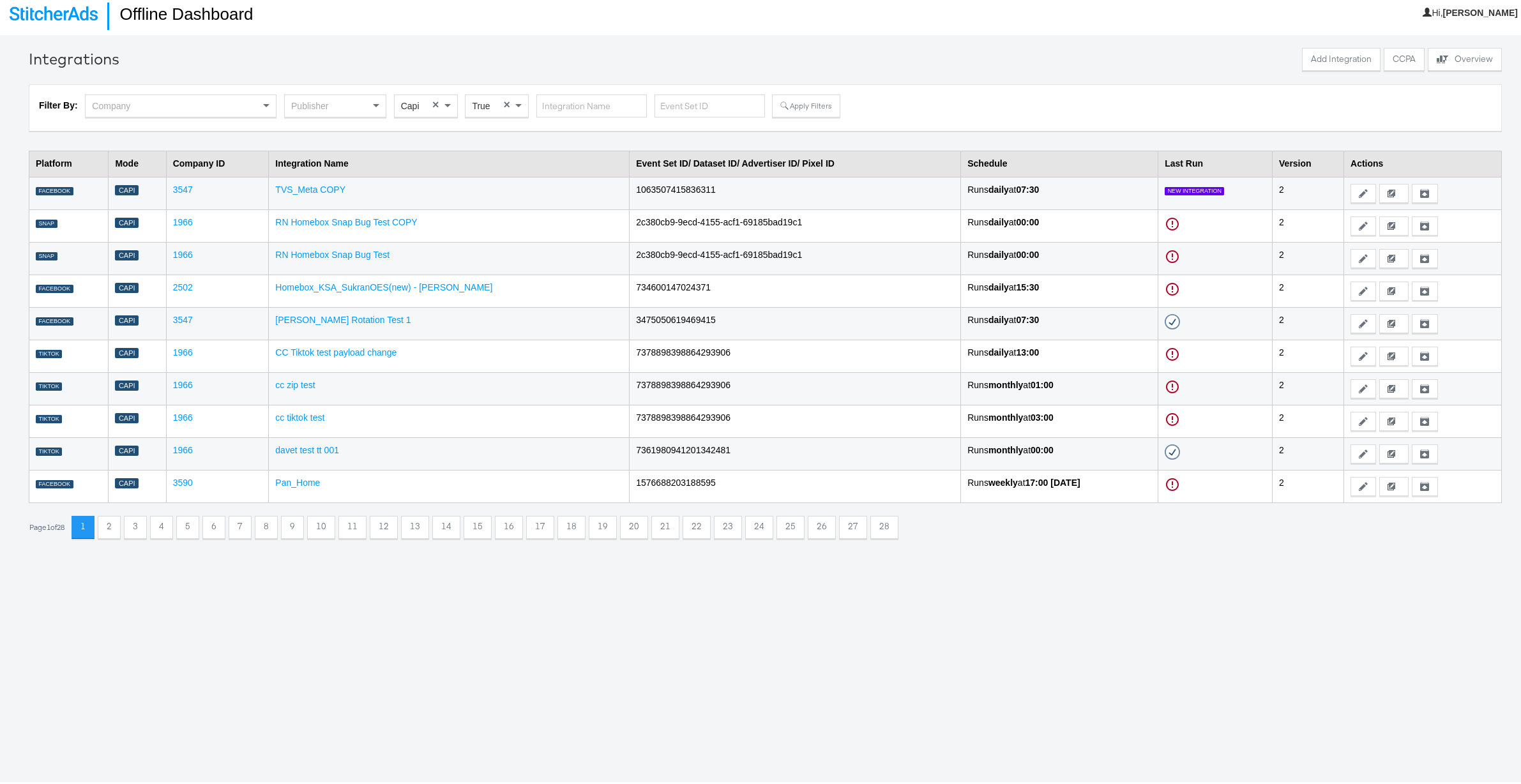
drag, startPoint x: 518, startPoint y: 100, endPoint x: 511, endPoint y: 105, distance: 8.6
click at [518, 100] on span at bounding box center [520, 104] width 16 height 22
click at [796, 101] on button "Apply Filters" at bounding box center [806, 104] width 68 height 23
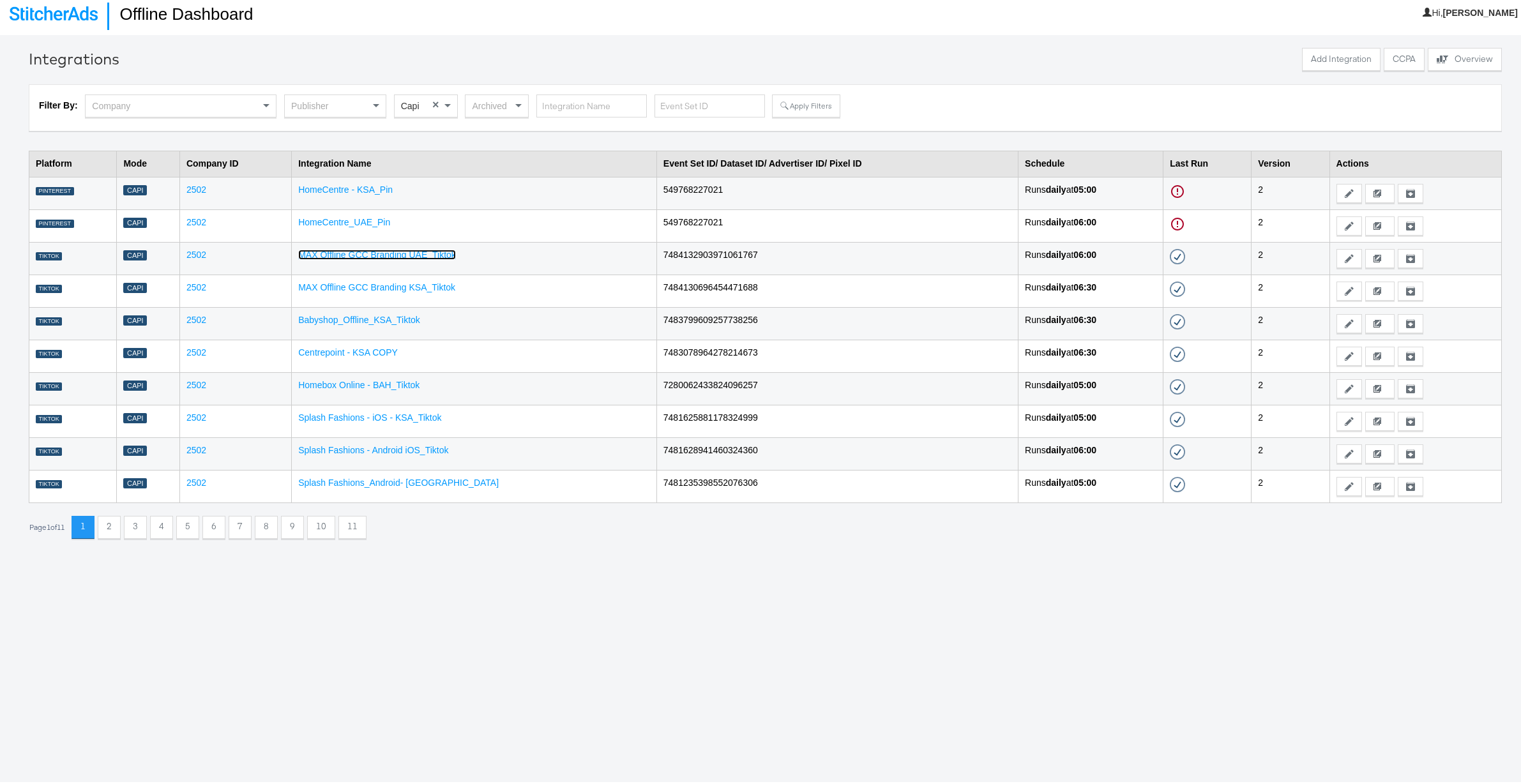
click at [406, 253] on link "MAX Offline GCC Branding UAE_Tiktok" at bounding box center [377, 252] width 158 height 10
click at [521, 101] on span at bounding box center [518, 104] width 6 height 5
click at [803, 106] on button "Apply Filters" at bounding box center [806, 104] width 68 height 23
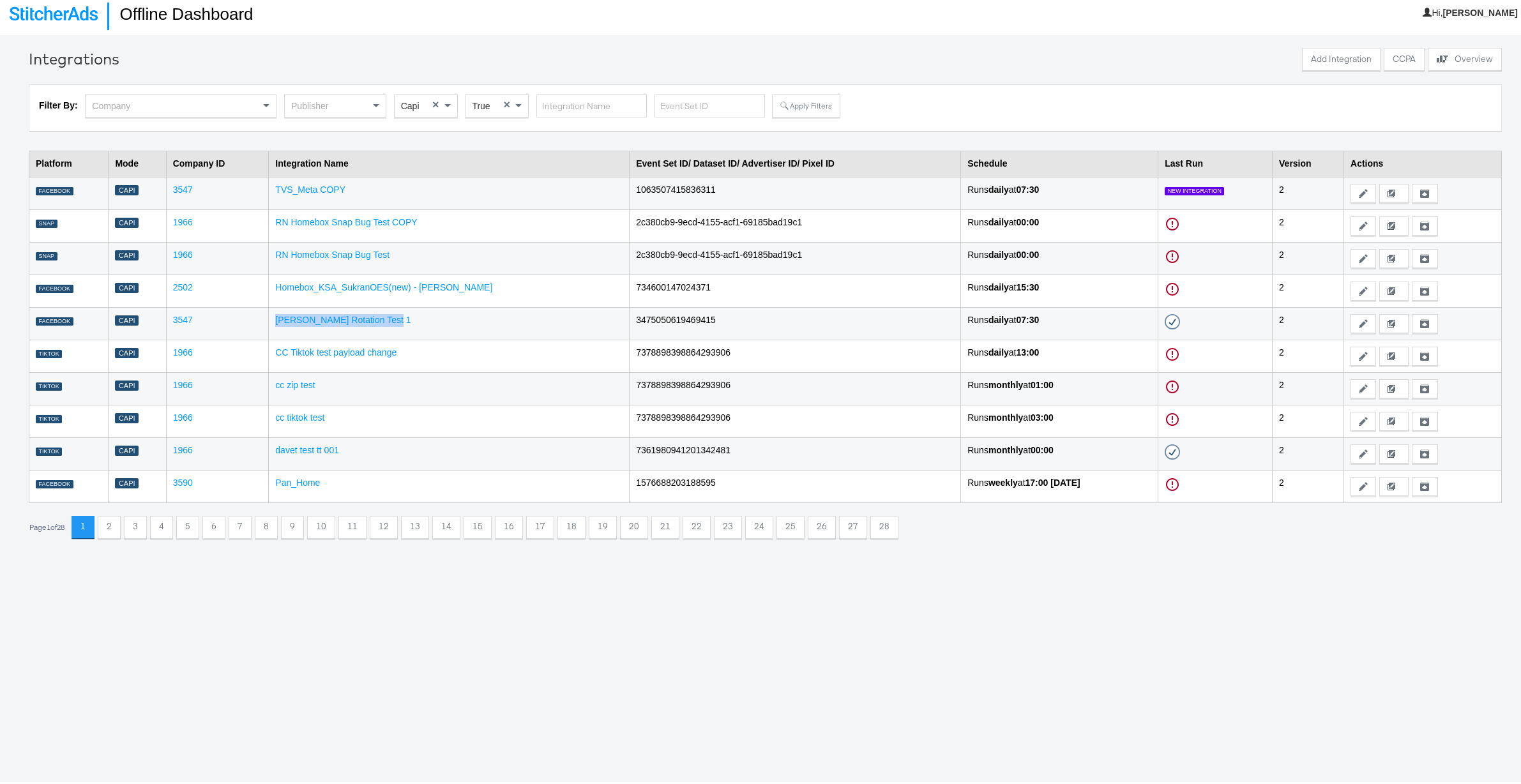
drag, startPoint x: 404, startPoint y: 321, endPoint x: 271, endPoint y: 320, distance: 133.0
click at [271, 320] on tr "FACEBOOK Capi 3547 Davey Token Rotation Test 1 3475050619469415 Runs daily at 0…" at bounding box center [766, 321] width 1472 height 32
copy tr "Davey Token Rotation Test 1"
click at [569, 106] on input "text" at bounding box center [591, 104] width 110 height 24
paste input "Davey Token Rotation Test 1"
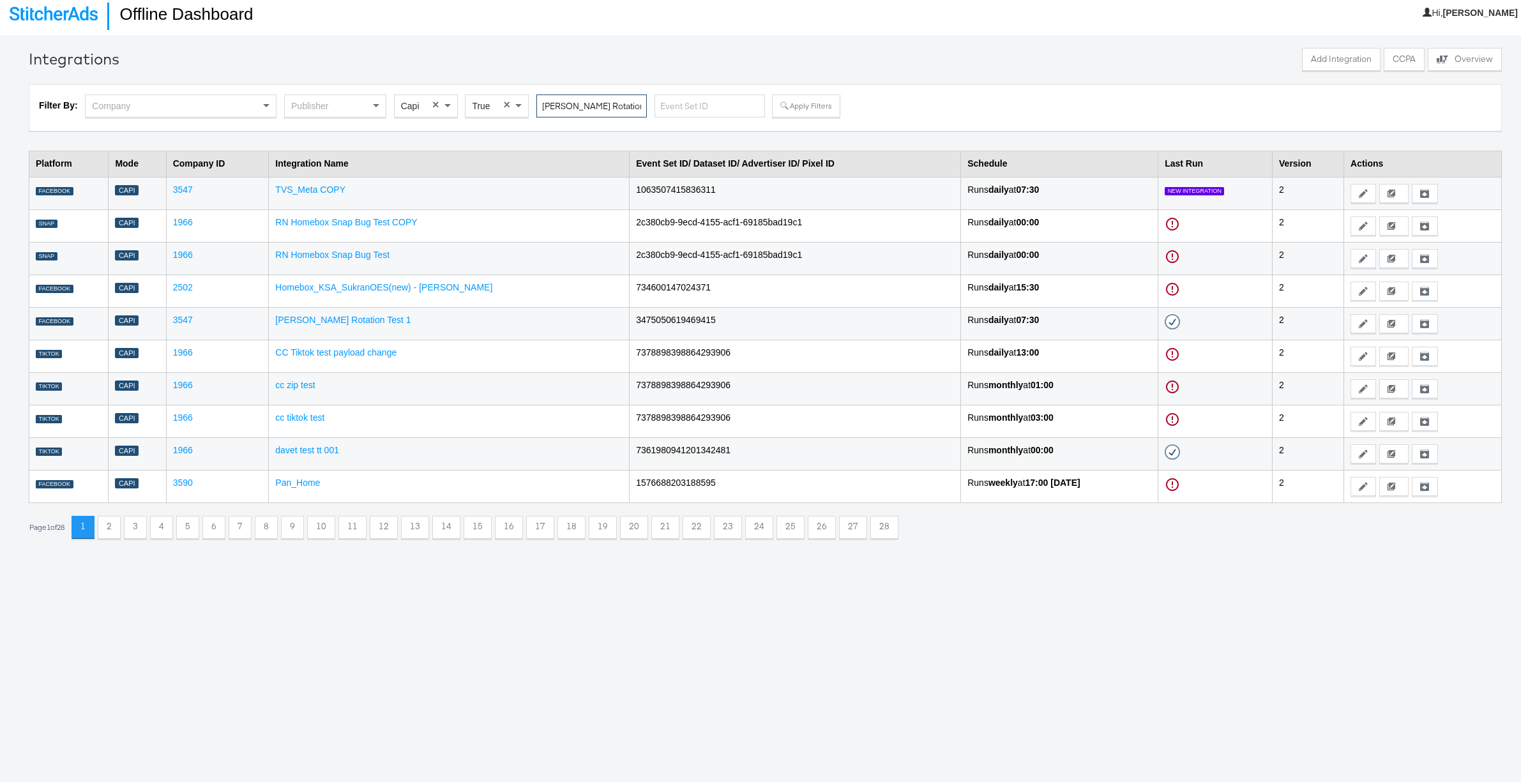
scroll to position [0, 32]
type input "Davey Token Rotation Test 1"
click at [792, 101] on button "Apply Filters" at bounding box center [806, 104] width 68 height 23
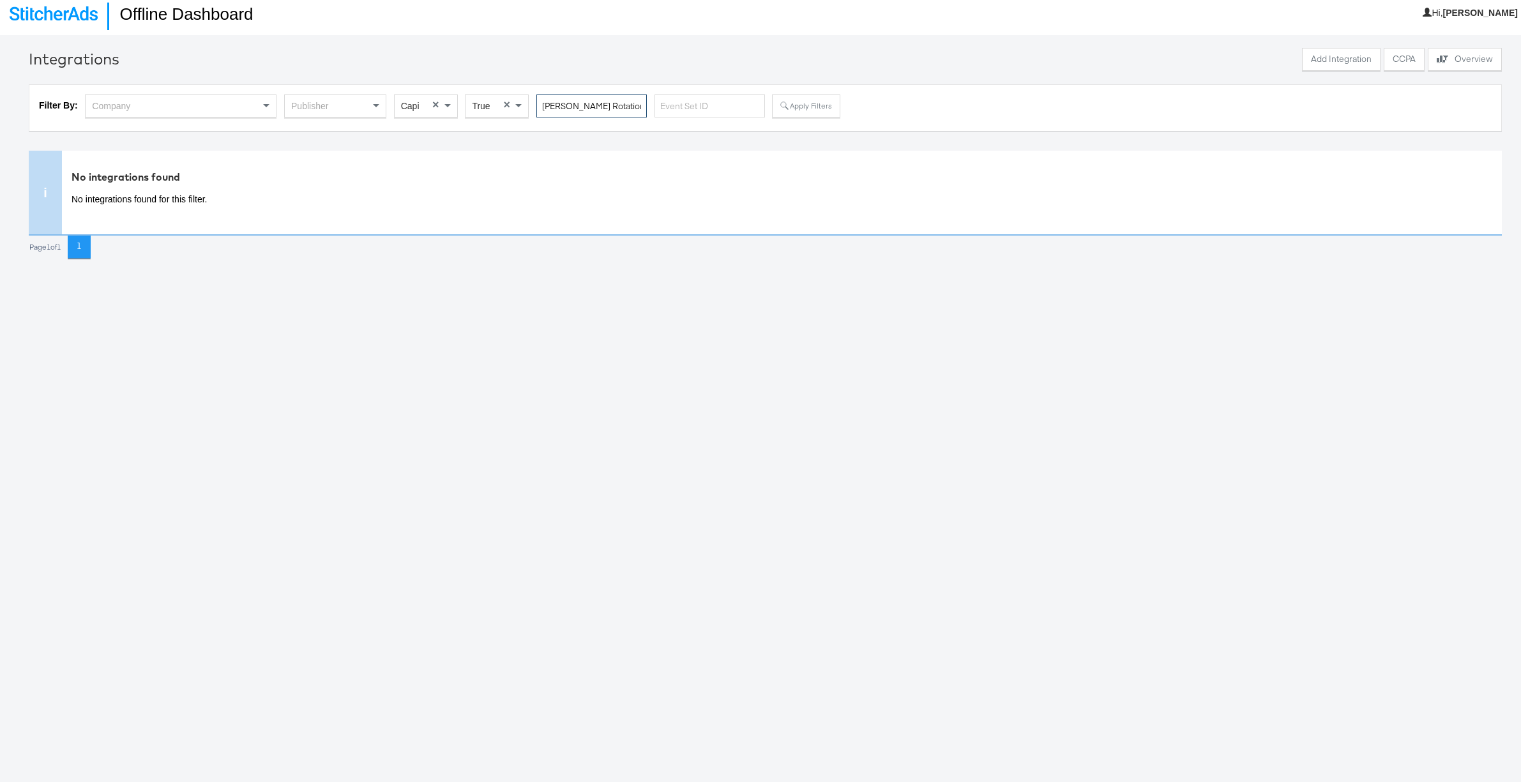
click at [580, 100] on input "Davey Token Rotation Test 1" at bounding box center [591, 104] width 110 height 24
drag, startPoint x: 558, startPoint y: 100, endPoint x: 528, endPoint y: 101, distance: 30.0
click at [528, 101] on div "Filter By: Company Publisher Capi × True × Davey Token Rotation Test 1 Apply Fi…" at bounding box center [765, 105] width 1452 height 27
type input "Davey Token Rotation Test 1"
click at [800, 100] on button "Apply Filters" at bounding box center [806, 104] width 68 height 23
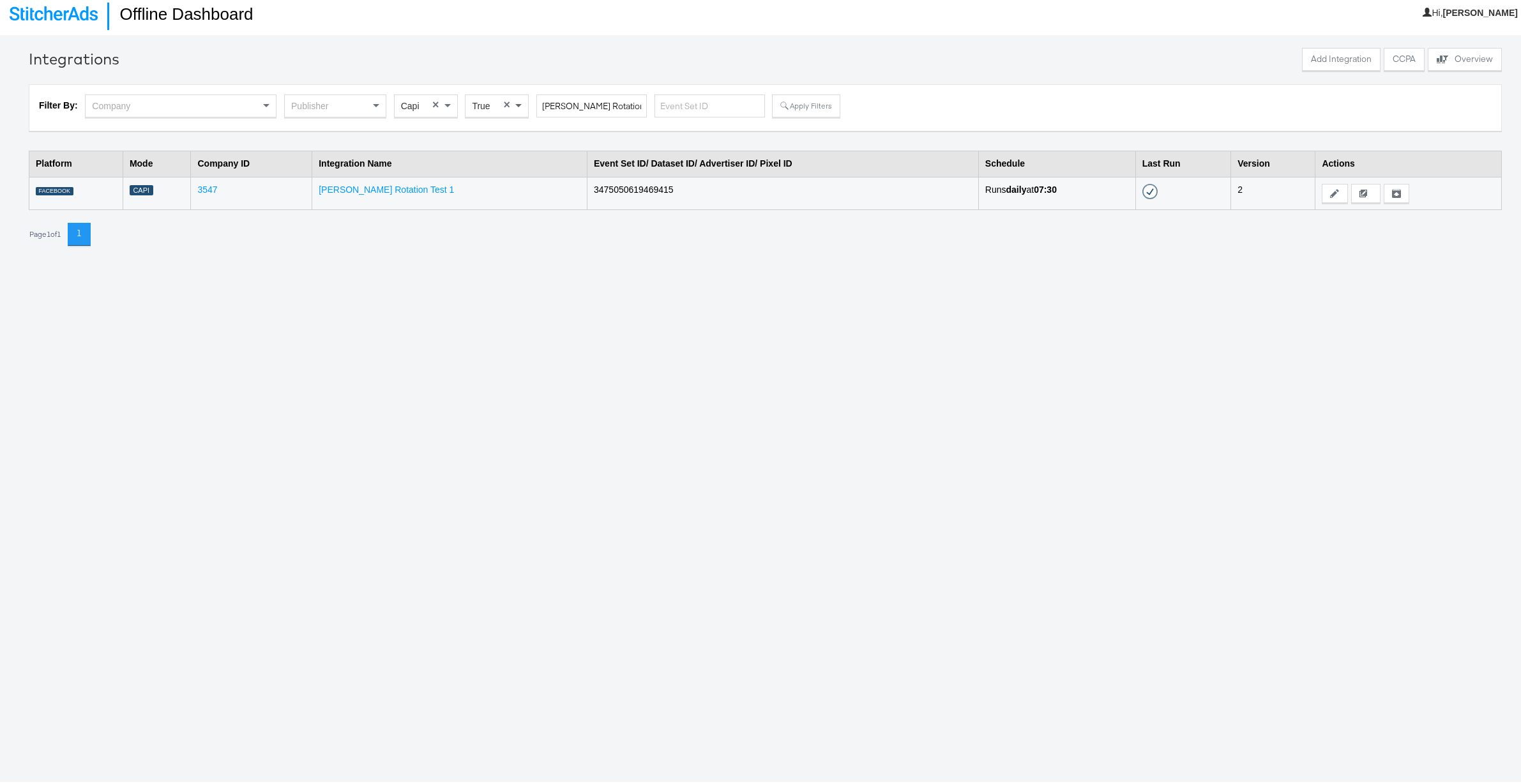
click at [518, 101] on span at bounding box center [518, 104] width 6 height 5
click at [803, 104] on button "Apply Filters" at bounding box center [806, 104] width 68 height 23
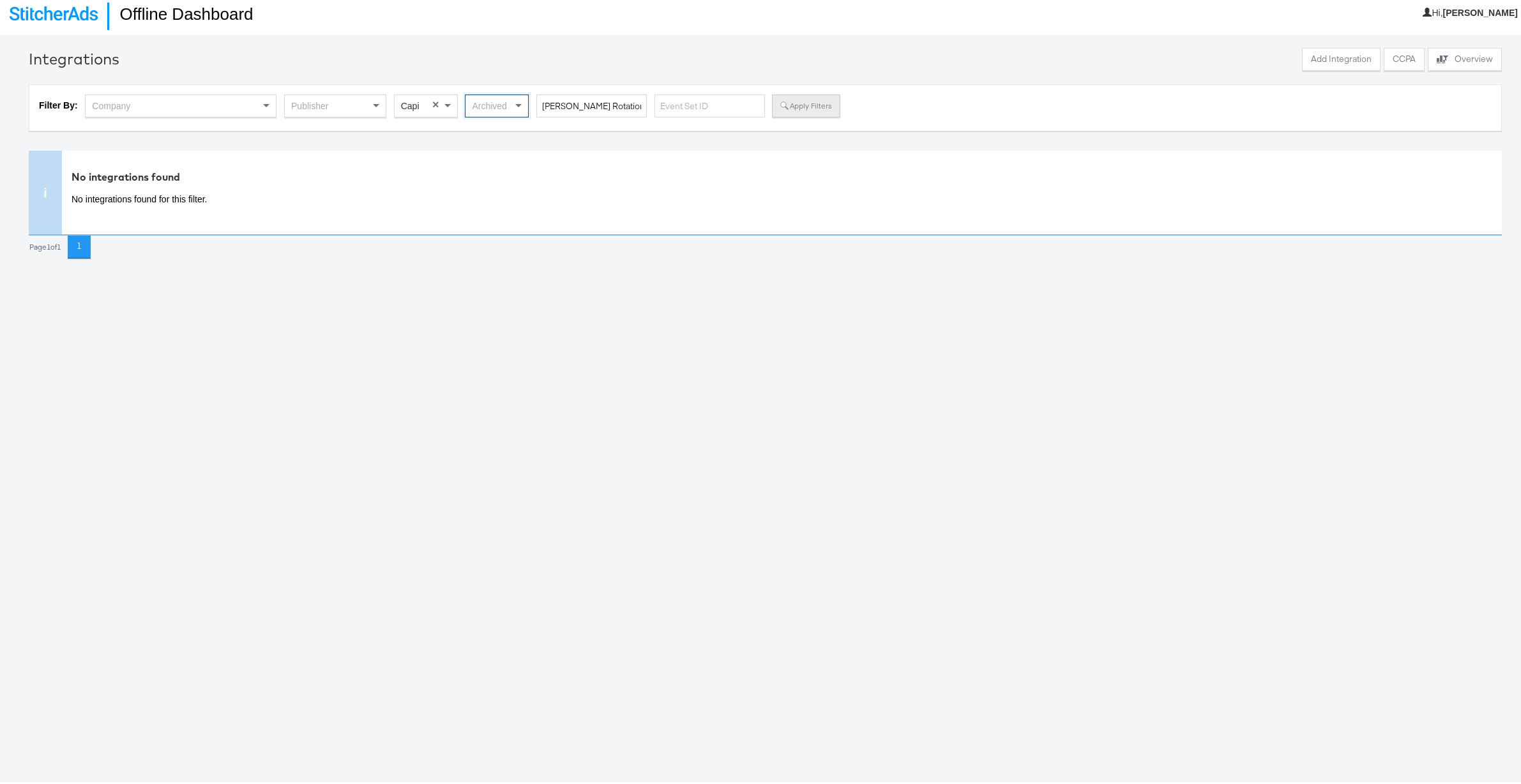
click at [803, 103] on button "Apply Filters" at bounding box center [806, 104] width 68 height 23
click at [507, 103] on div "Archived" at bounding box center [496, 104] width 63 height 22
click at [798, 95] on button "Apply Filters" at bounding box center [806, 104] width 68 height 23
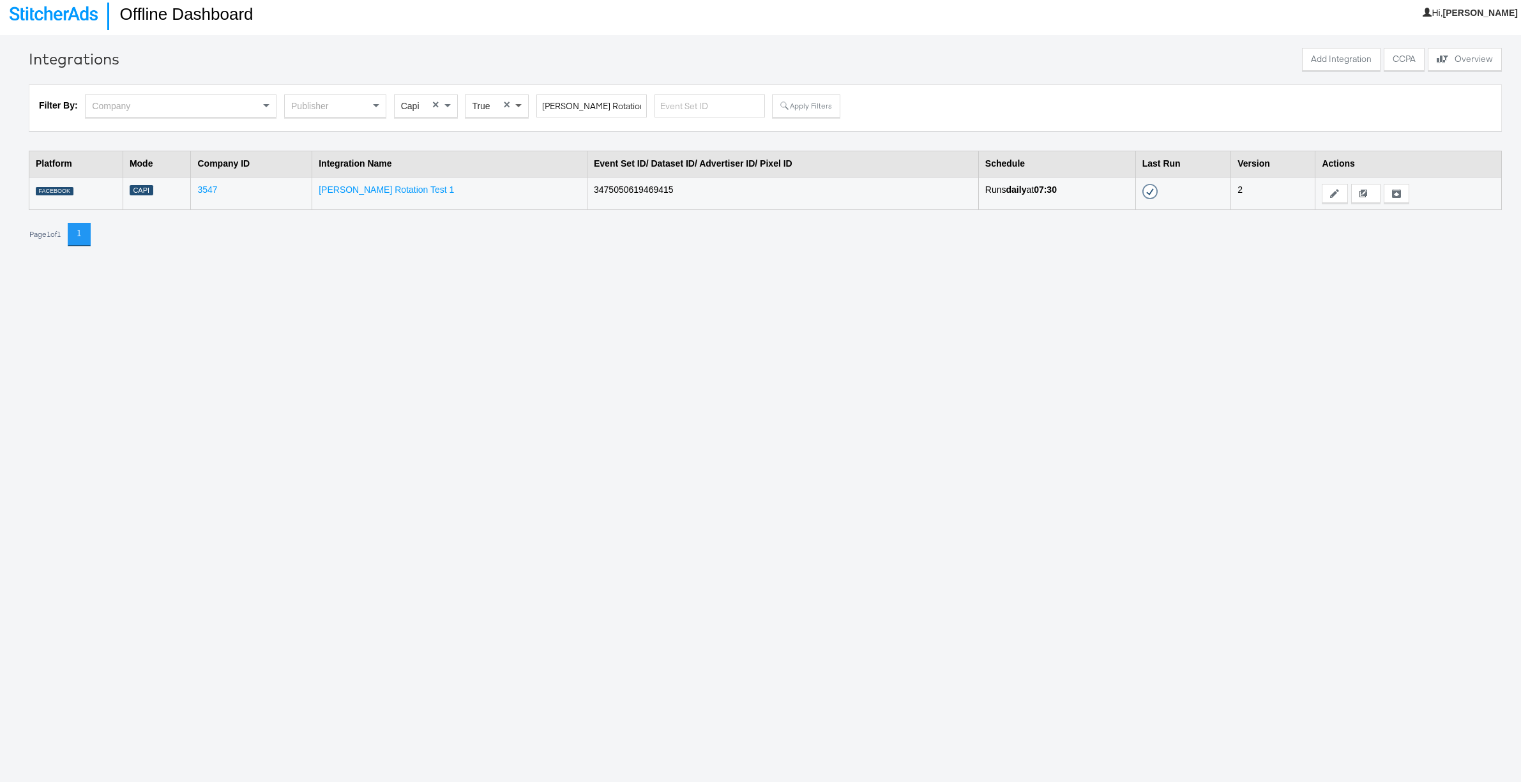
click at [517, 104] on span at bounding box center [518, 104] width 6 height 5
click at [803, 99] on button "Apply Filters" at bounding box center [806, 104] width 68 height 23
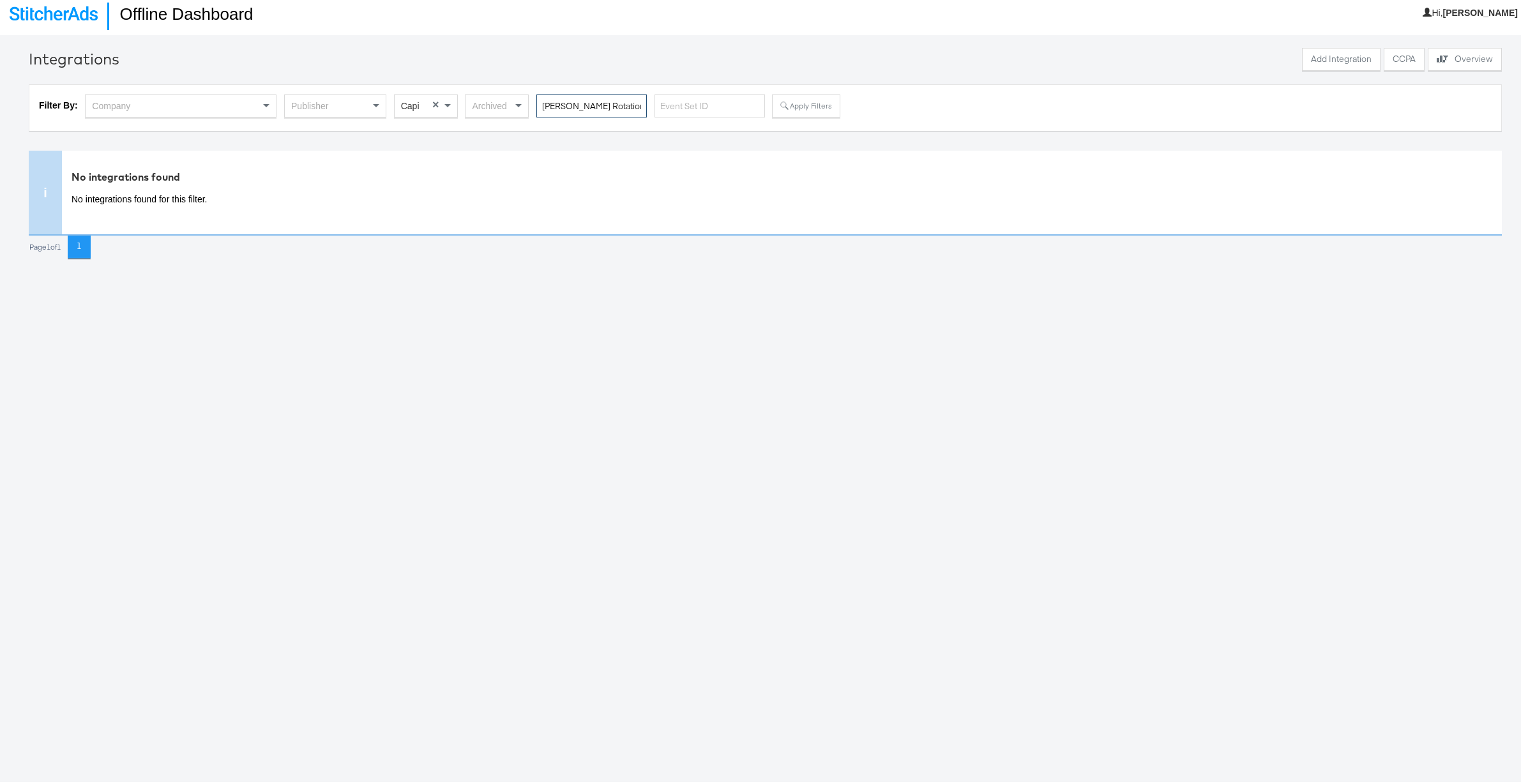
click at [565, 106] on input "Davey Token Rotation Test 1" at bounding box center [591, 104] width 110 height 24
click at [796, 105] on button "Apply Filters" at bounding box center [806, 104] width 68 height 23
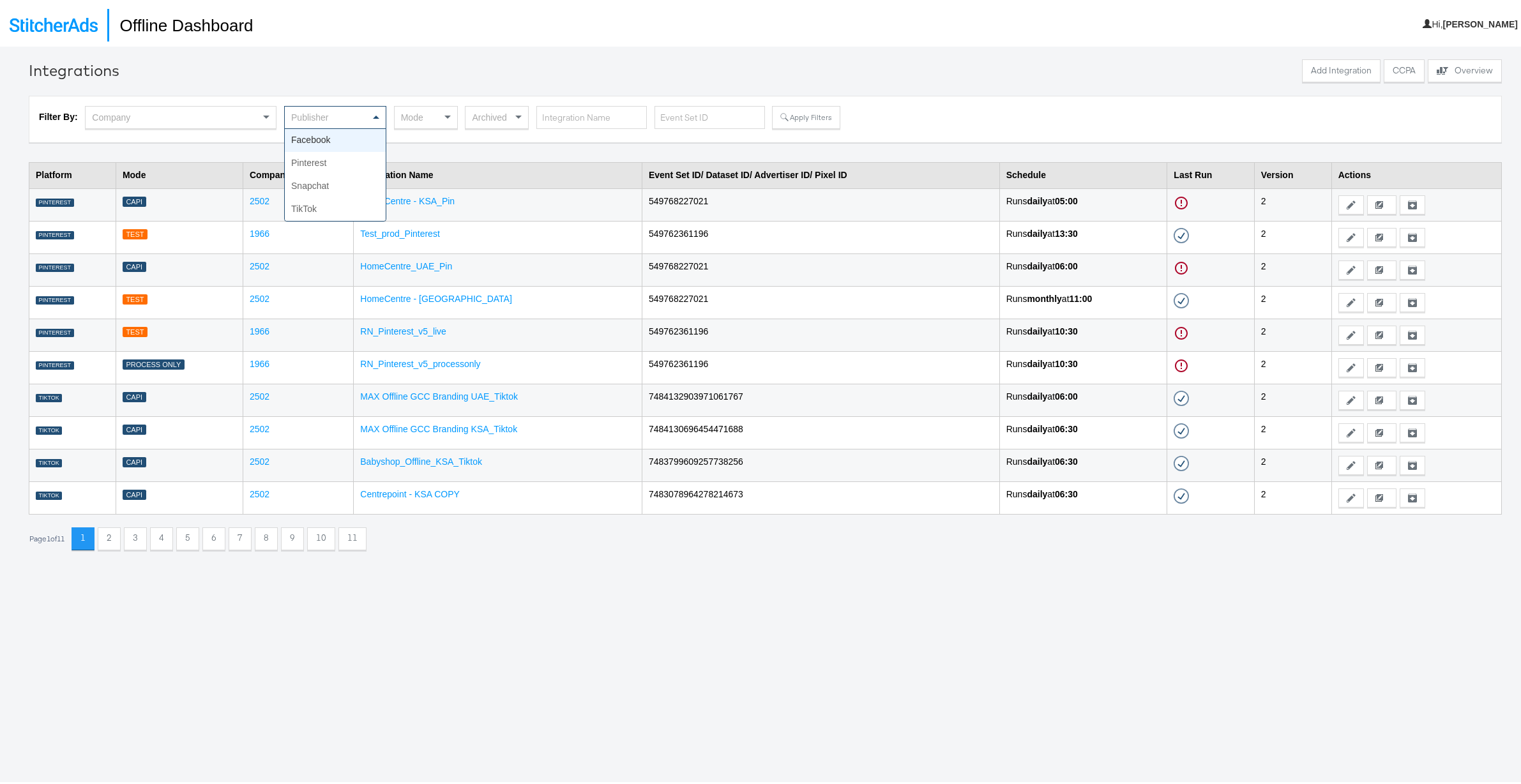
click at [379, 115] on span at bounding box center [378, 115] width 16 height 22
click at [436, 112] on div "Mode" at bounding box center [426, 115] width 63 height 22
click at [796, 112] on button "Apply Filters" at bounding box center [806, 115] width 68 height 23
click at [429, 115] on div "Mode" at bounding box center [426, 115] width 63 height 22
click at [807, 117] on button "Apply Filters" at bounding box center [806, 115] width 68 height 23
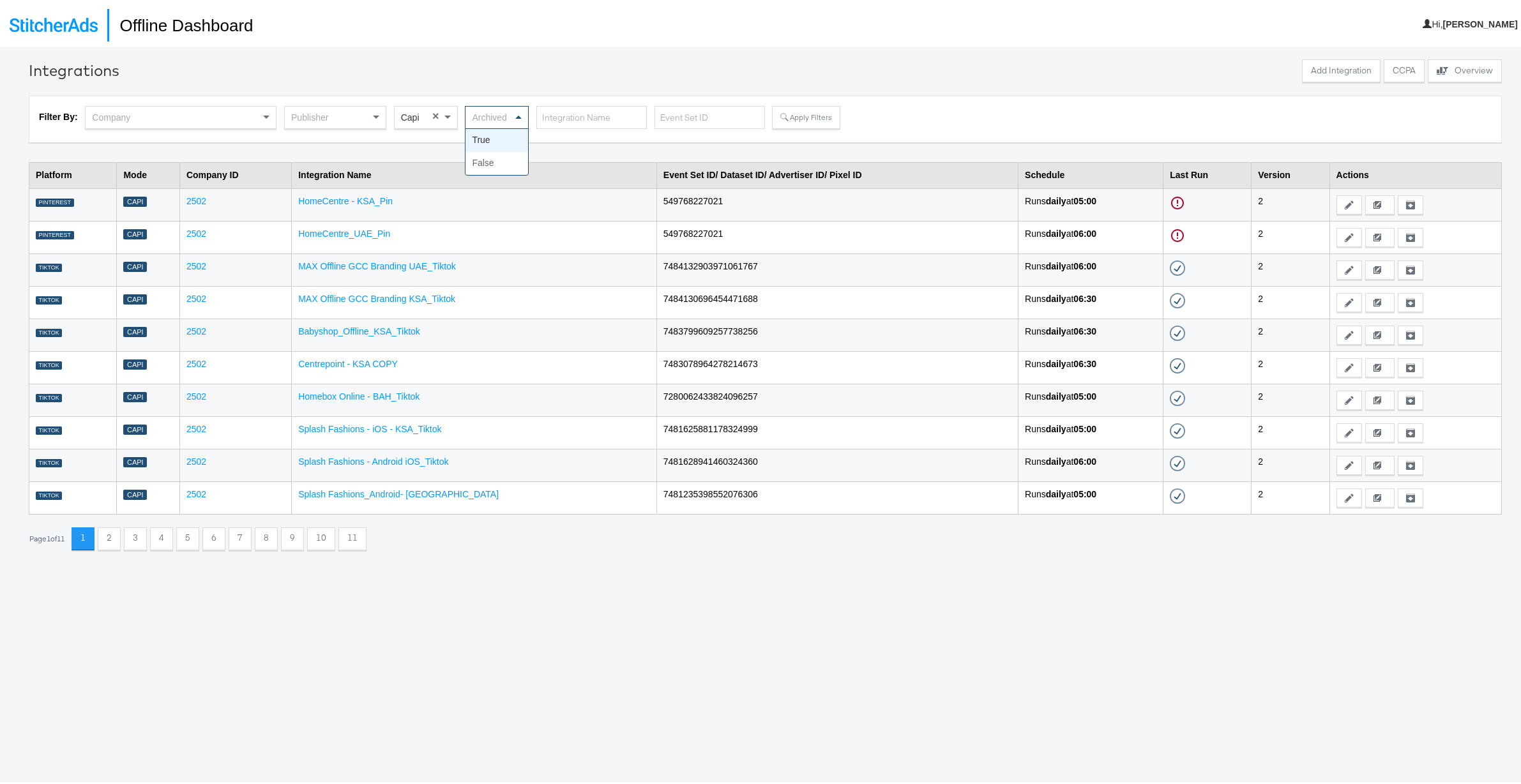
click at [497, 108] on div "Archived" at bounding box center [496, 115] width 63 height 22
drag, startPoint x: 487, startPoint y: 159, endPoint x: 653, endPoint y: 151, distance: 166.2
click at [820, 116] on button "Apply Filters" at bounding box center [806, 115] width 68 height 23
click at [322, 197] on link "HomeCentre - KSA_Pin" at bounding box center [345, 198] width 94 height 10
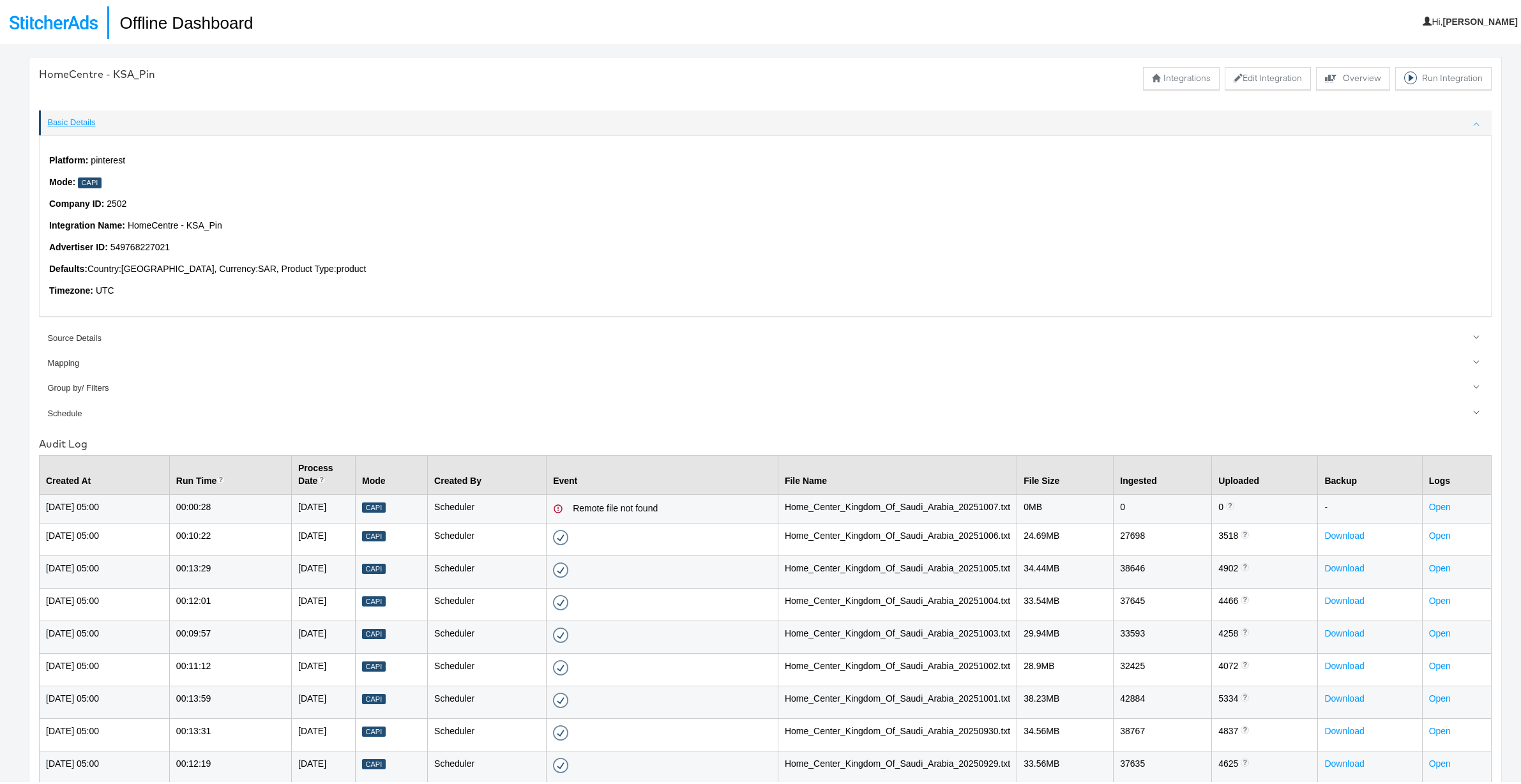
scroll to position [3, 0]
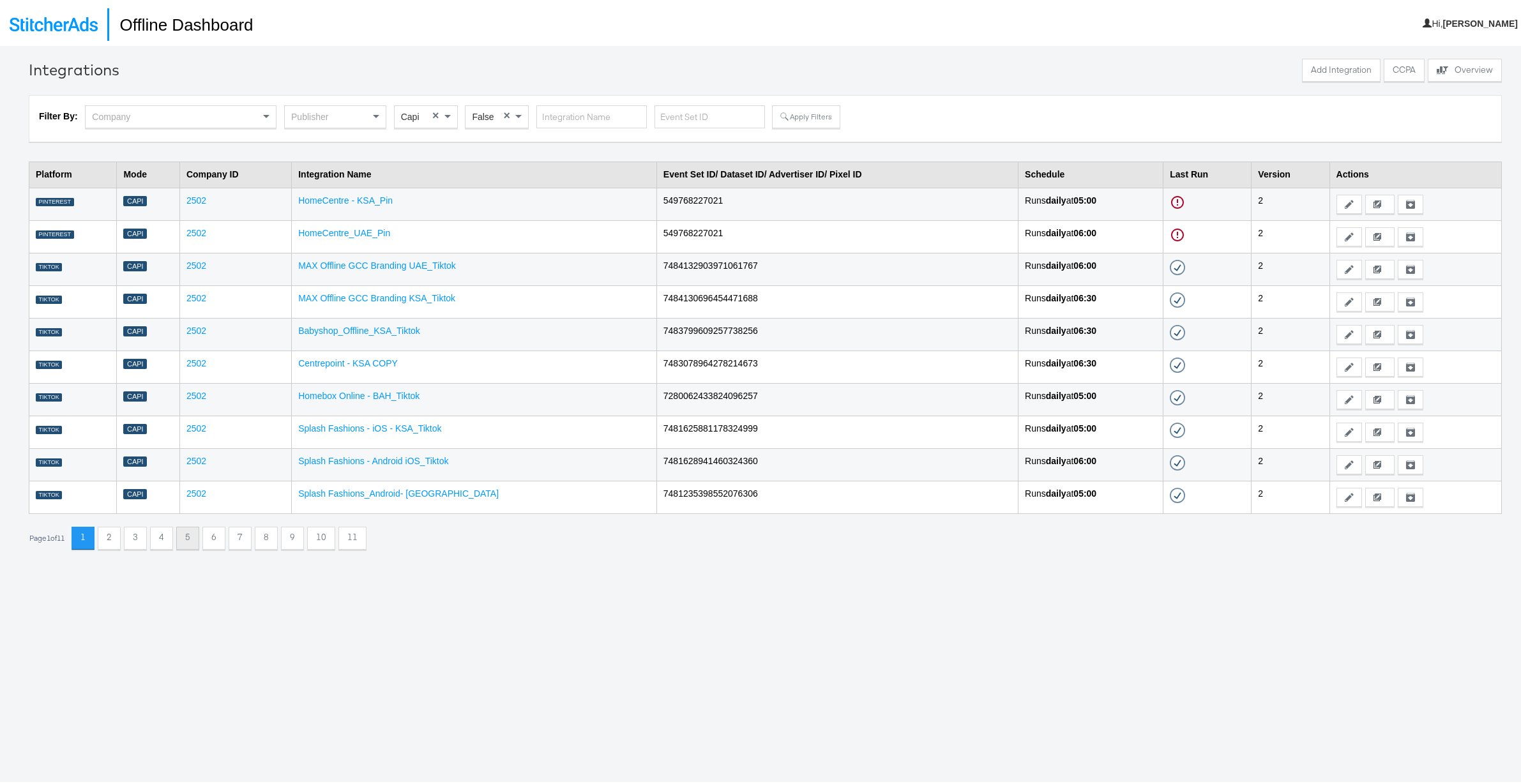
scroll to position [2, 0]
click at [195, 539] on button "5" at bounding box center [188, 534] width 23 height 23
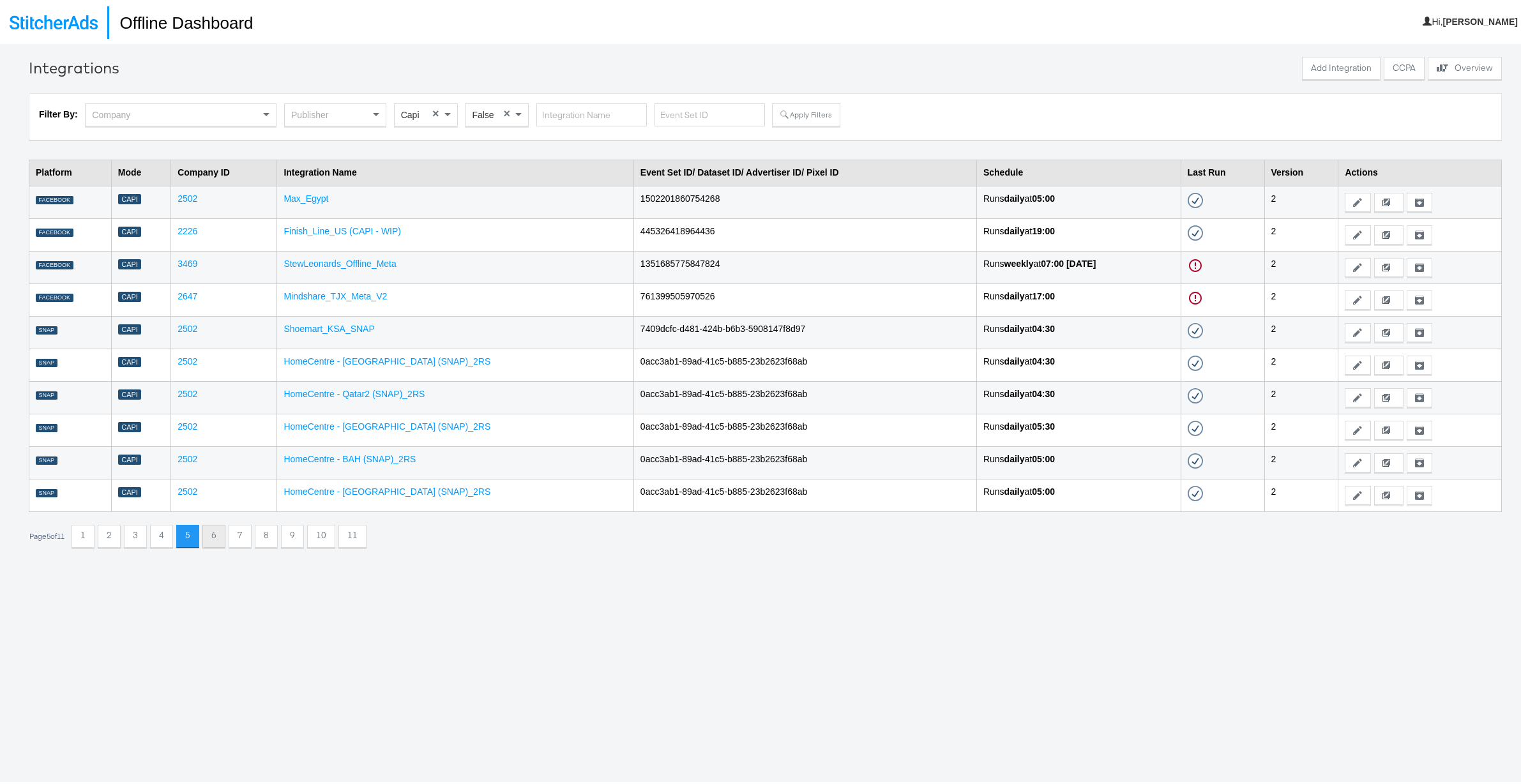
click at [216, 535] on button "6" at bounding box center [214, 534] width 23 height 23
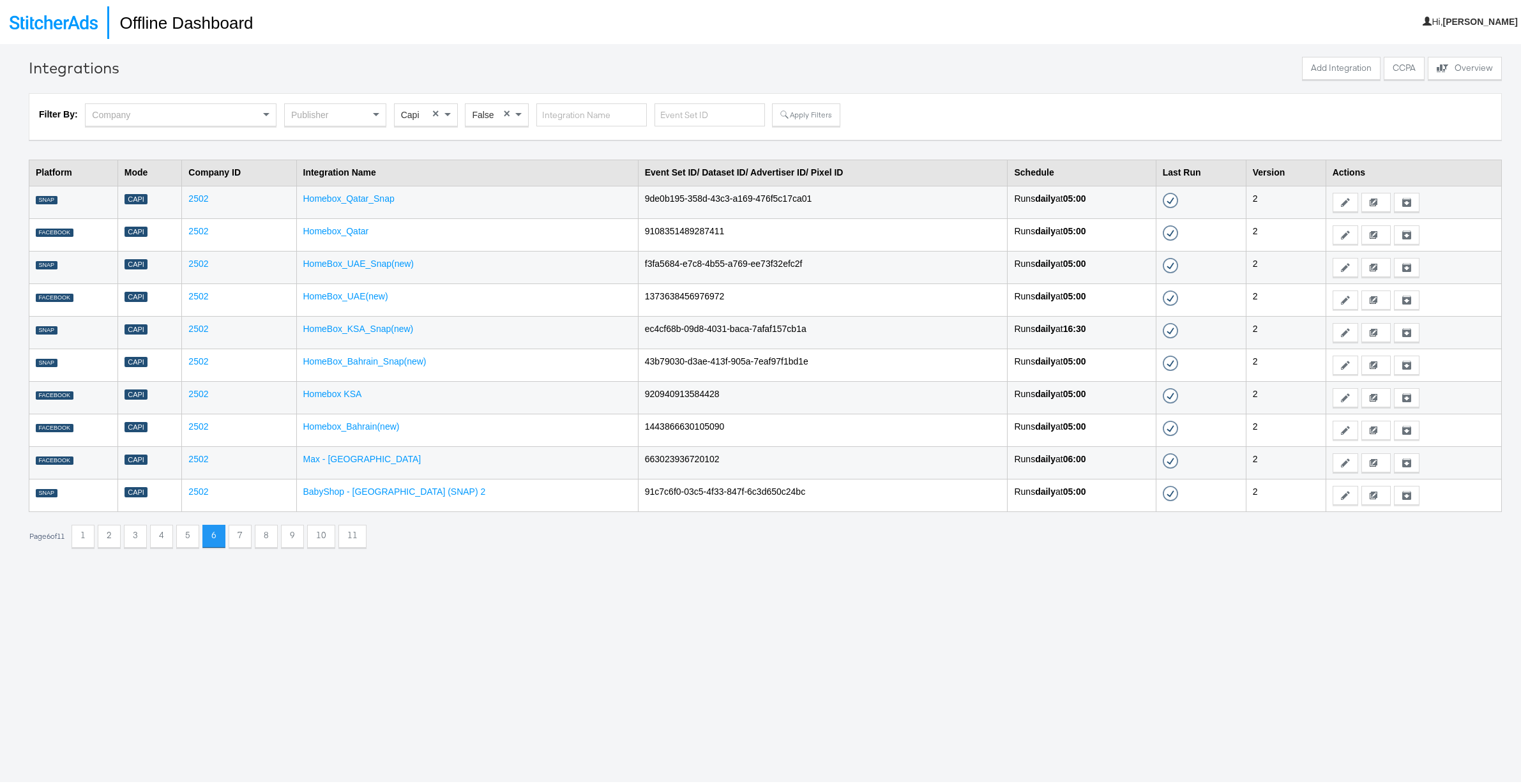
scroll to position [2, 0]
click at [245, 533] on button "7" at bounding box center [240, 535] width 23 height 23
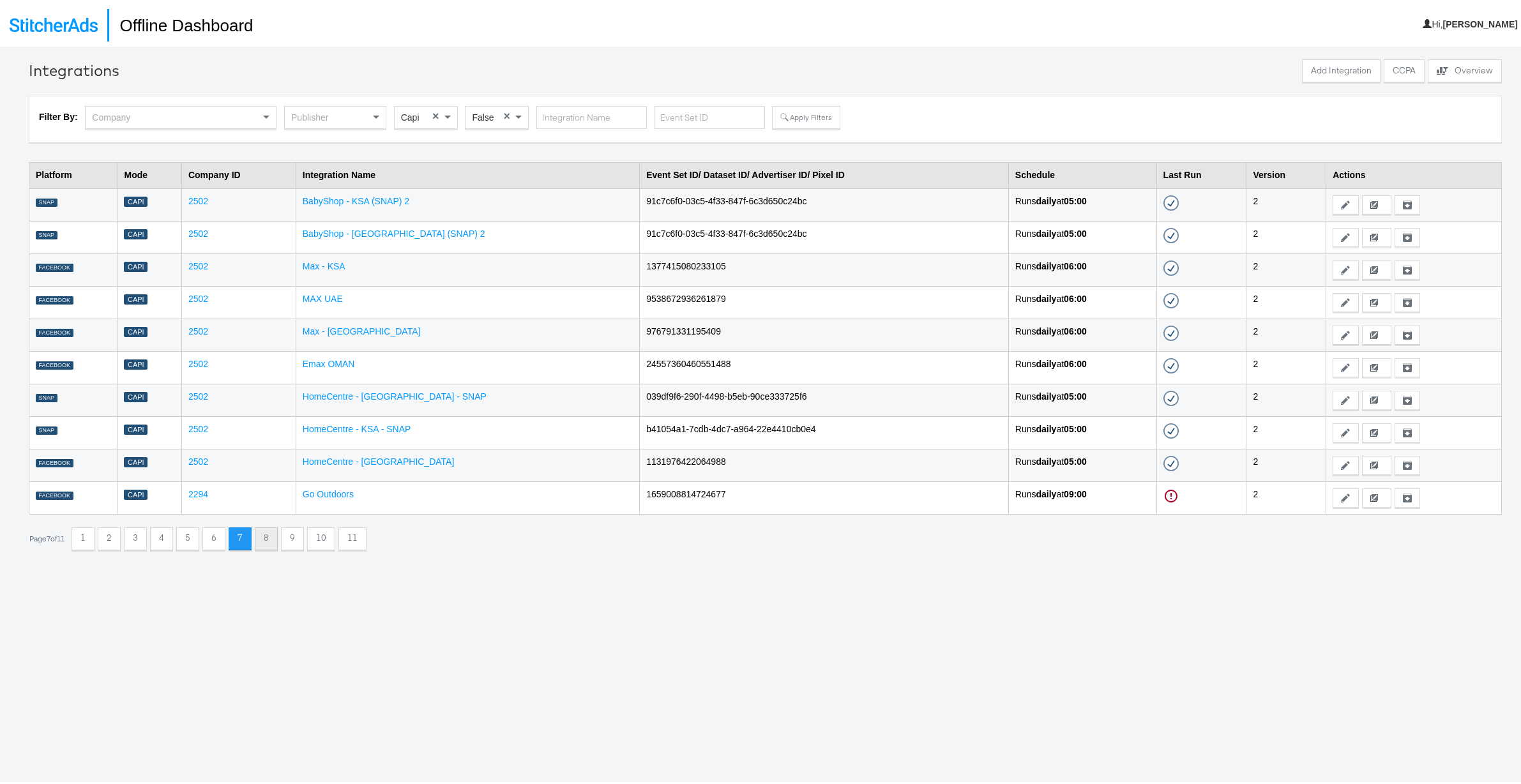
click at [273, 534] on button "8" at bounding box center [267, 536] width 23 height 23
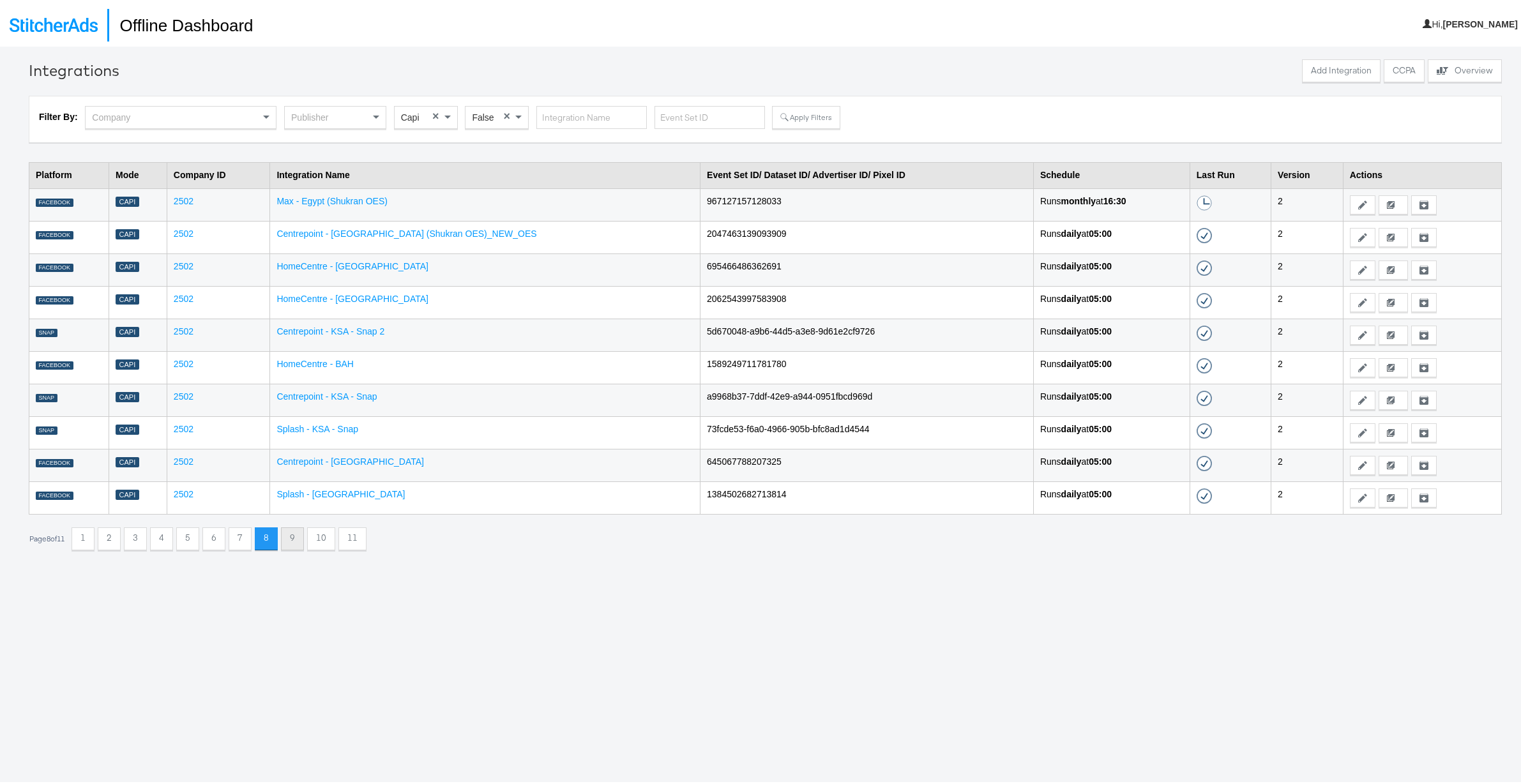
click at [293, 535] on button "9" at bounding box center [293, 536] width 23 height 23
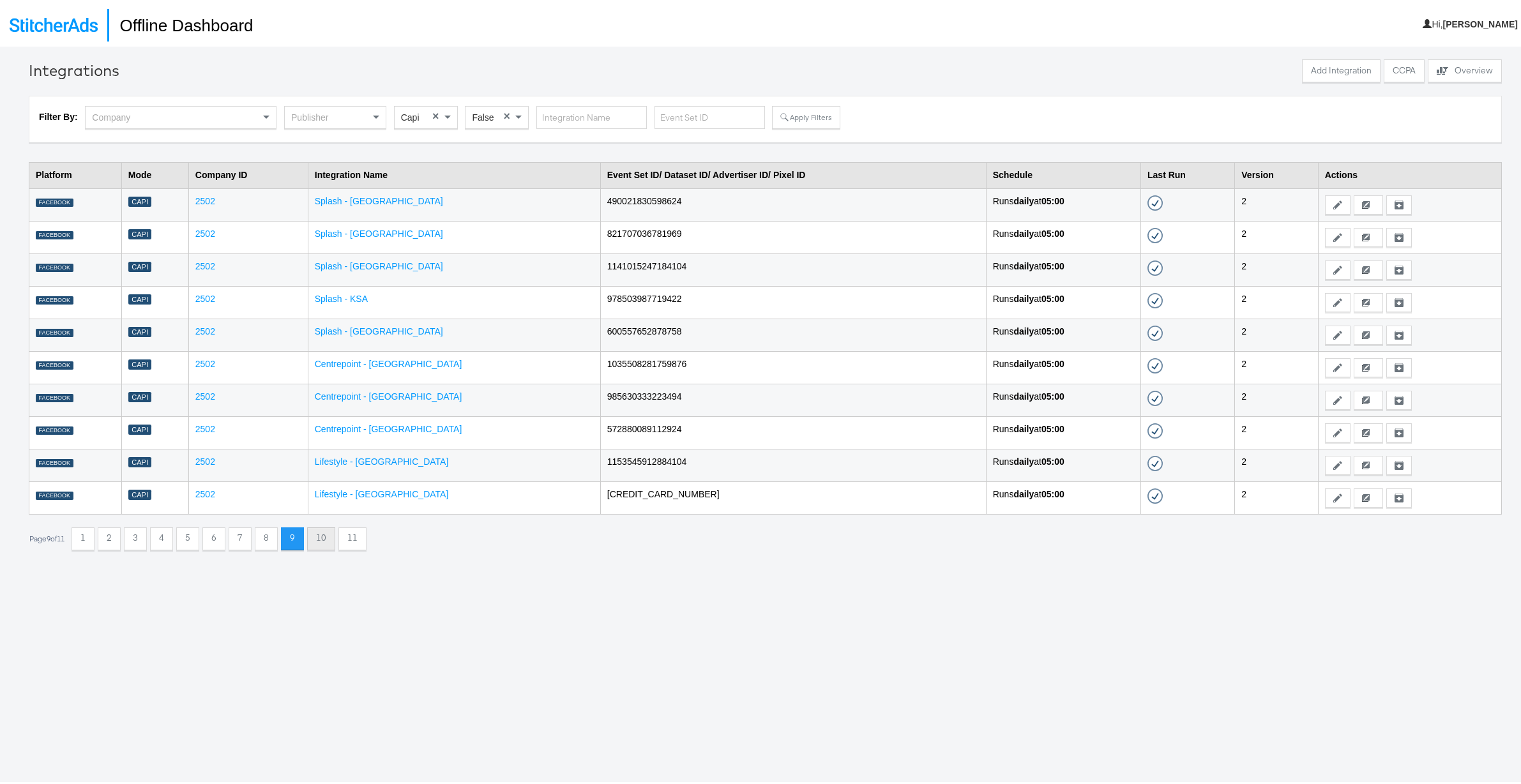
click at [324, 533] on button "10" at bounding box center [321, 536] width 28 height 23
click at [364, 535] on button "11" at bounding box center [356, 536] width 28 height 23
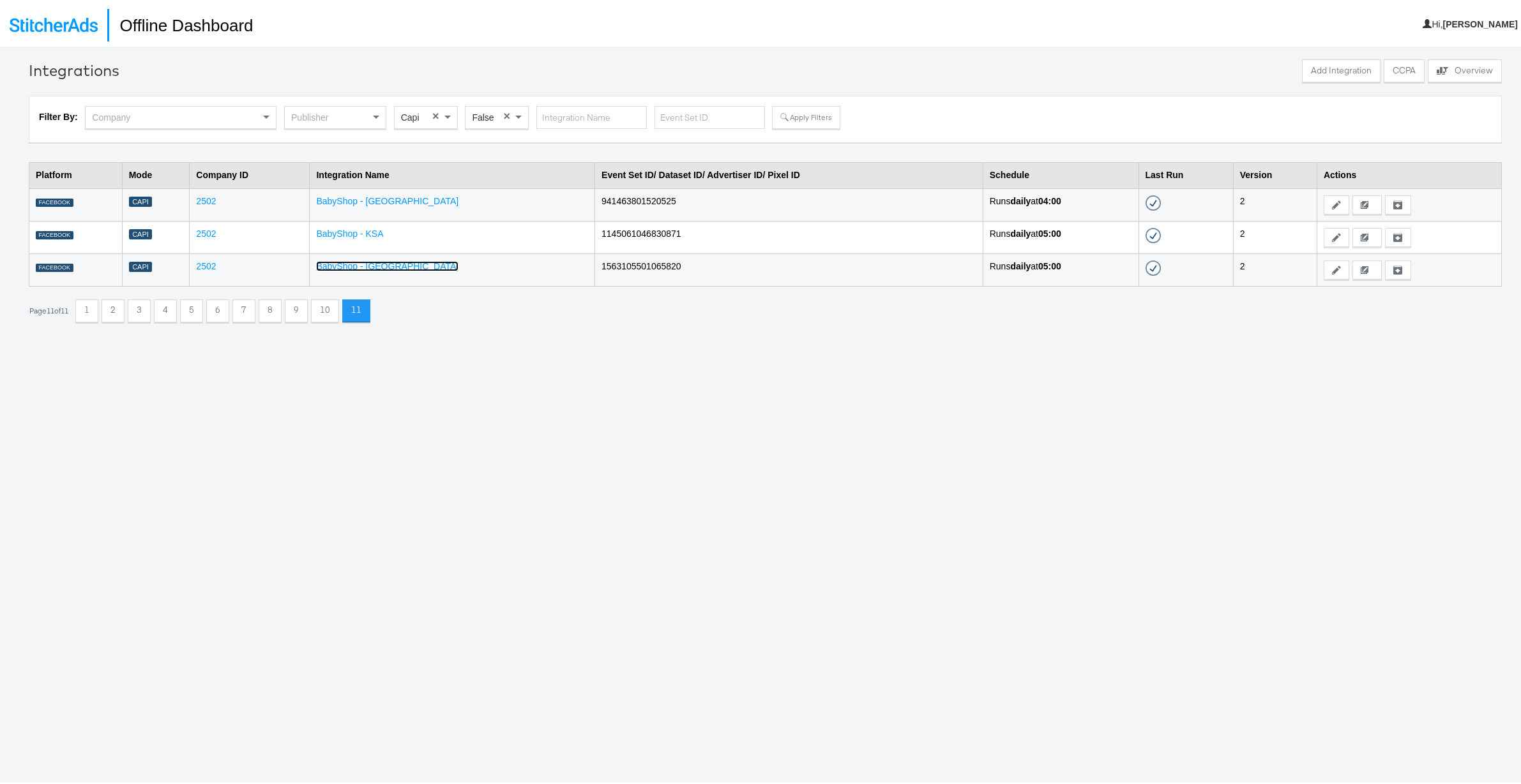
click at [390, 260] on link "BabyShop - [GEOGRAPHIC_DATA]" at bounding box center [387, 263] width 142 height 10
click at [253, 114] on div "Company" at bounding box center [181, 115] width 190 height 22
type input "2226"
click at [788, 118] on button "Apply Filters" at bounding box center [806, 115] width 68 height 23
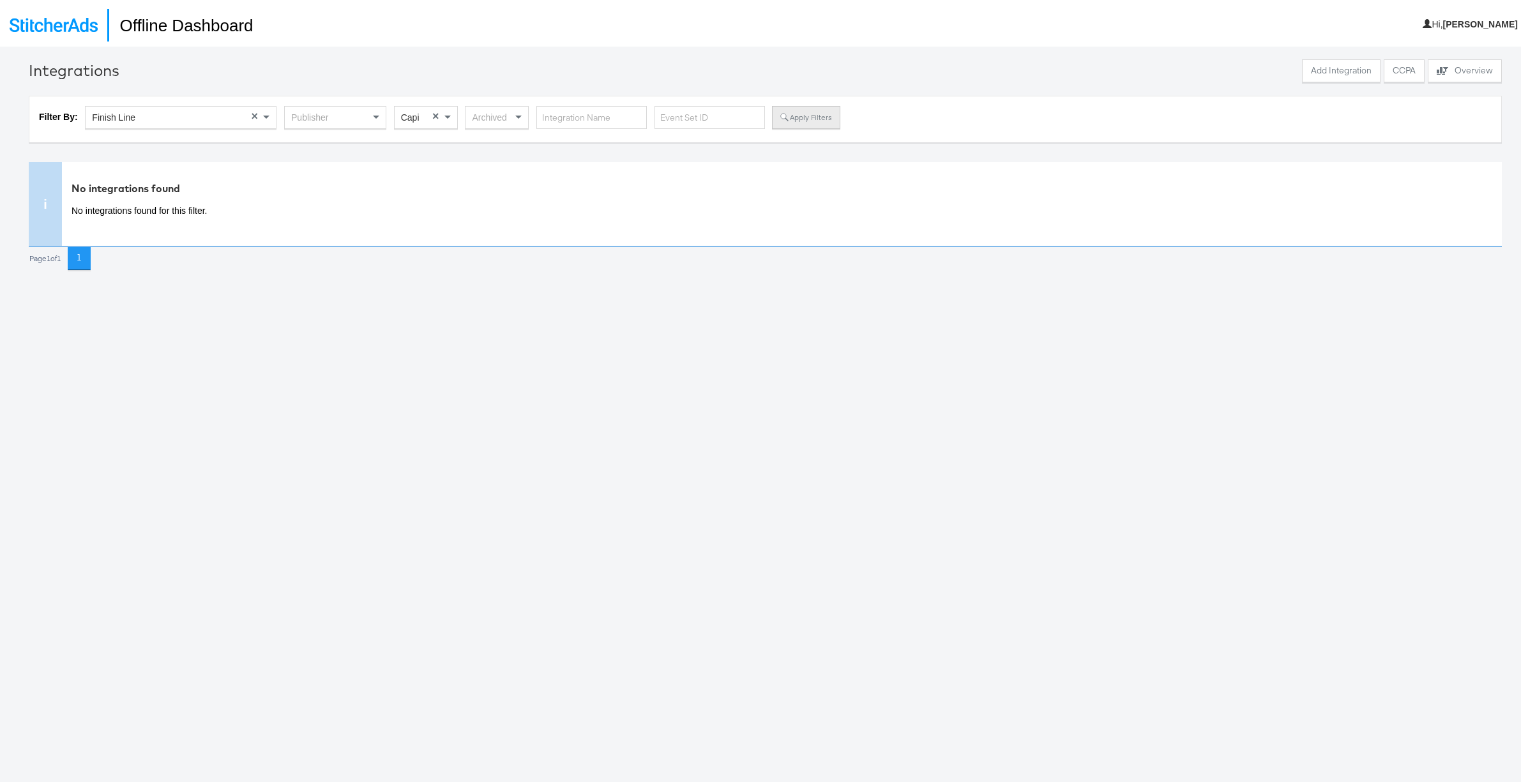
click at [801, 120] on button "Apply Filters" at bounding box center [806, 115] width 68 height 23
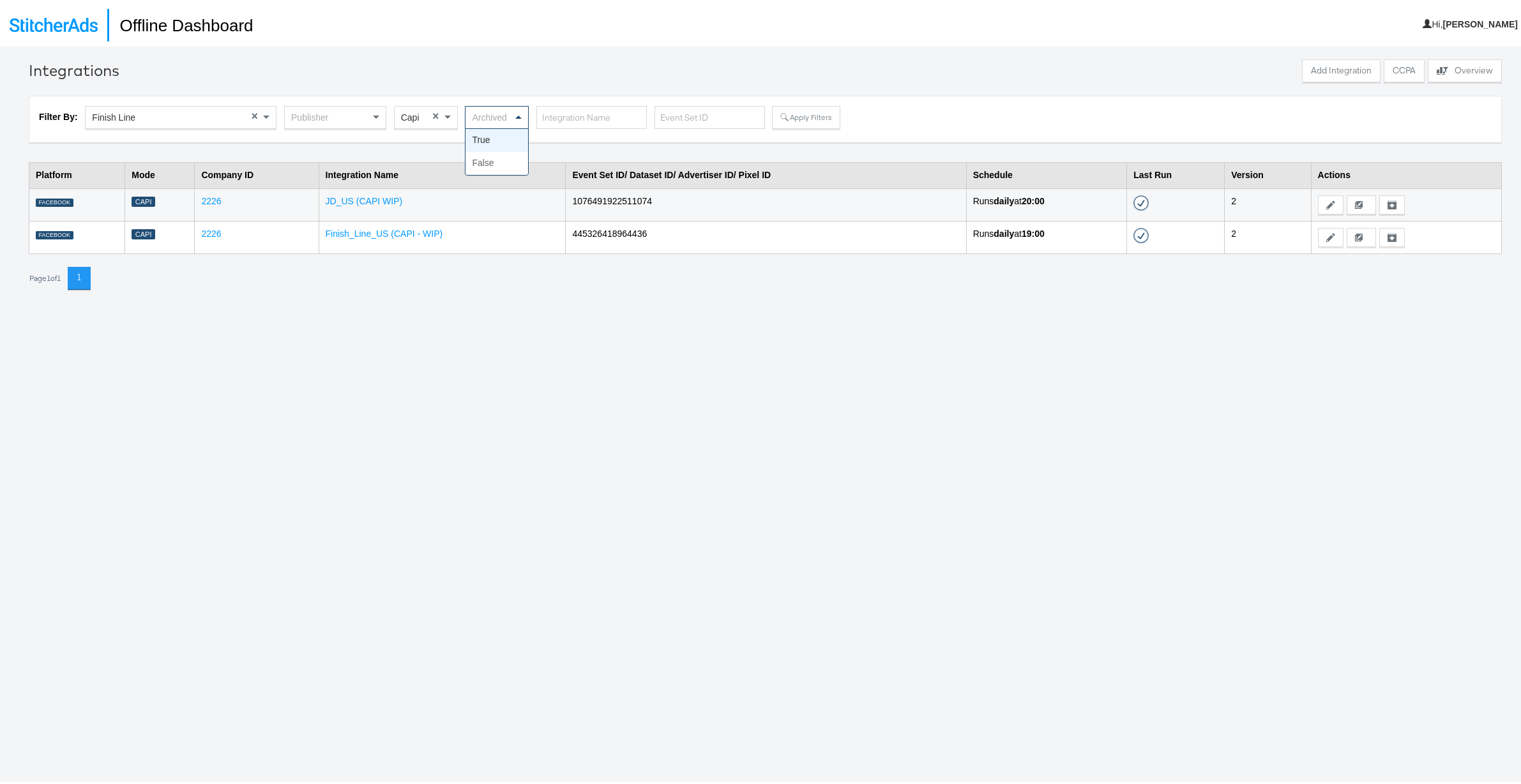
click at [514, 116] on span at bounding box center [520, 115] width 16 height 22
click at [800, 117] on button "Apply Filters" at bounding box center [806, 115] width 68 height 23
click at [801, 117] on button "Apply Filters" at bounding box center [806, 115] width 68 height 23
click at [447, 113] on span at bounding box center [447, 115] width 6 height 5
click at [506, 112] on div "Archived" at bounding box center [496, 115] width 63 height 22
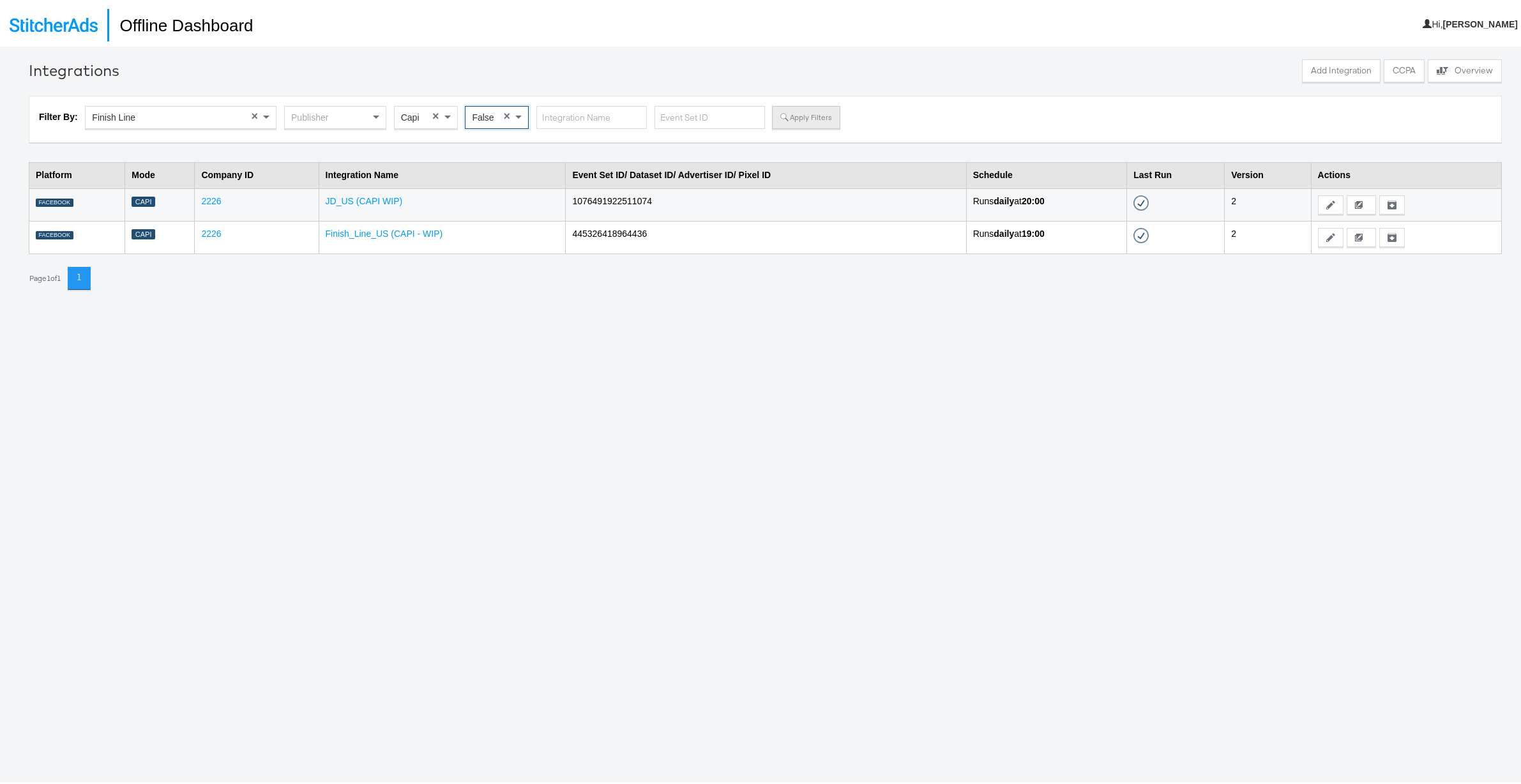
click at [813, 117] on button "Apply Filters" at bounding box center [806, 115] width 68 height 23
click at [778, 108] on button "Apply Filters" at bounding box center [806, 115] width 68 height 23
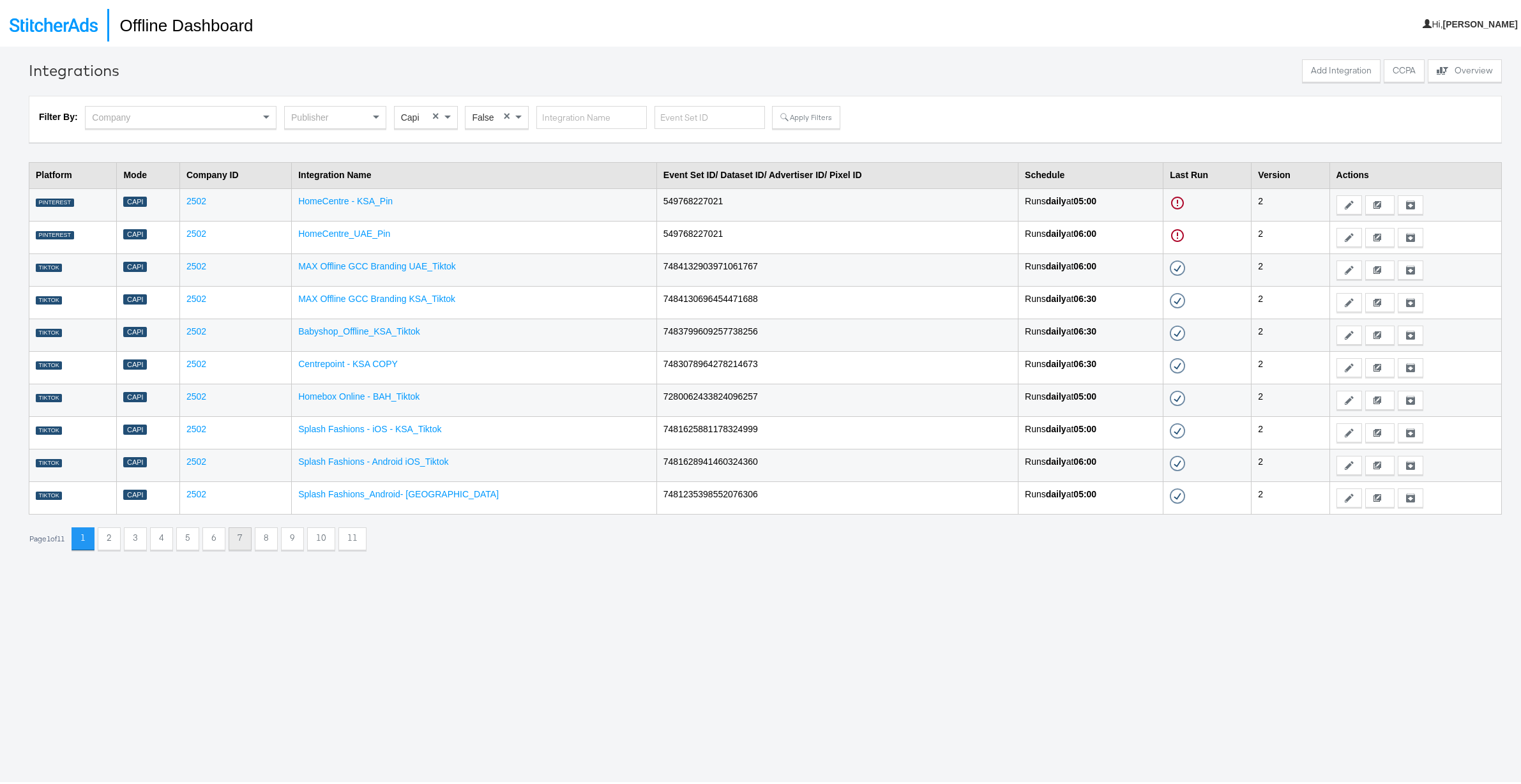
click at [244, 536] on button "7" at bounding box center [240, 536] width 23 height 23
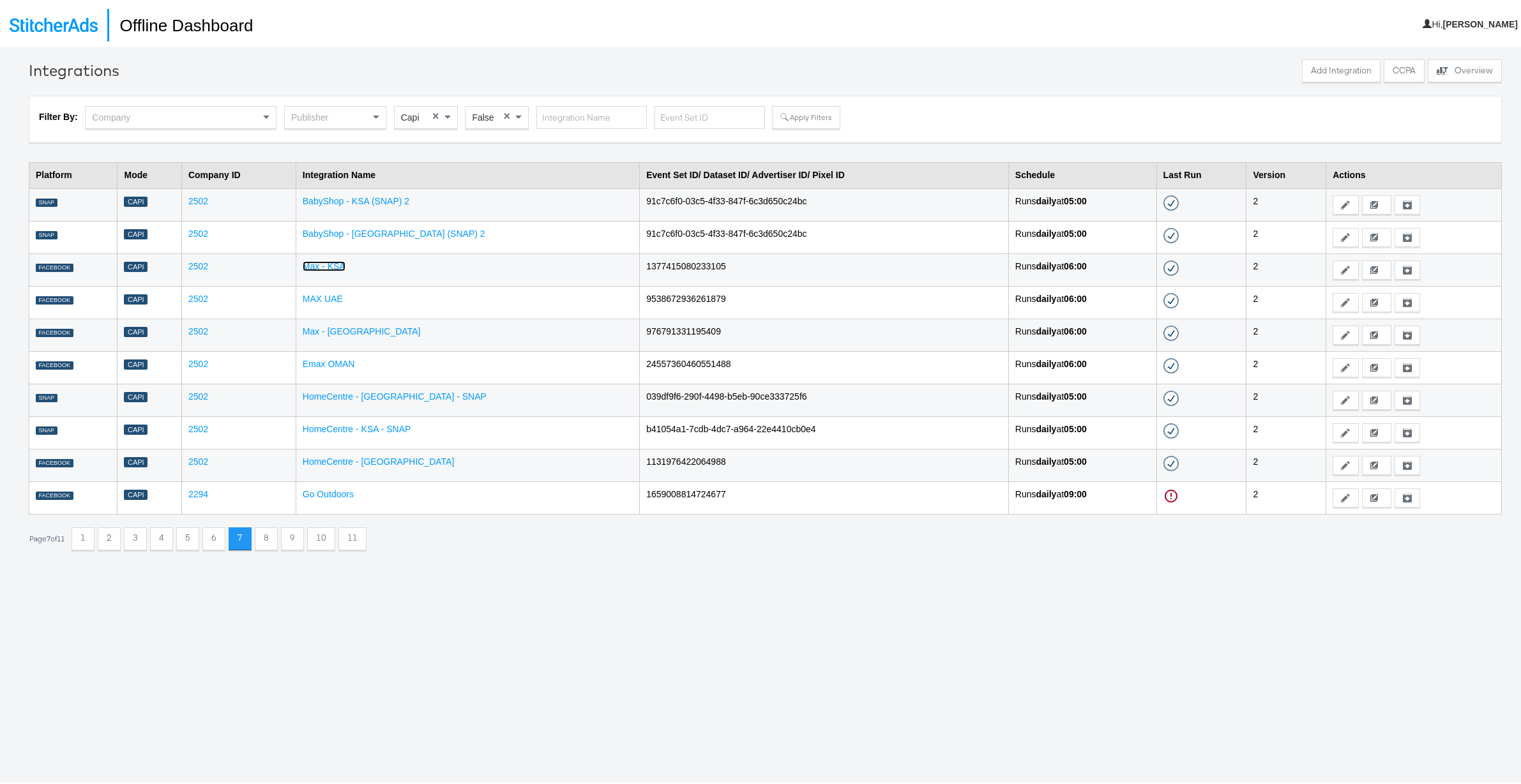
click at [335, 264] on link "Max - KSA" at bounding box center [324, 263] width 42 height 10
click at [342, 490] on link "Go Outdoors" at bounding box center [328, 491] width 51 height 10
click at [192, 538] on button "5" at bounding box center [188, 536] width 23 height 23
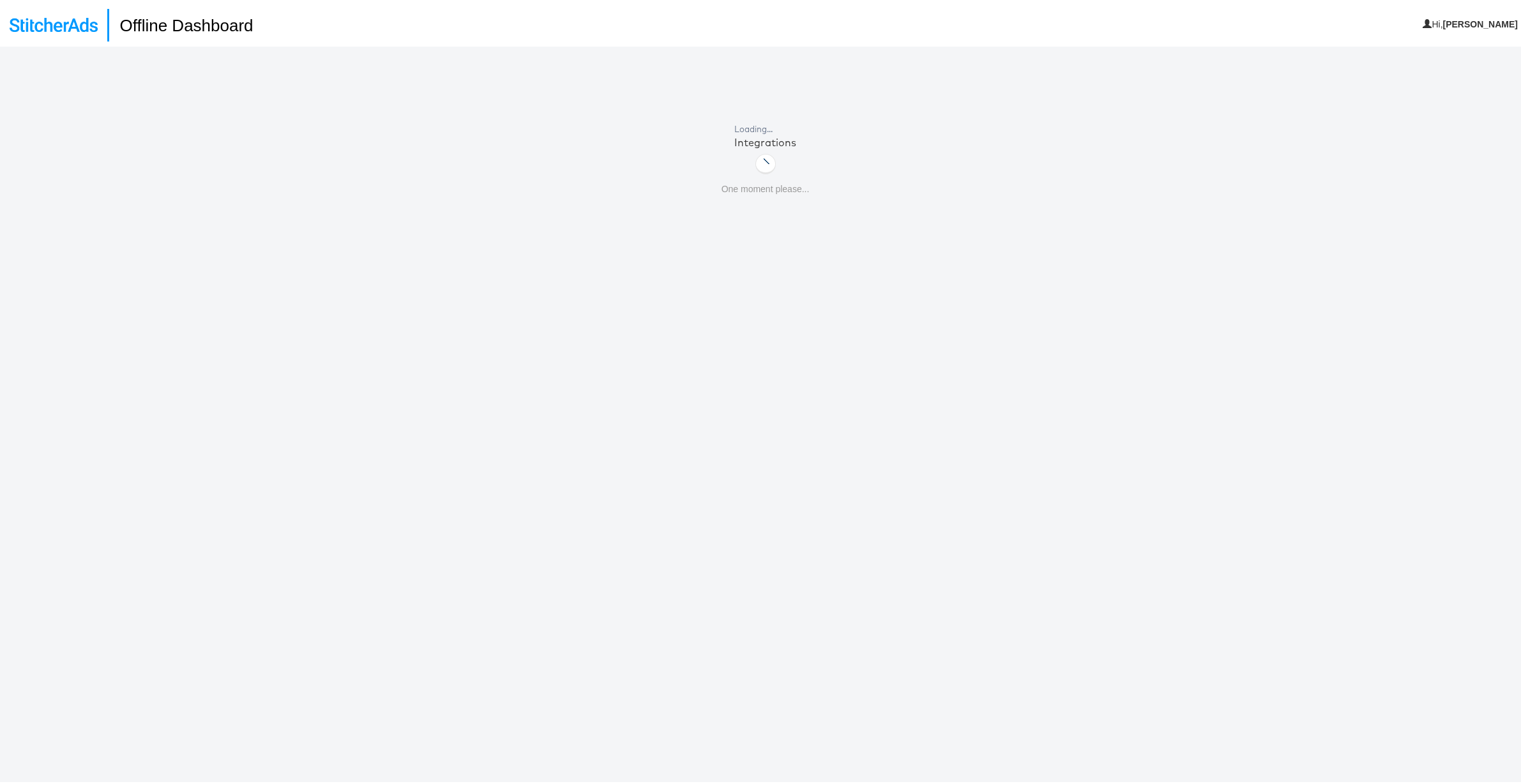
scroll to position [5, 0]
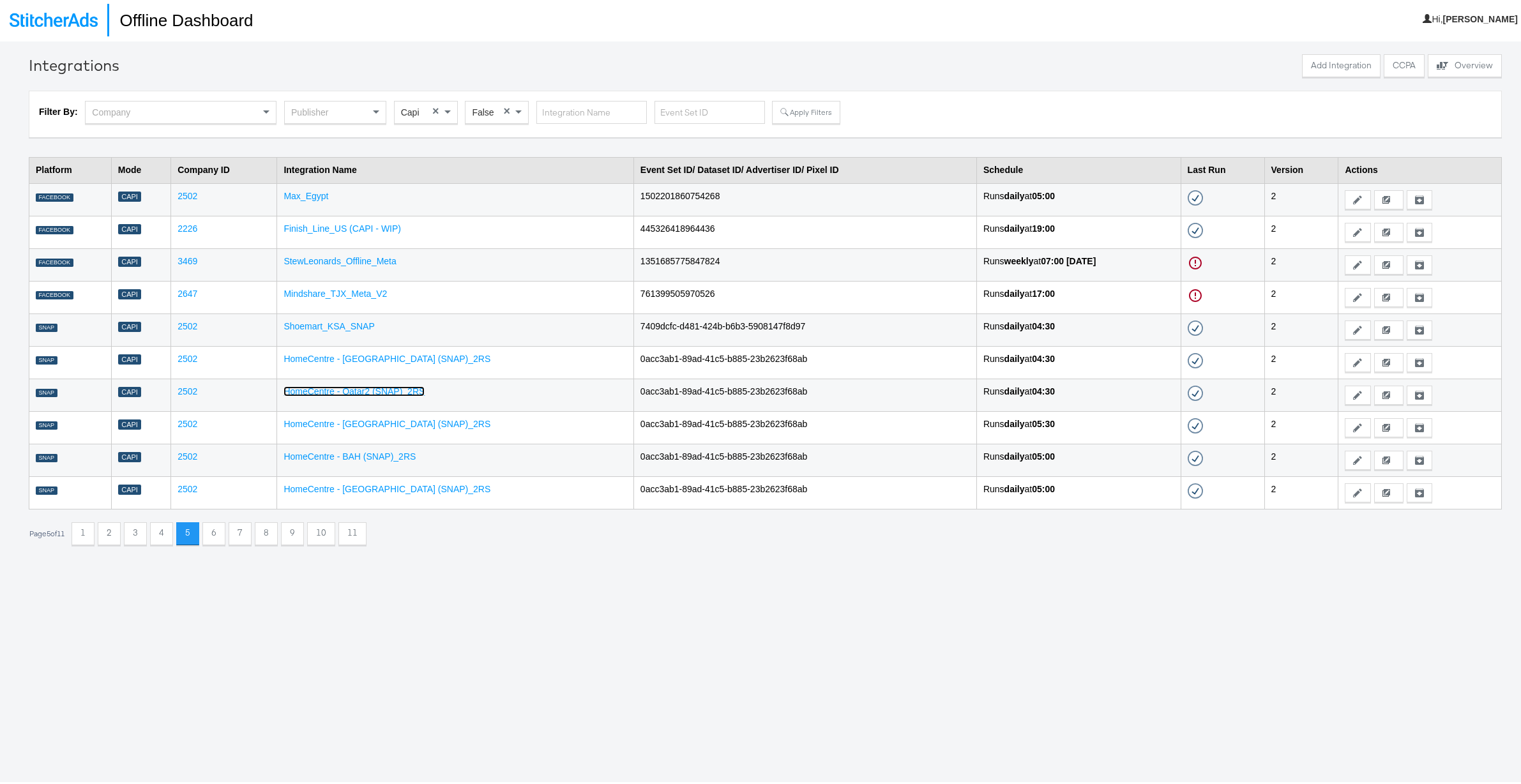
click at [355, 386] on link "HomeCentre - Qatar2 (SNAP)_2RS" at bounding box center [354, 389] width 141 height 10
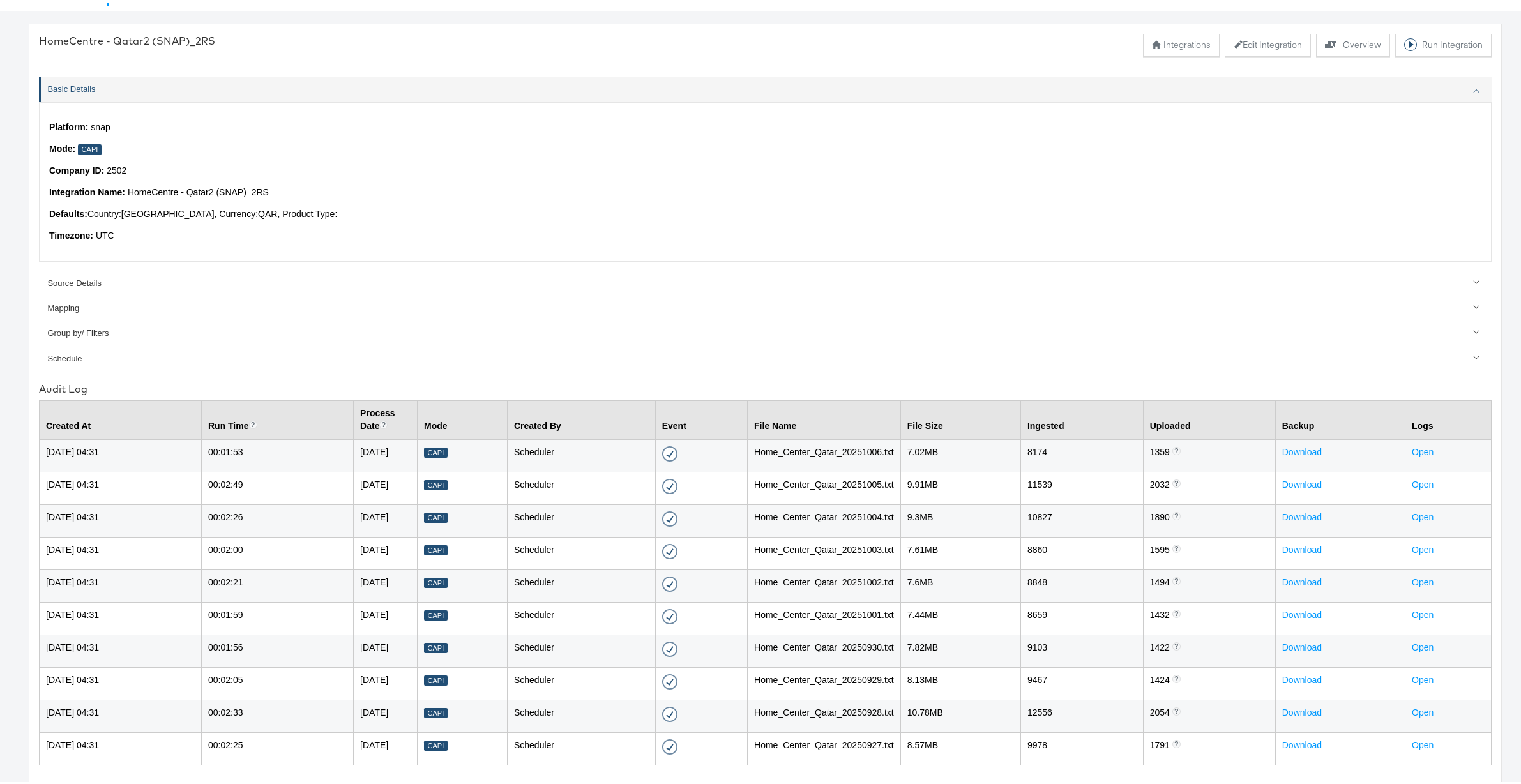
scroll to position [63, 0]
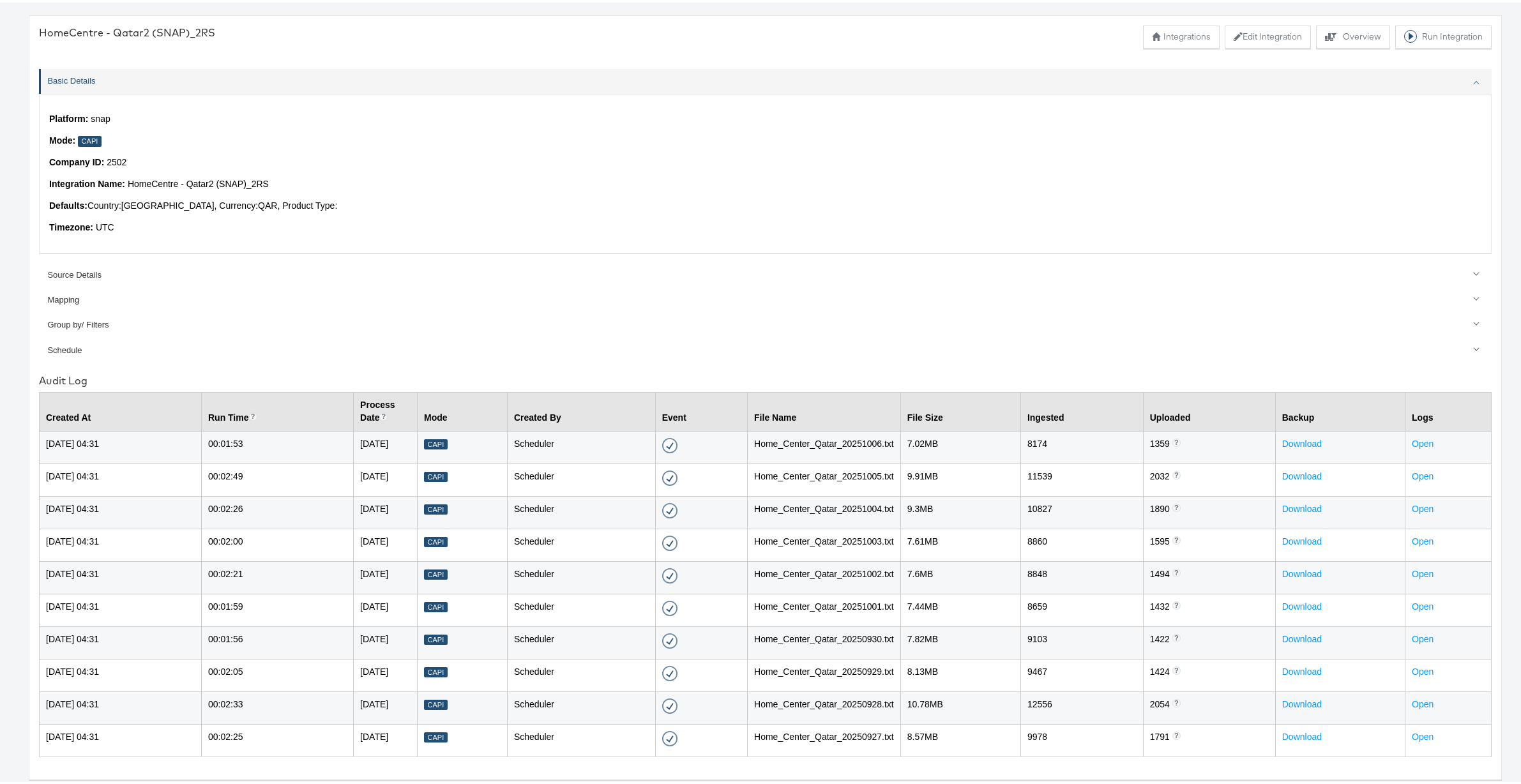
scroll to position [5, 0]
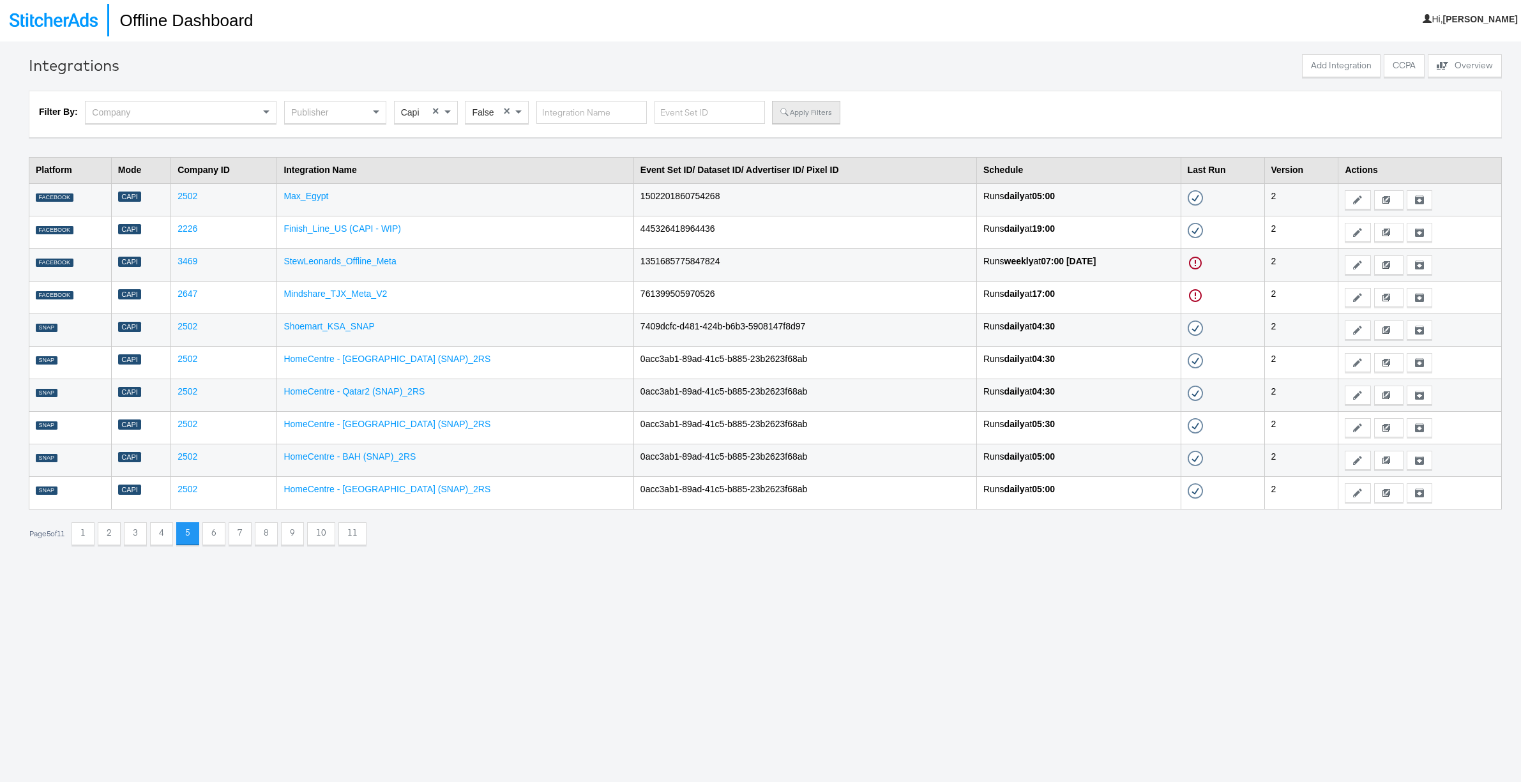
click at [814, 105] on button "Apply Filters" at bounding box center [806, 110] width 68 height 23
click at [361, 531] on button "11" at bounding box center [352, 531] width 28 height 23
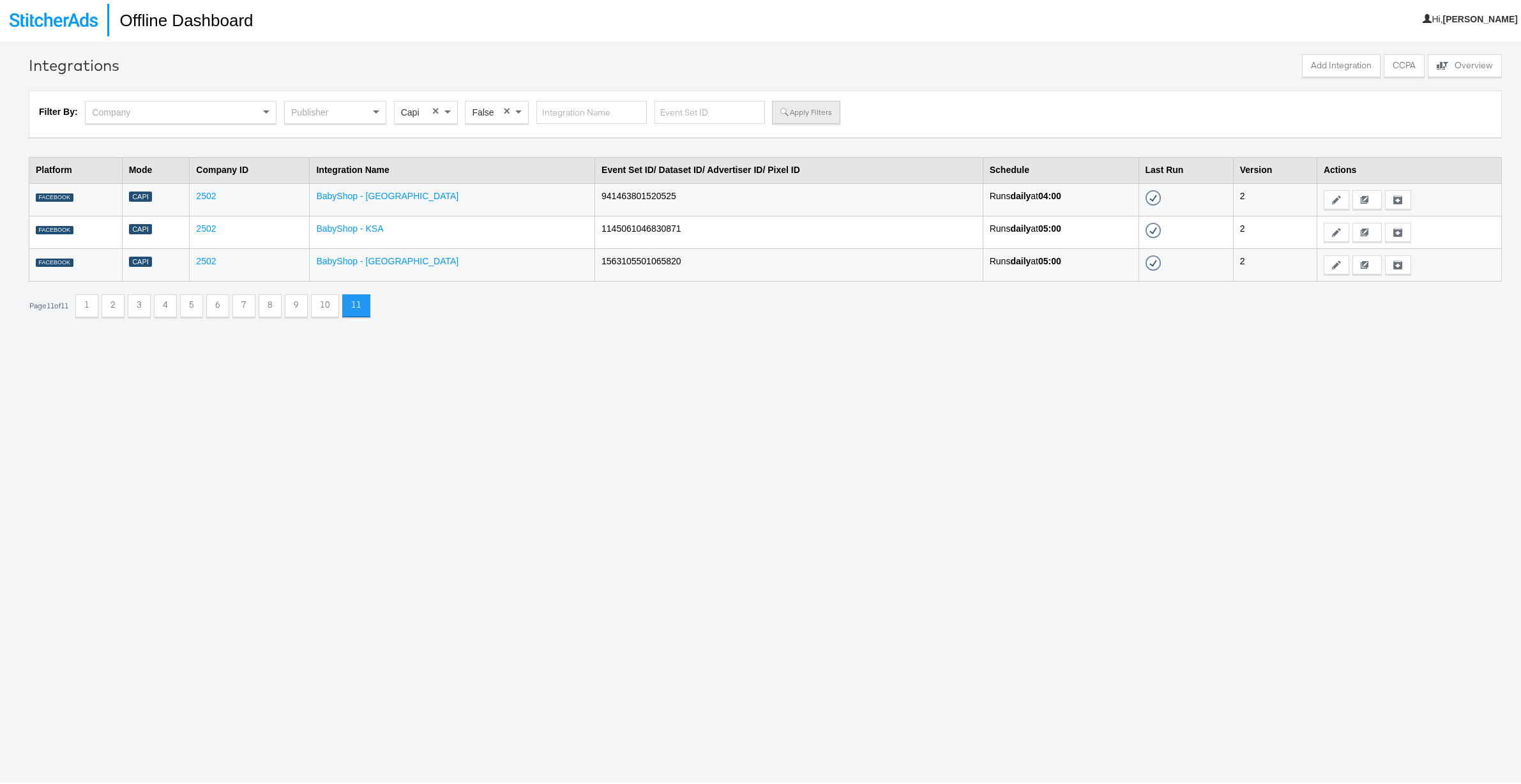
click at [813, 111] on button "Apply Filters" at bounding box center [806, 110] width 68 height 23
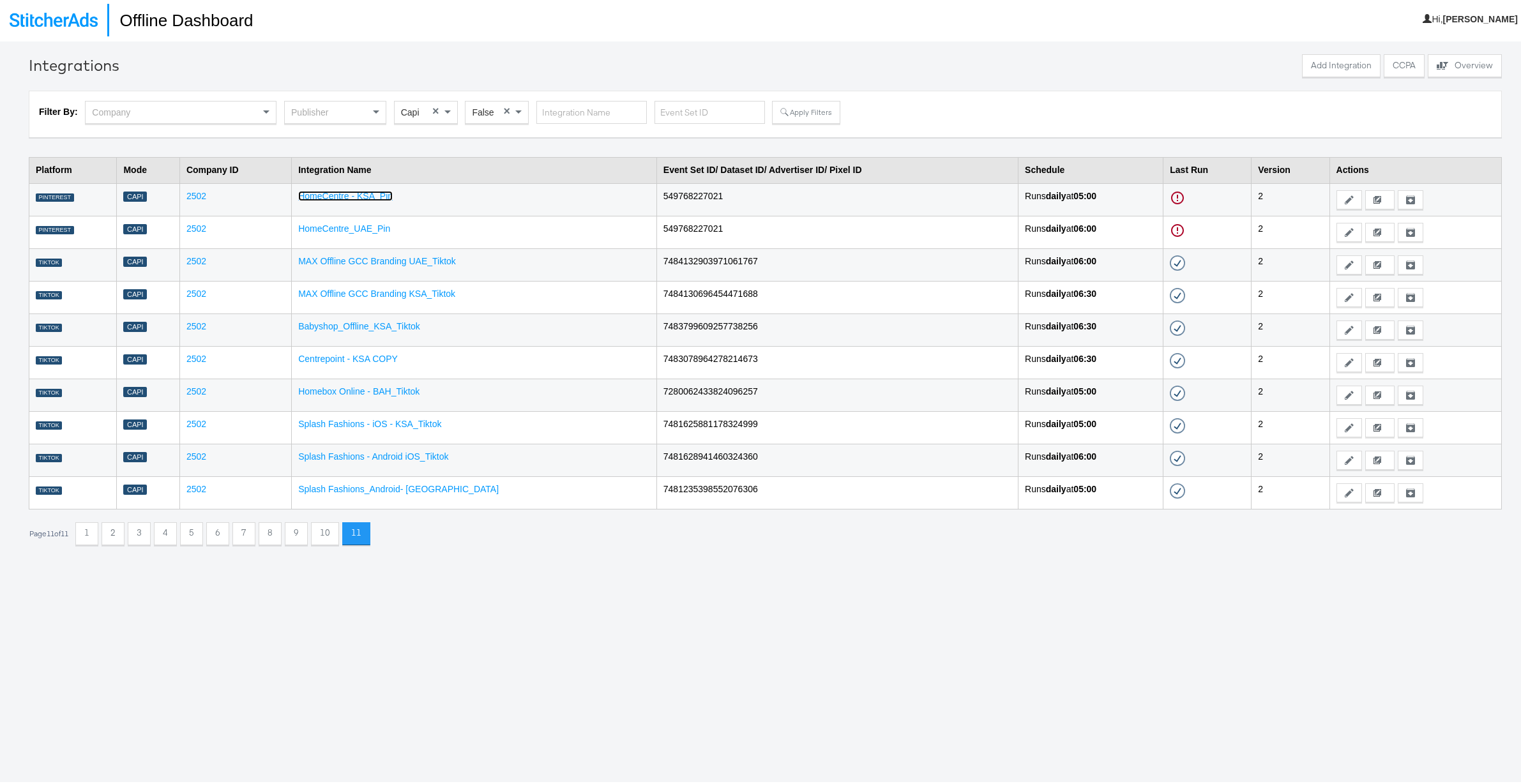
click at [349, 190] on link "HomeCentre - KSA_Pin" at bounding box center [345, 193] width 94 height 10
